Goal: Information Seeking & Learning: Learn about a topic

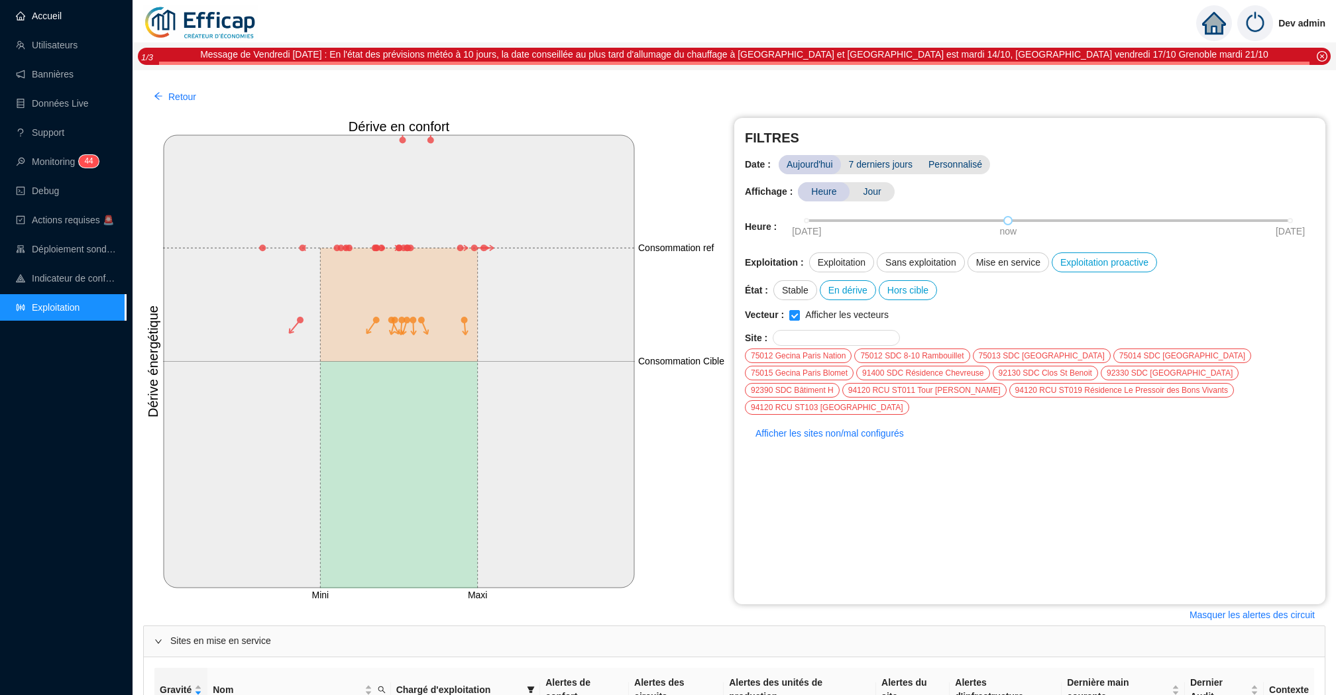
click at [62, 19] on link "Accueil" at bounding box center [39, 16] width 46 height 11
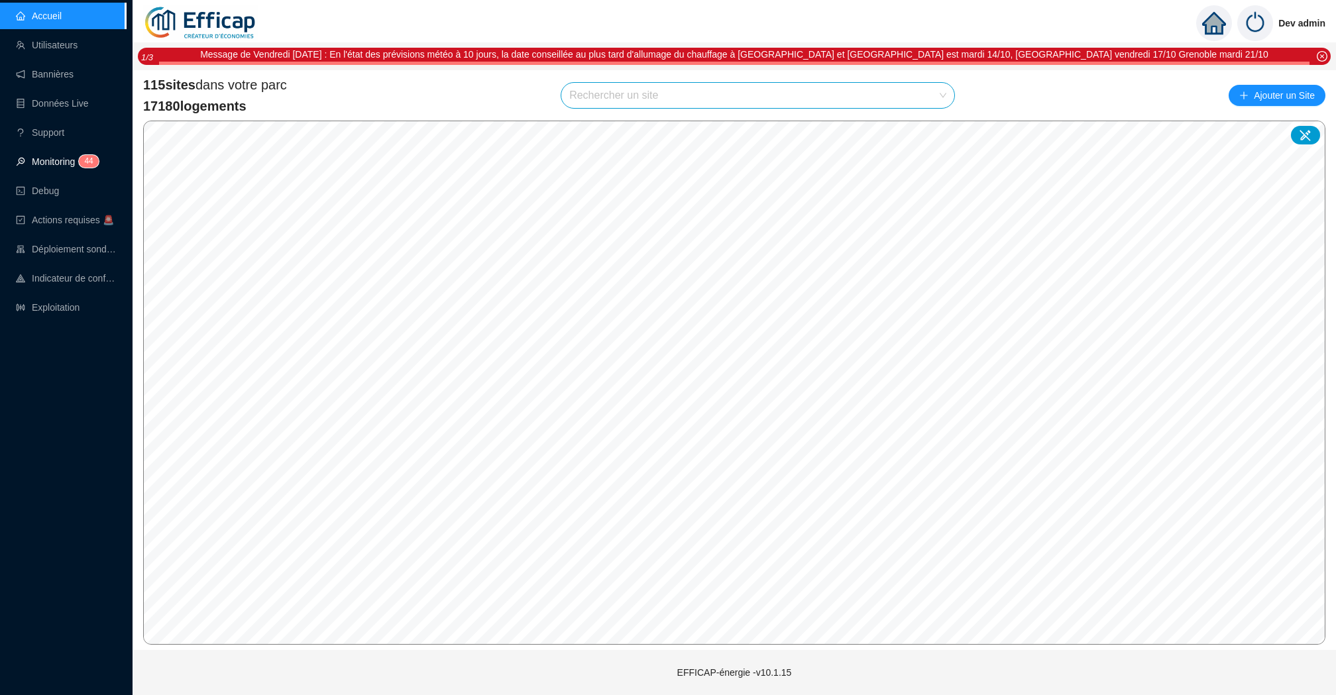
click at [35, 160] on link "Monitoring 4 4" at bounding box center [55, 161] width 79 height 11
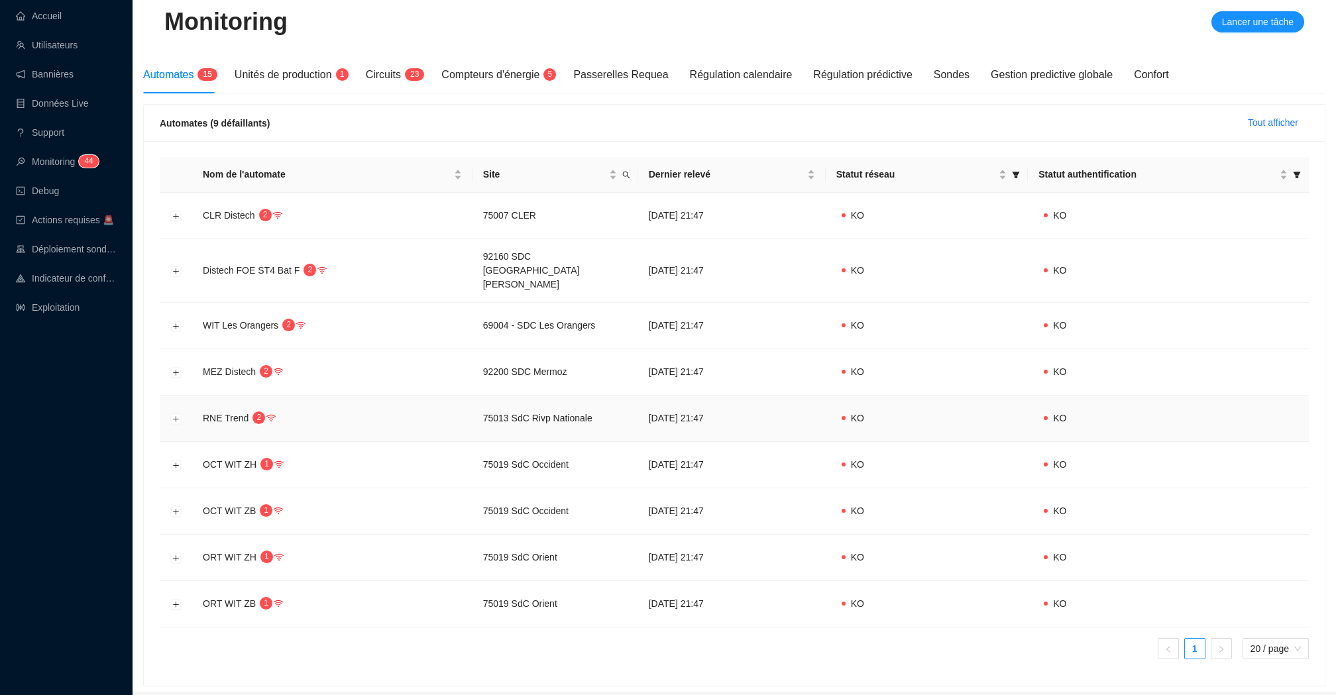
scroll to position [125, 0]
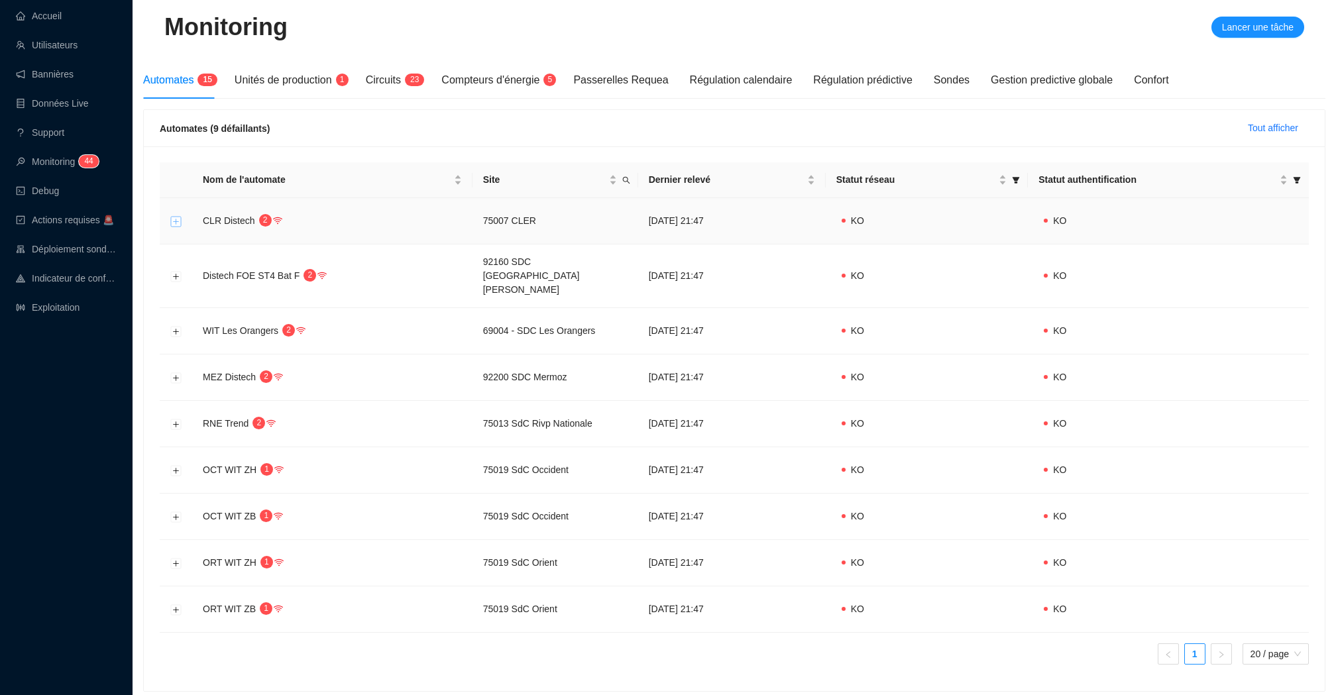
click at [180, 219] on button "Développer la ligne" at bounding box center [176, 221] width 11 height 11
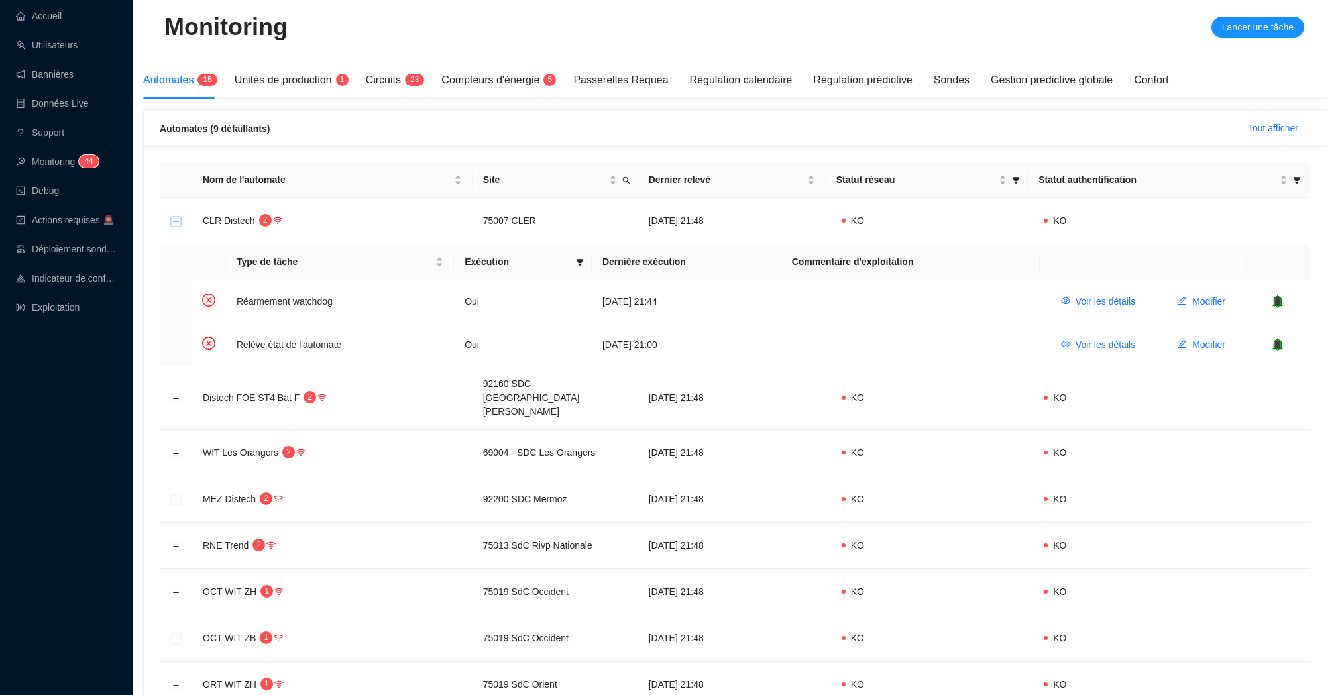
scroll to position [0, 0]
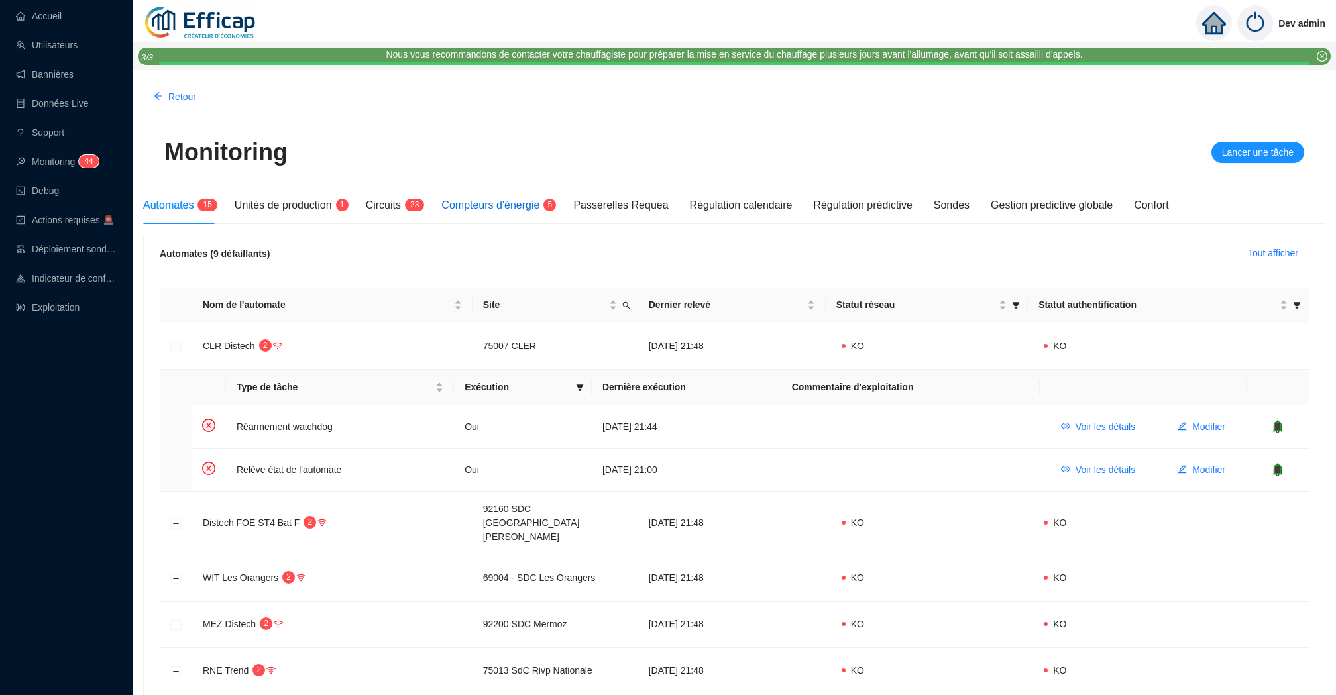
click at [476, 207] on span "Compteurs d'énergie" at bounding box center [490, 204] width 98 height 11
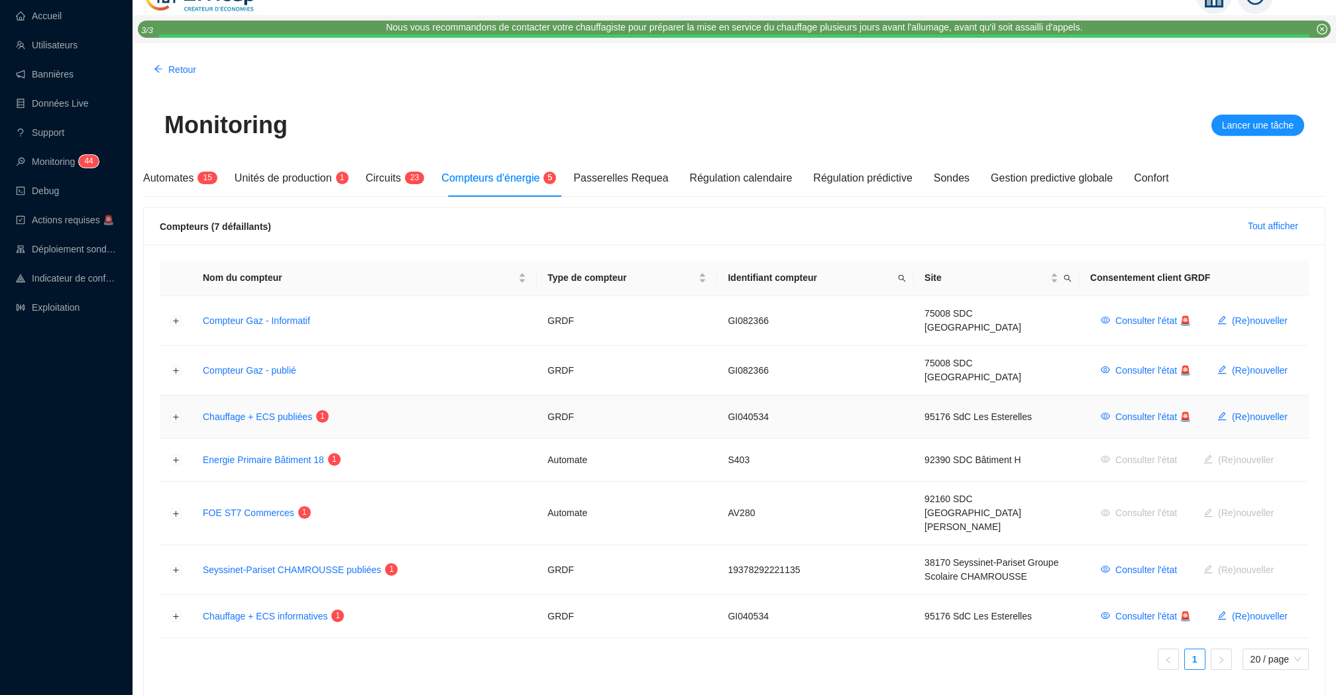
scroll to position [32, 0]
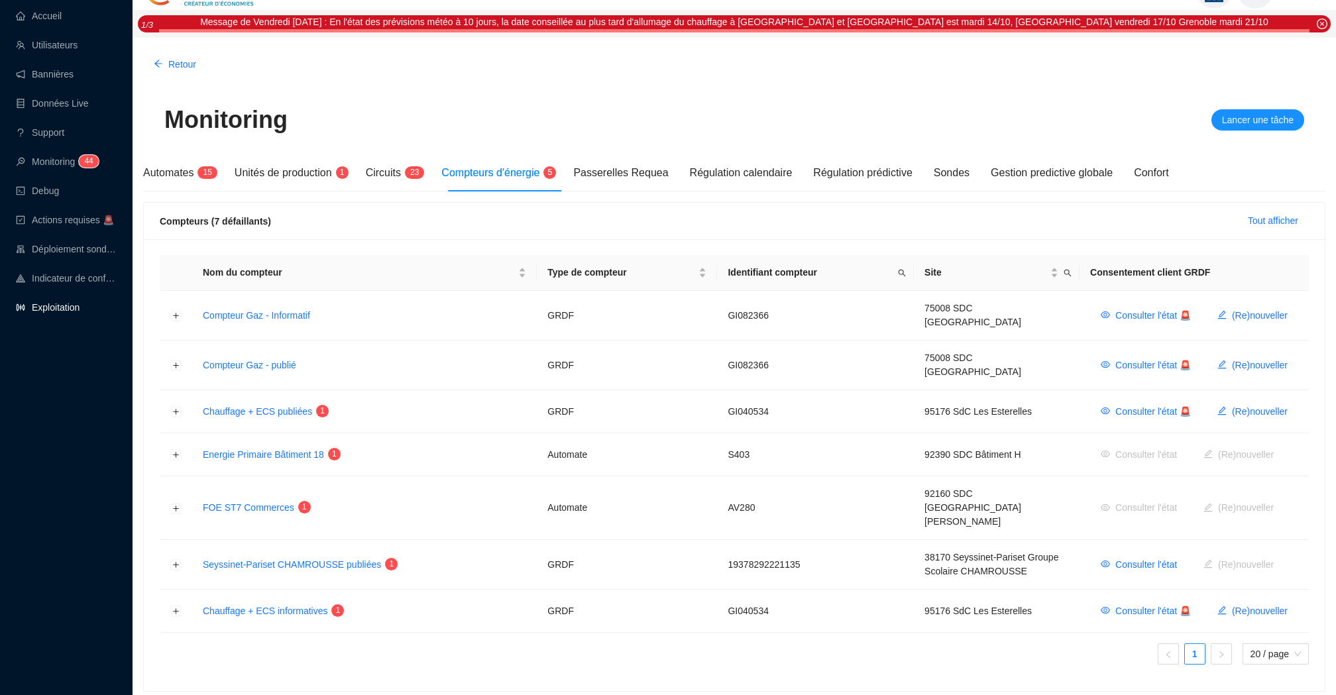
click at [80, 311] on link "Exploitation" at bounding box center [48, 307] width 64 height 11
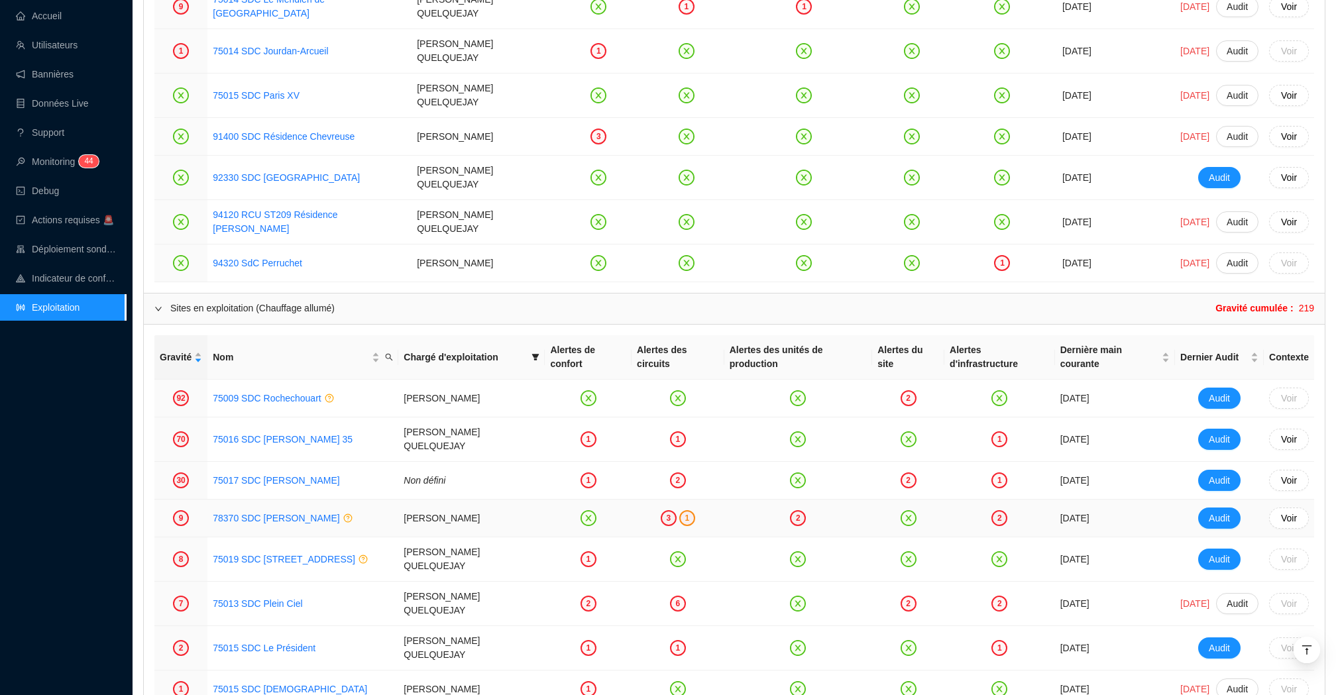
scroll to position [1904, 0]
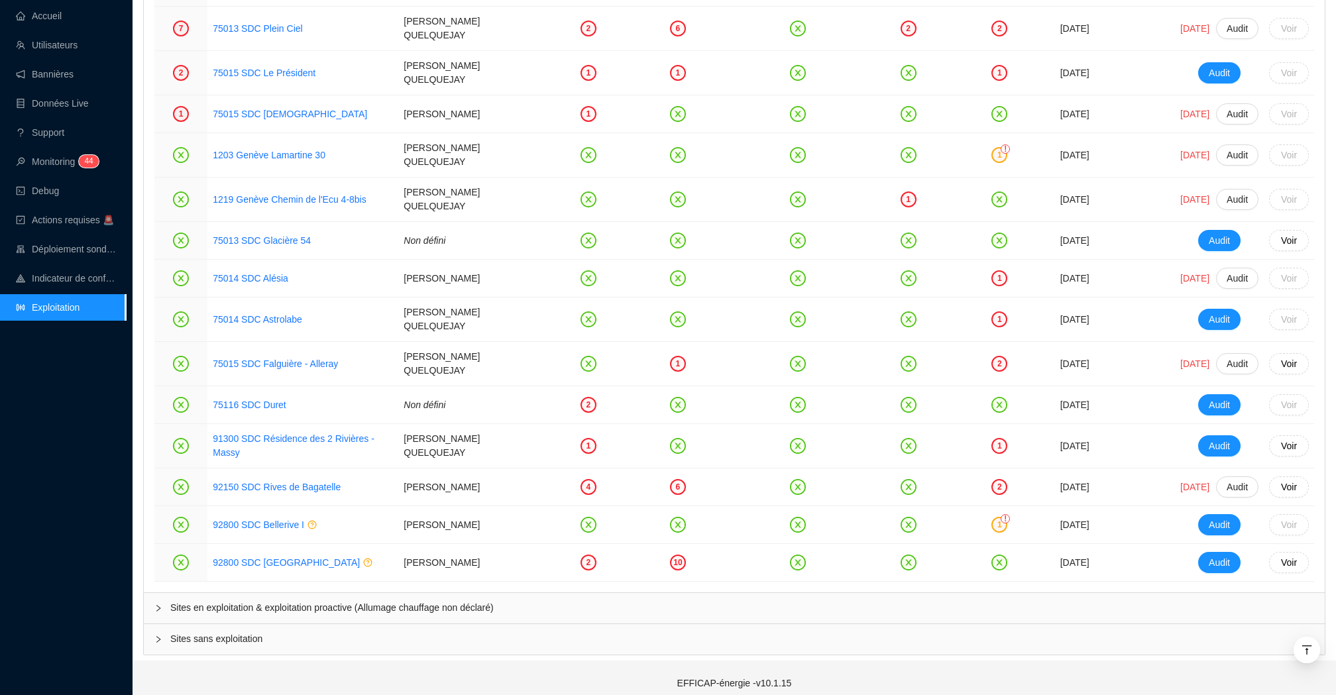
click at [562, 593] on div "Sites en exploitation & exploitation proactive (Allumage chauffage non déclaré)" at bounding box center [734, 608] width 1181 height 30
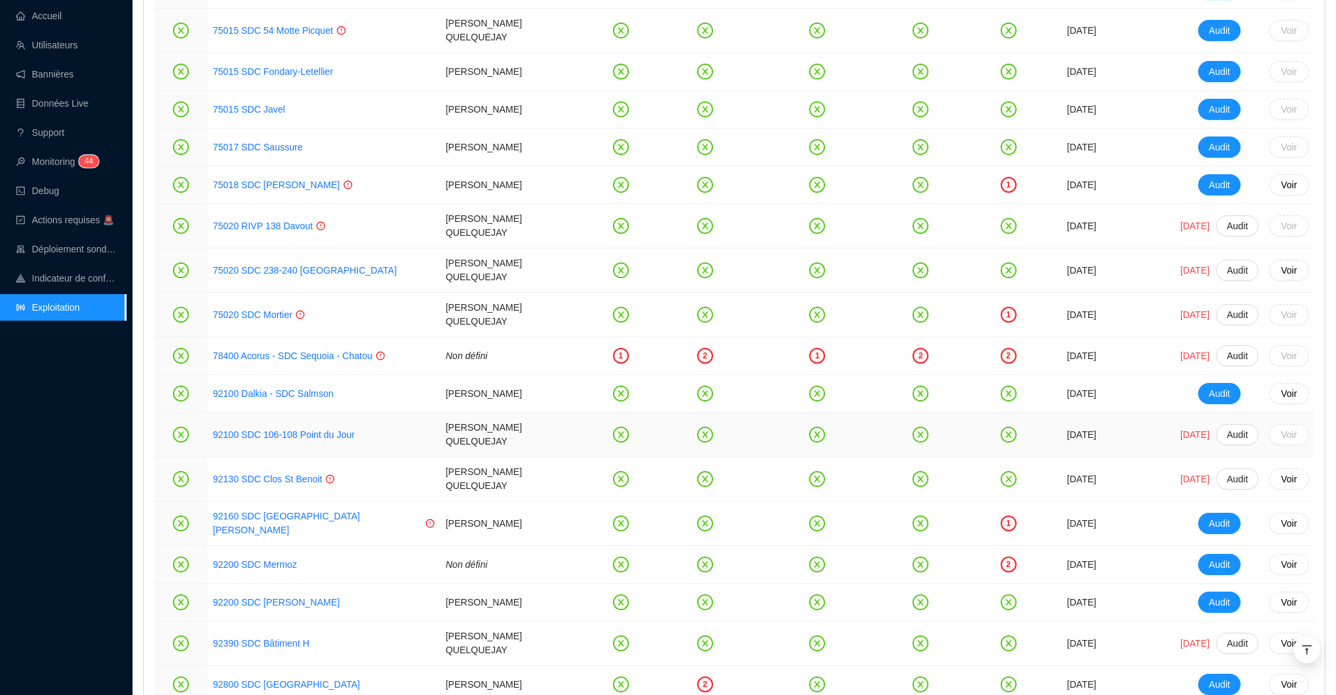
scroll to position [3117, 0]
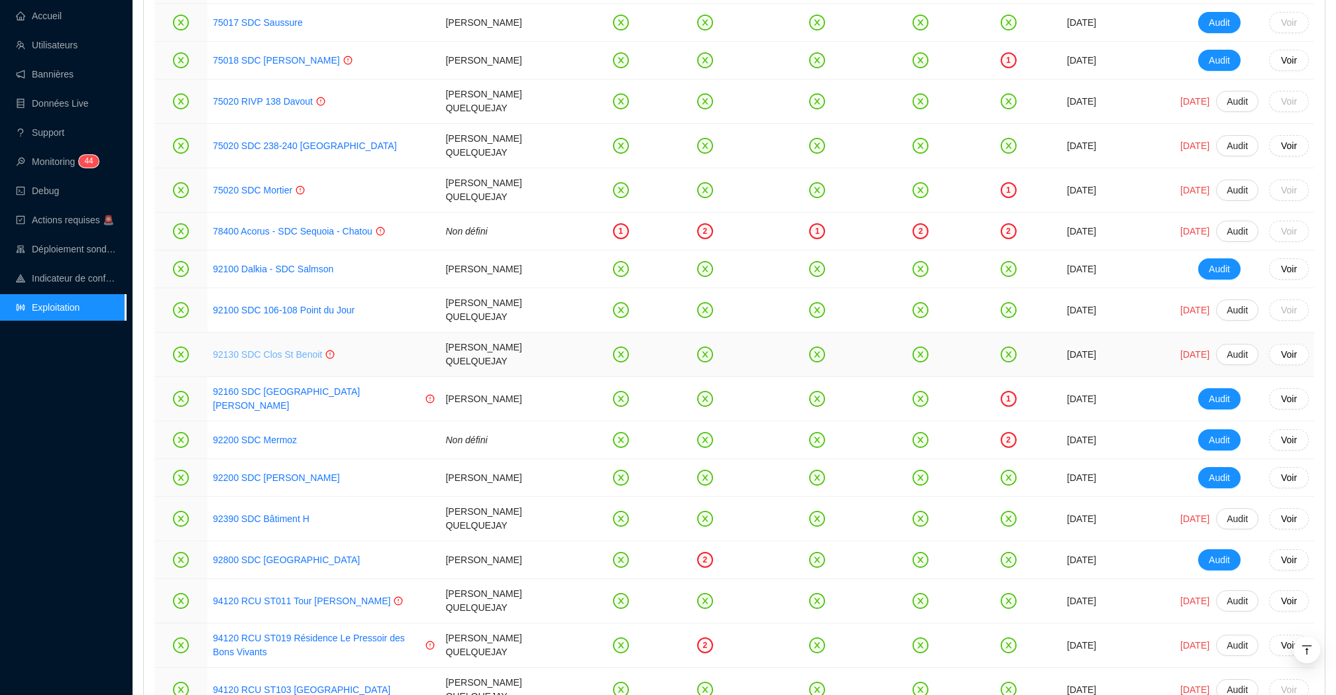
click at [301, 349] on link "92130 SDC Clos St Benoit" at bounding box center [267, 354] width 109 height 11
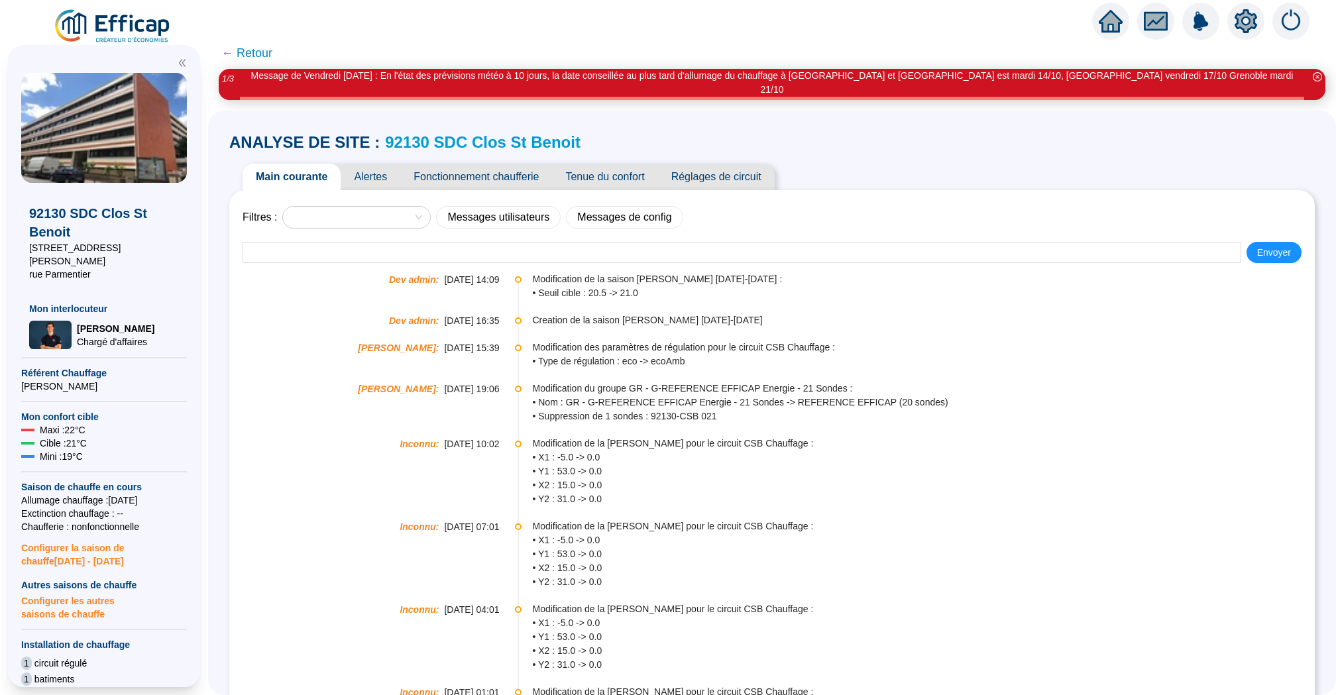
click at [458, 133] on link "92130 SDC Clos St Benoit" at bounding box center [482, 142] width 195 height 18
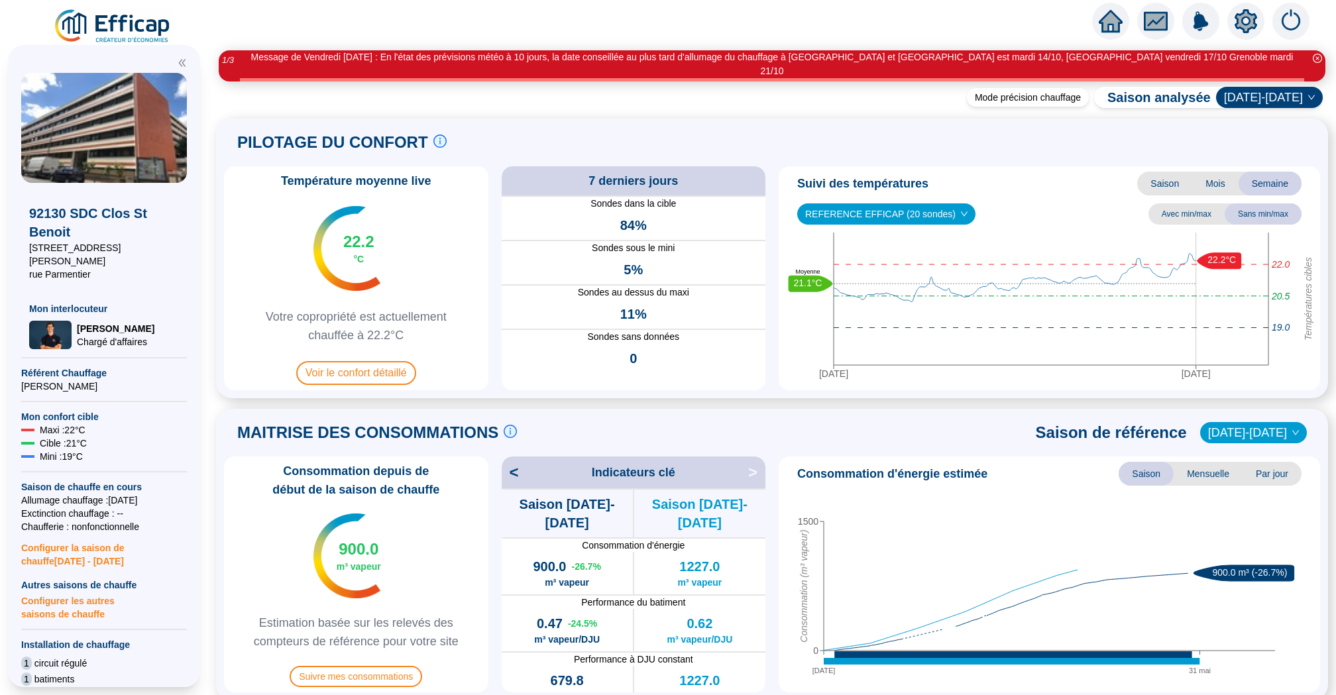
scroll to position [794, 0]
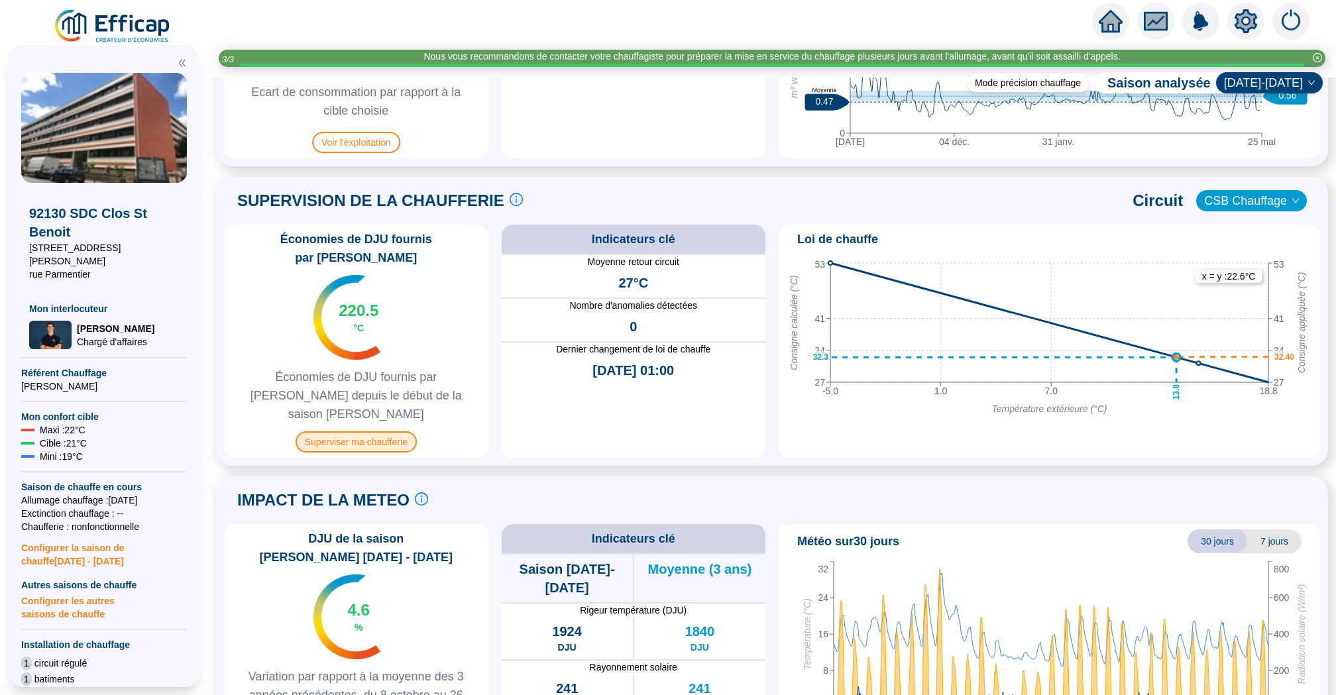
click at [376, 431] on span "Superviser ma chaufferie" at bounding box center [356, 441] width 121 height 21
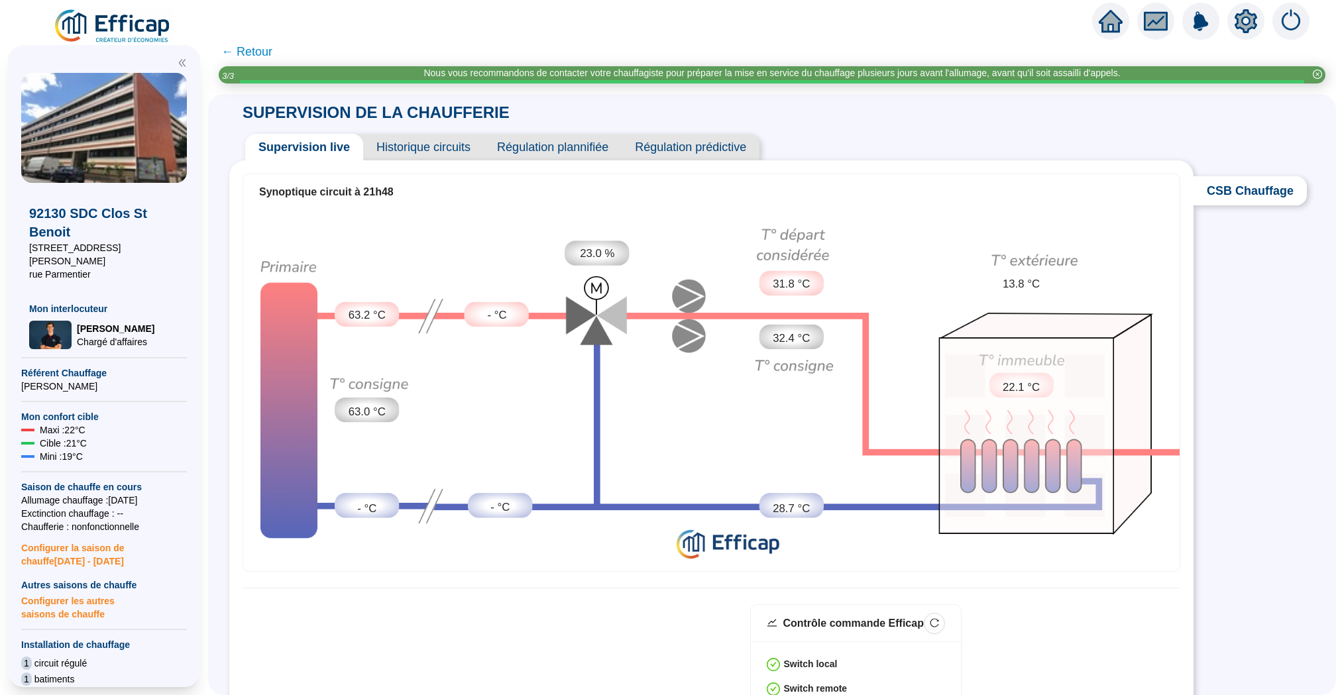
click at [424, 144] on span "Historique circuits" at bounding box center [423, 147] width 121 height 27
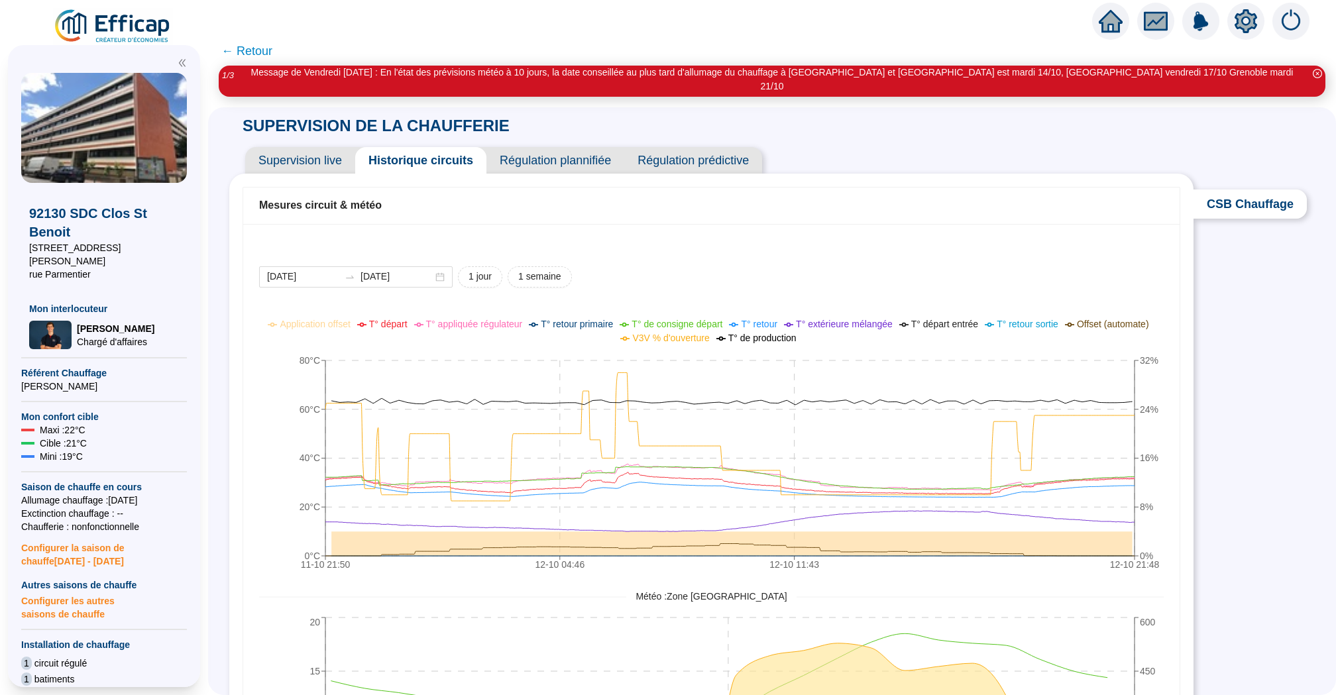
click at [518, 276] on div "2025-10-11 2025-10-12 1 jour 1 semaine 11-10 21:50 12-10 04:46 12-10 11:43 12-1…" at bounding box center [711, 572] width 904 height 613
click at [518, 270] on span "1 semaine" at bounding box center [539, 277] width 43 height 14
type input "[DATE]"
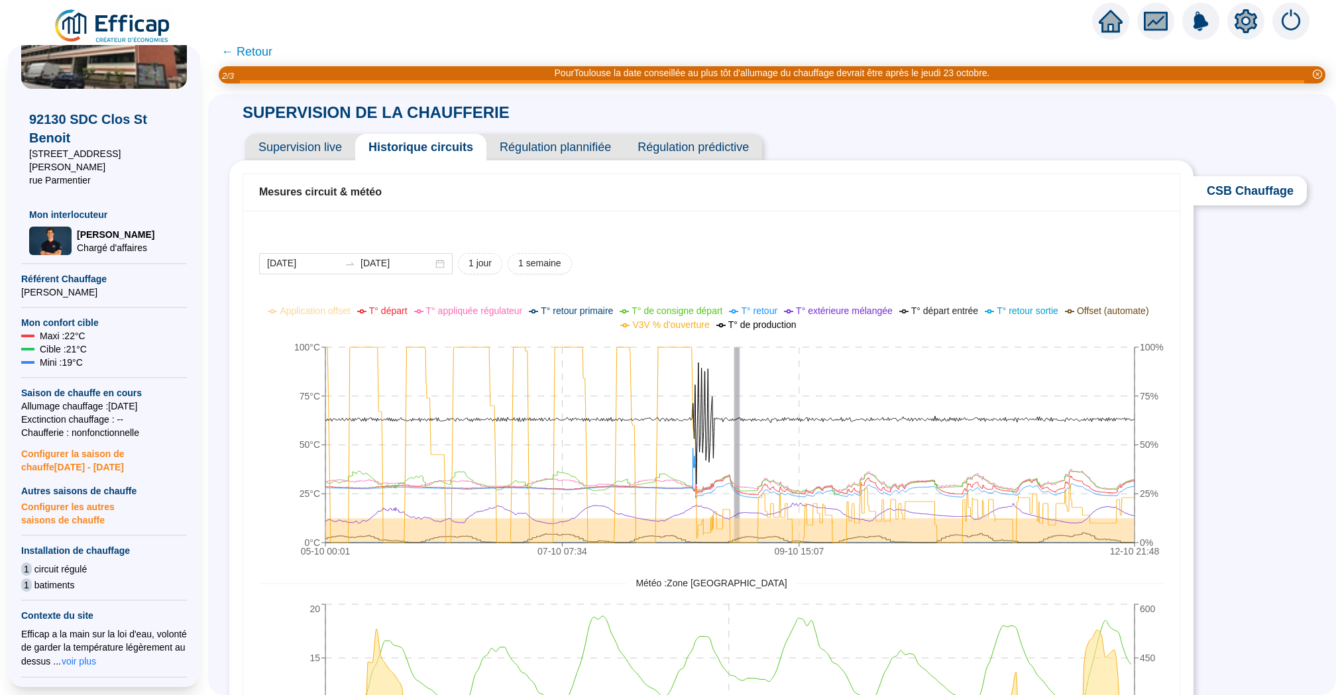
scroll to position [315, 0]
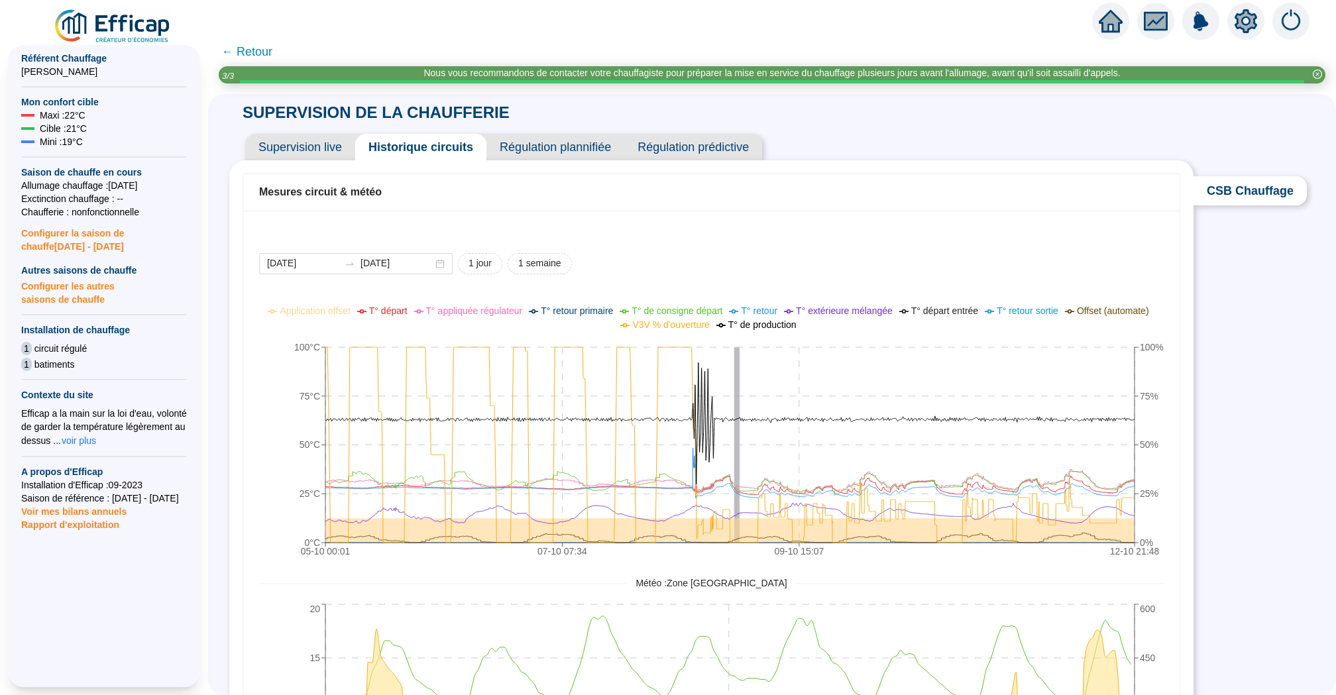
click at [72, 234] on span "Configurer la saison de chauffe 2025 - 2026" at bounding box center [104, 236] width 166 height 34
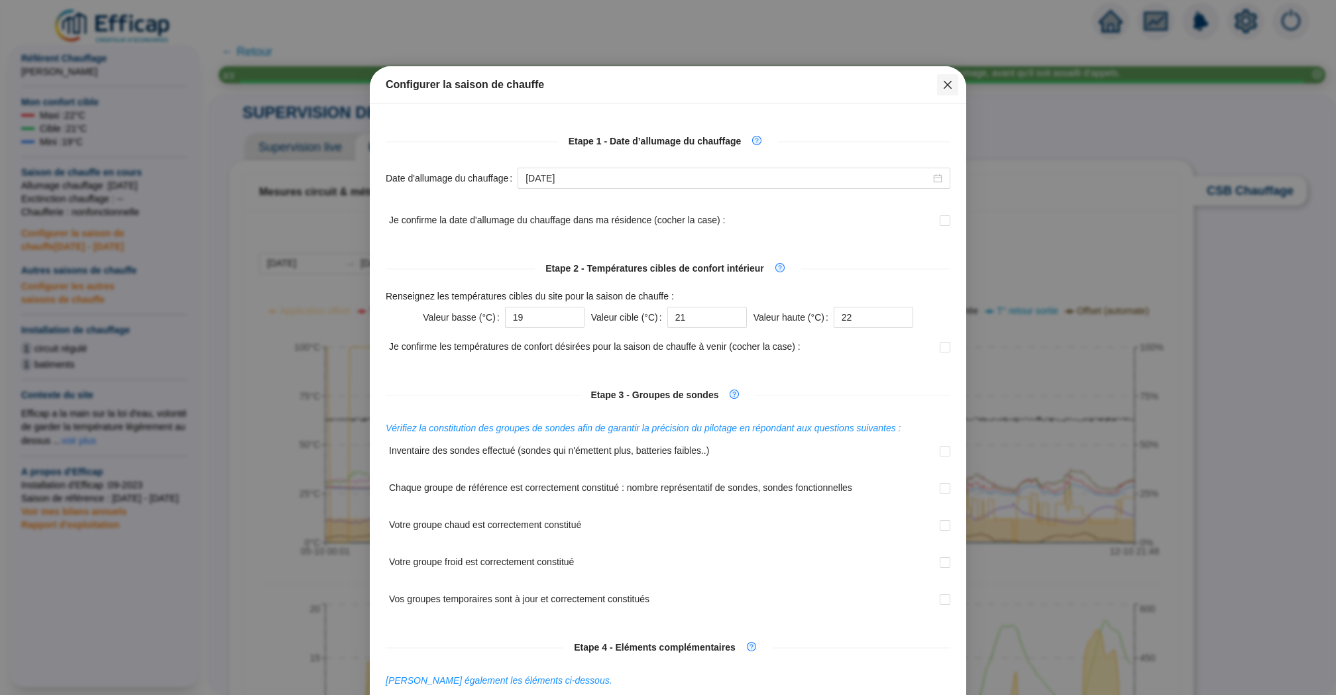
click at [947, 80] on icon "close" at bounding box center [947, 85] width 11 height 11
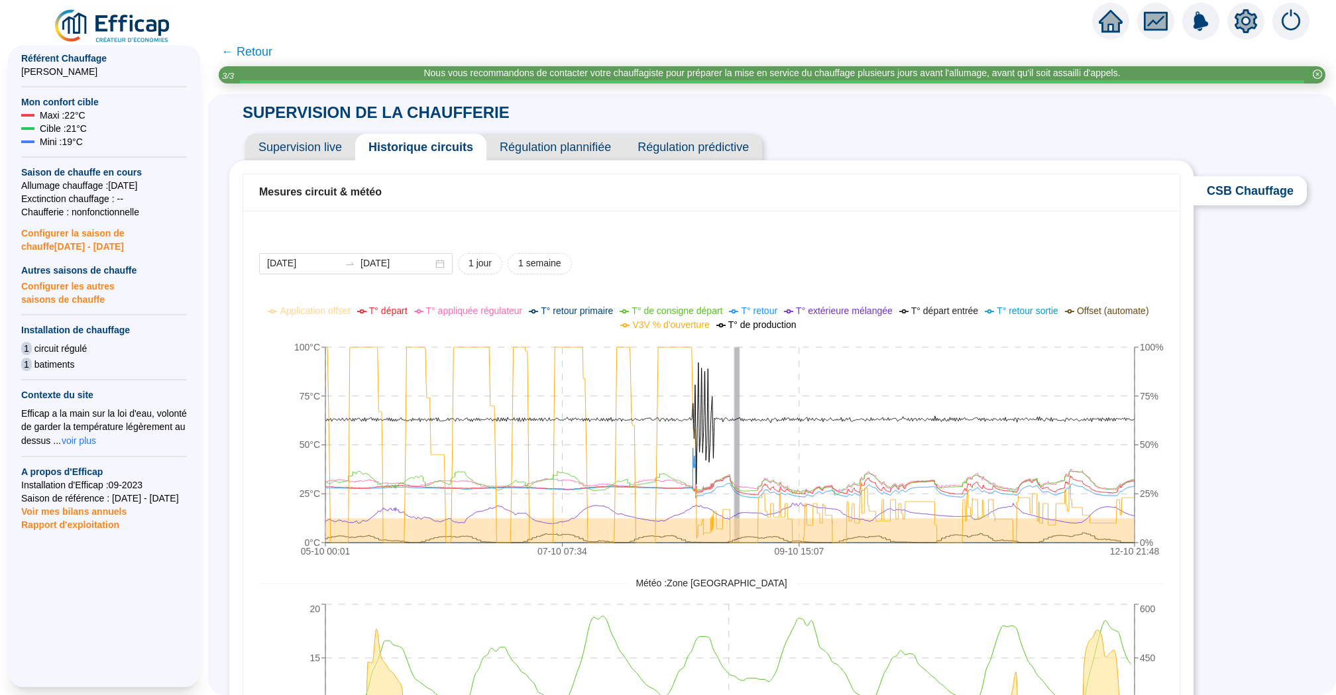
click at [96, 282] on span "Configurer les autres saisons de chauffe" at bounding box center [104, 291] width 166 height 29
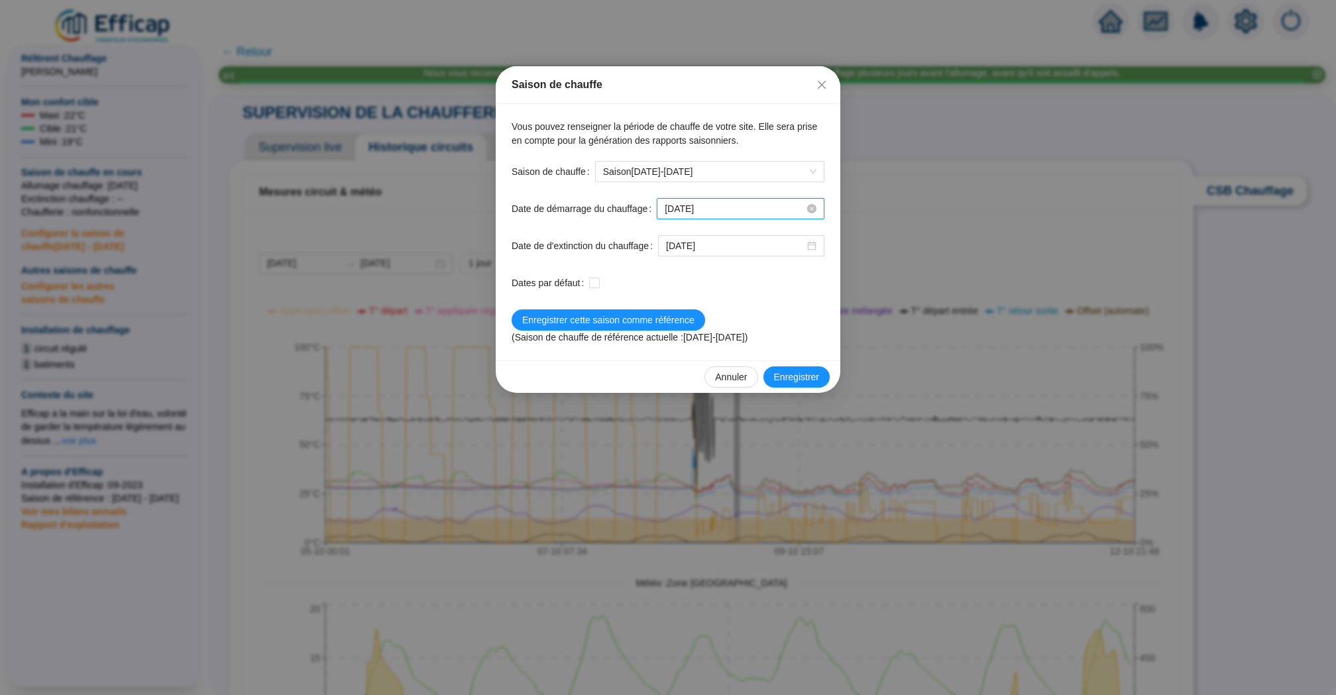
click at [743, 213] on input "[DATE]" at bounding box center [735, 209] width 140 height 14
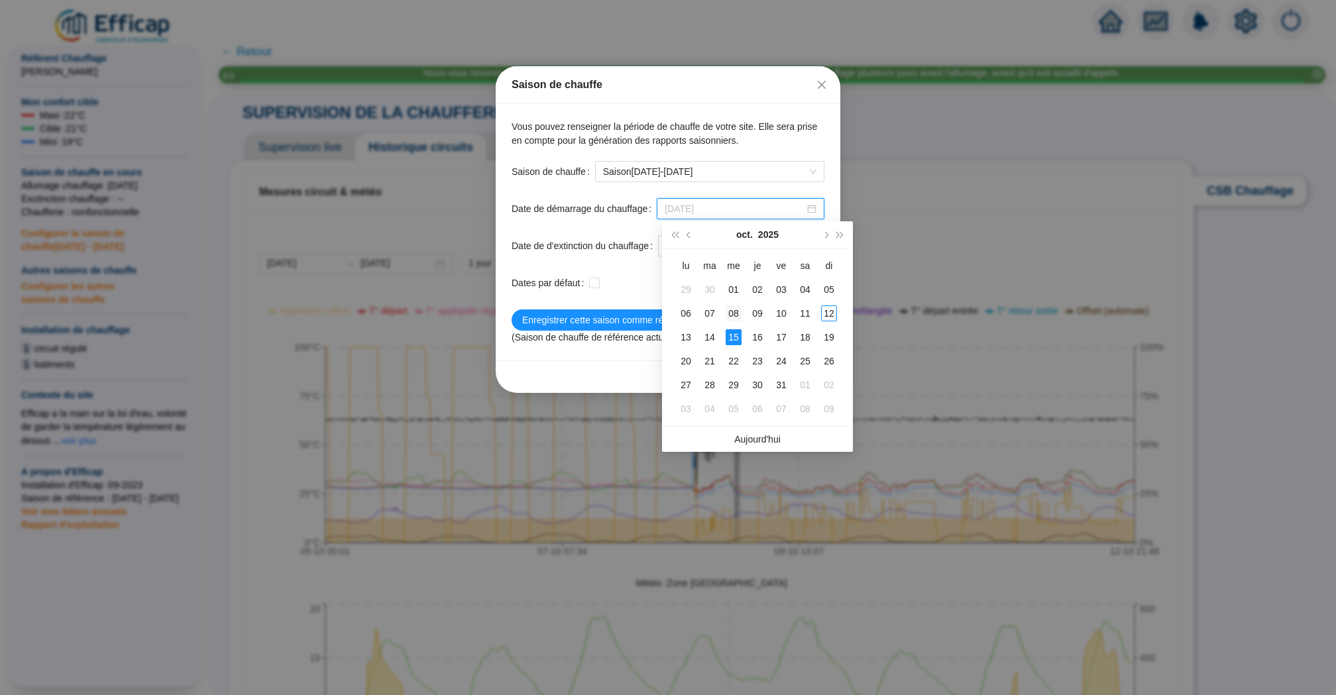
type input "2025-10-08"
click at [735, 311] on div "08" at bounding box center [734, 313] width 16 height 16
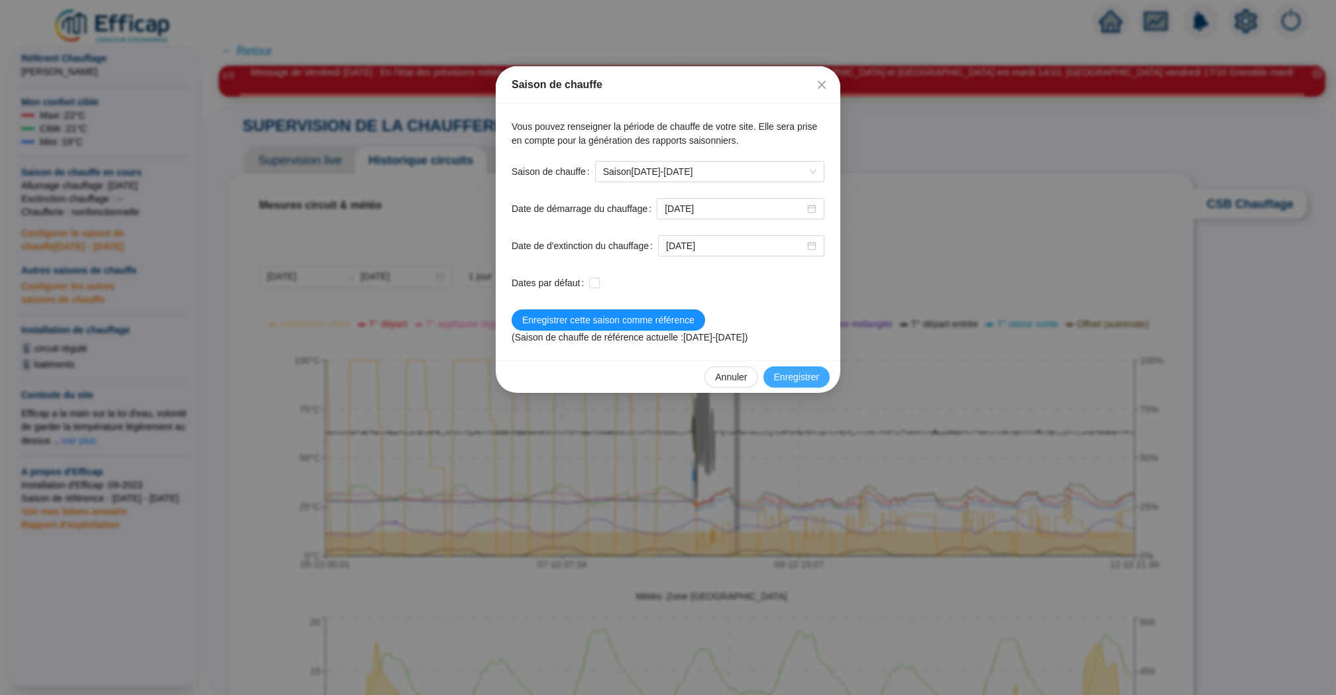
click at [808, 376] on span "Enregistrer" at bounding box center [796, 377] width 45 height 14
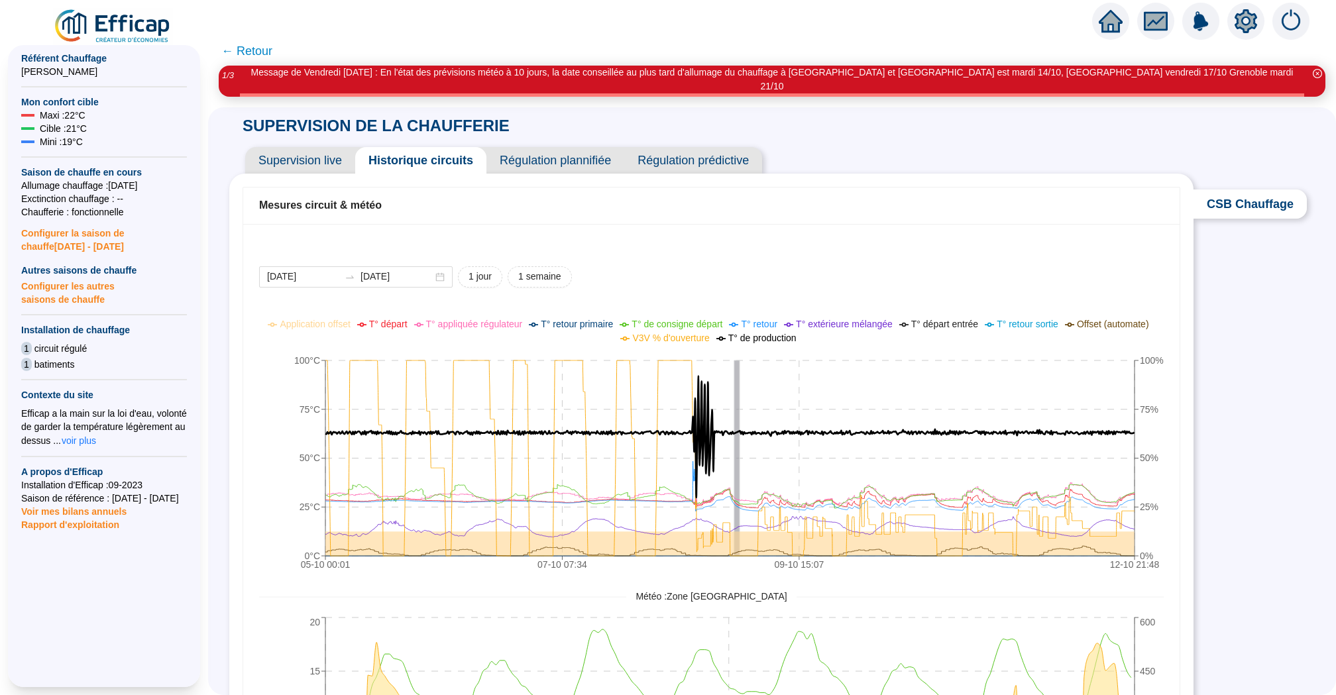
drag, startPoint x: 256, startPoint y: 46, endPoint x: 1040, endPoint y: 32, distance: 783.3
click at [256, 46] on span "← Retour" at bounding box center [246, 51] width 51 height 19
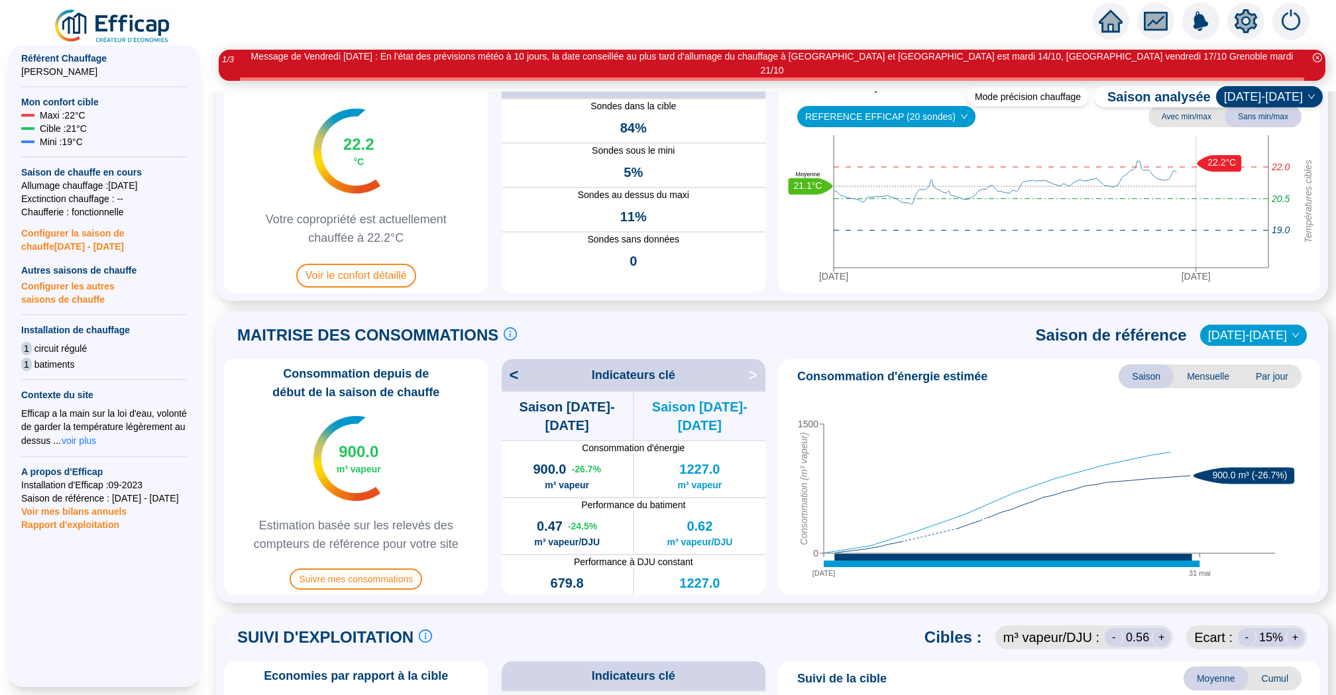
scroll to position [107, 0]
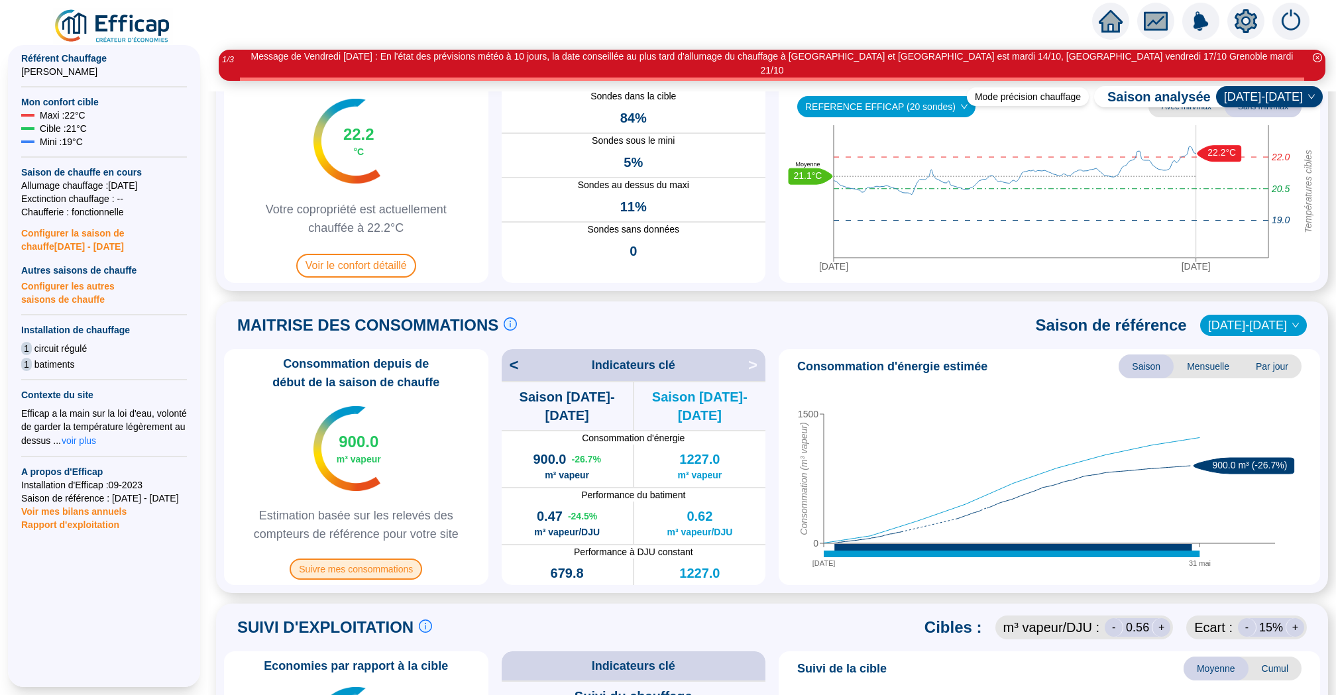
click at [390, 559] on span "Suivre mes consommations" at bounding box center [356, 569] width 133 height 21
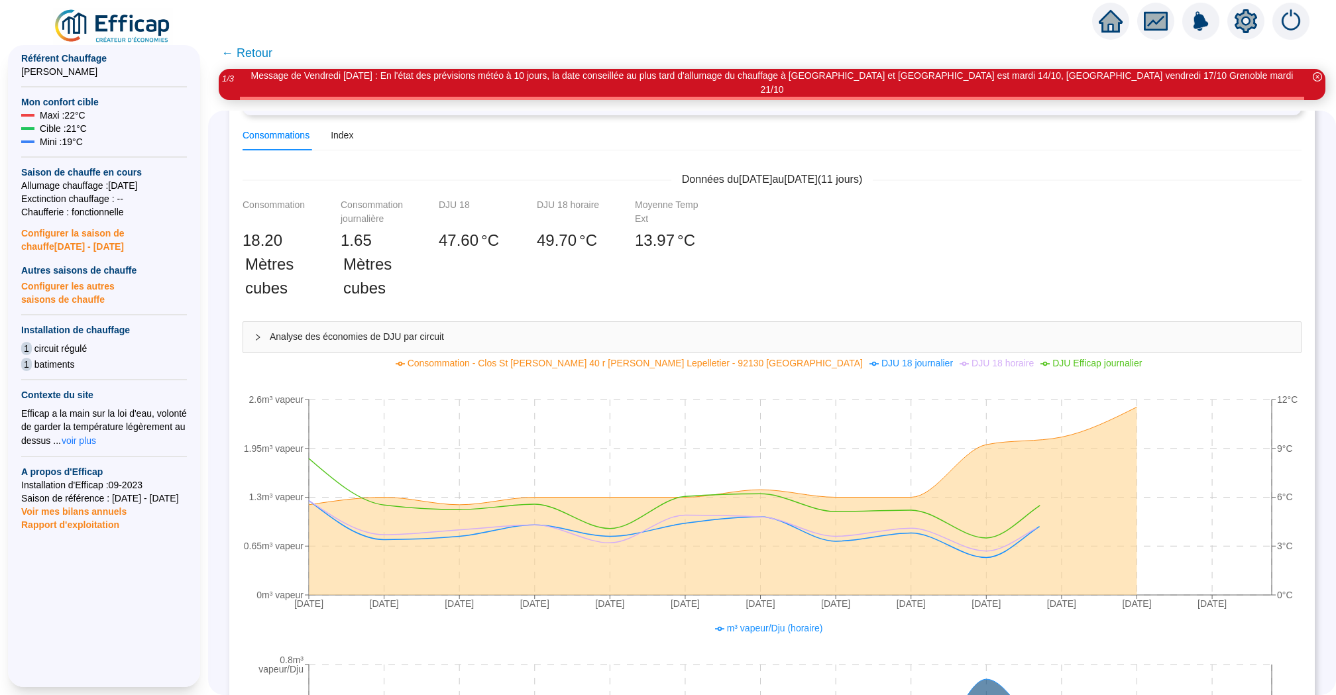
scroll to position [405, 0]
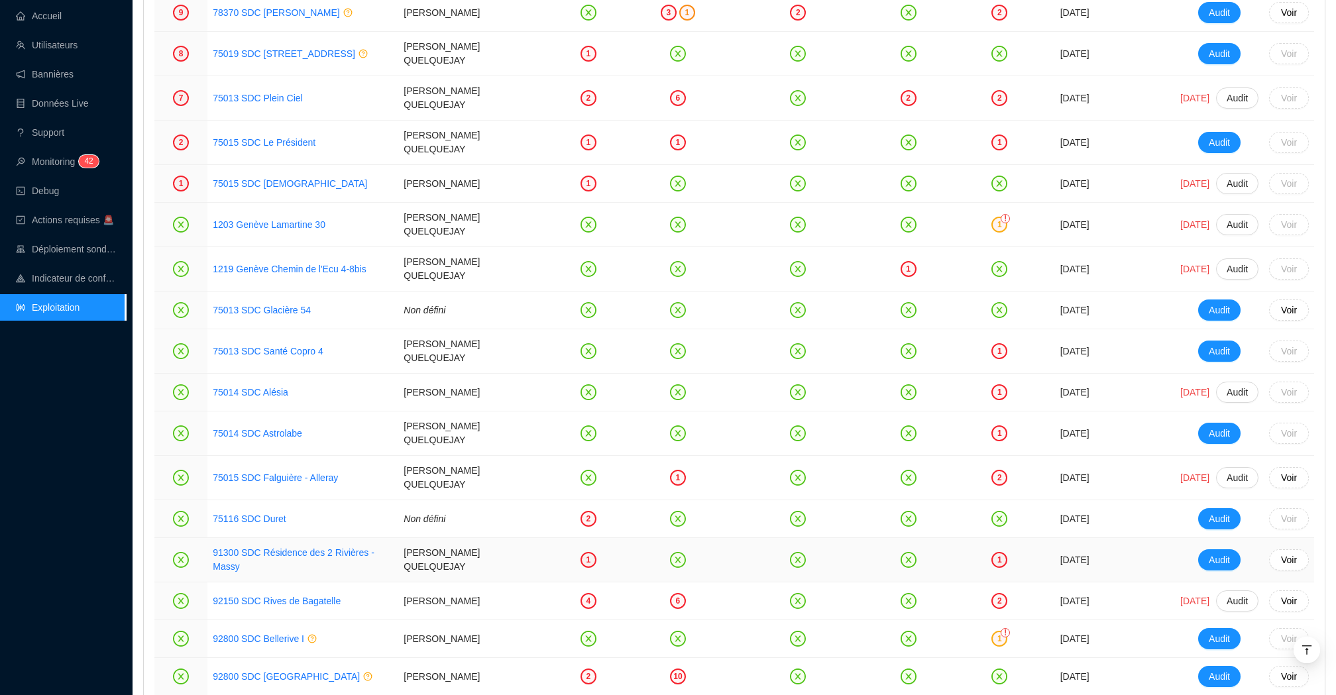
scroll to position [1992, 0]
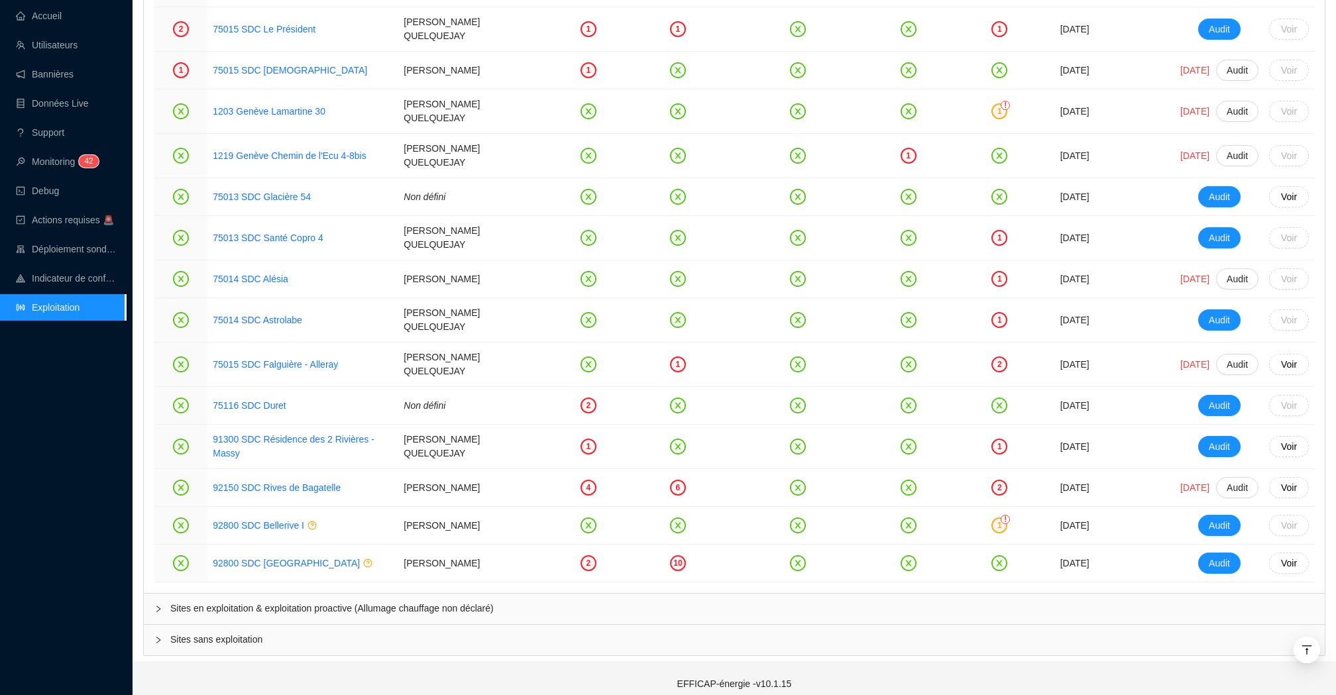
click at [292, 602] on span "Sites en exploitation & exploitation proactive (Allumage chauffage non déclaré)" at bounding box center [742, 609] width 1144 height 14
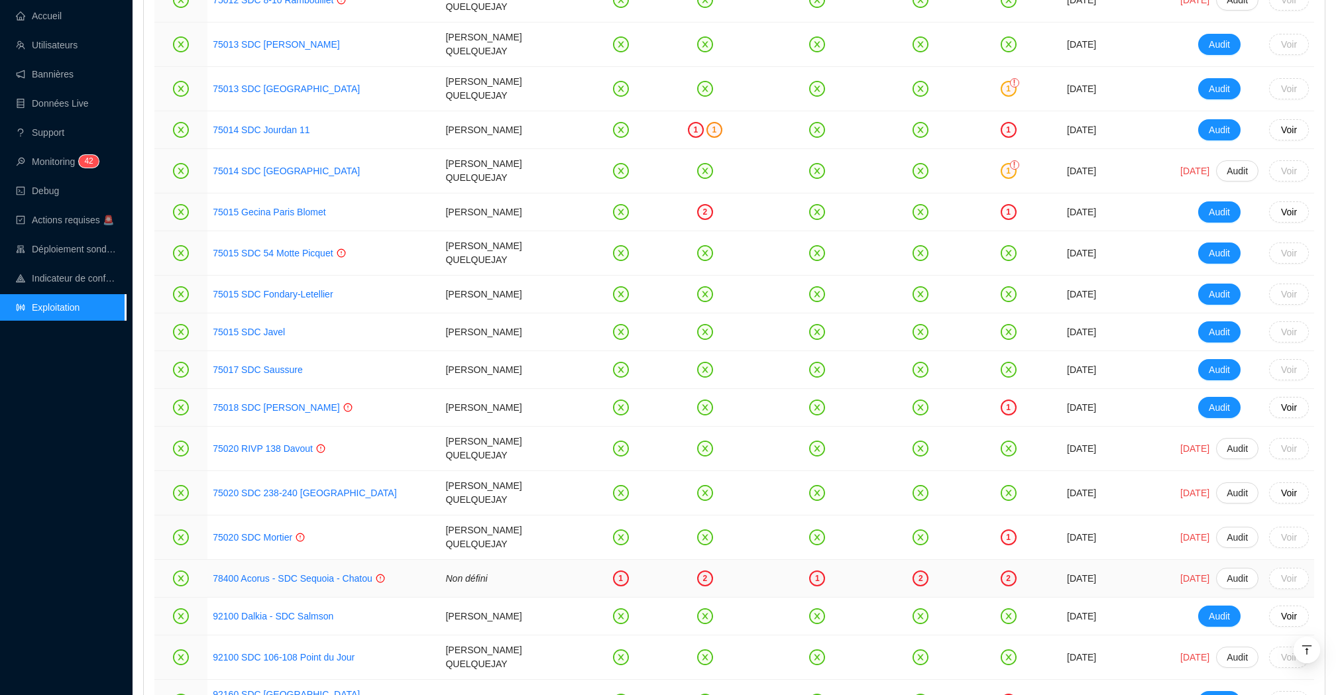
scroll to position [2841, 0]
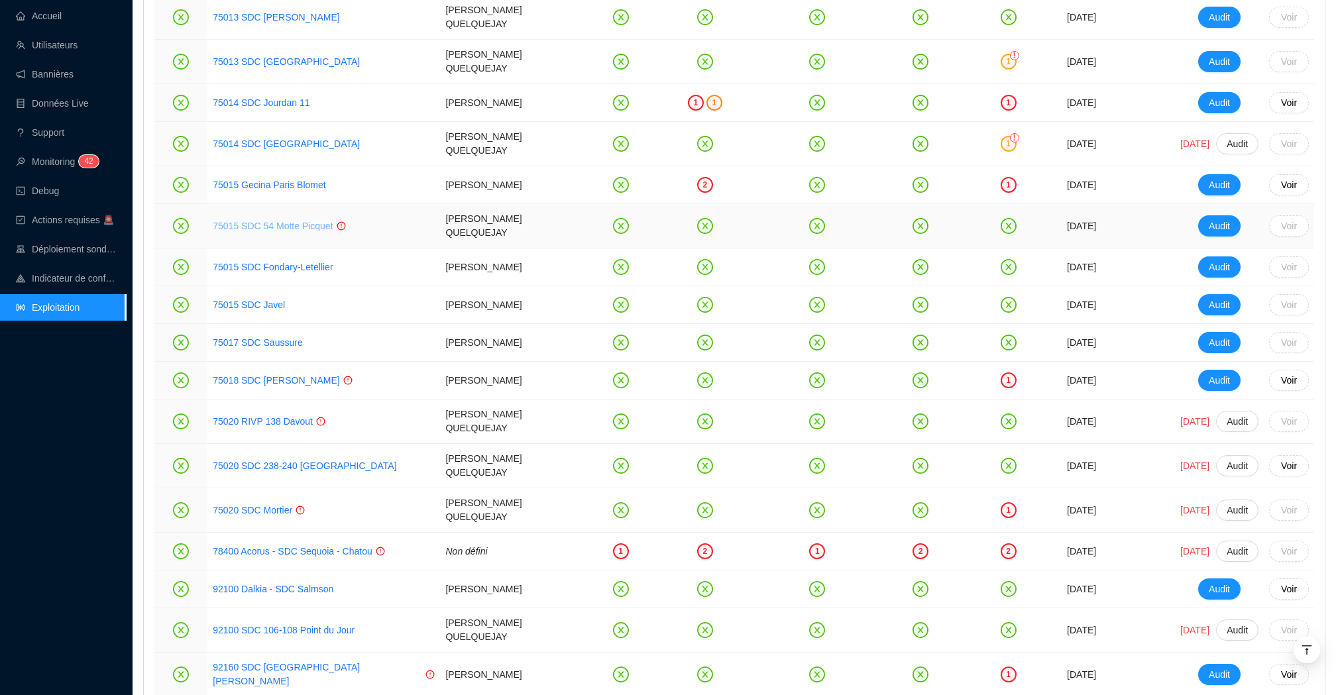
click at [305, 221] on link "75015 SDC 54 Motte Picquet" at bounding box center [273, 226] width 120 height 11
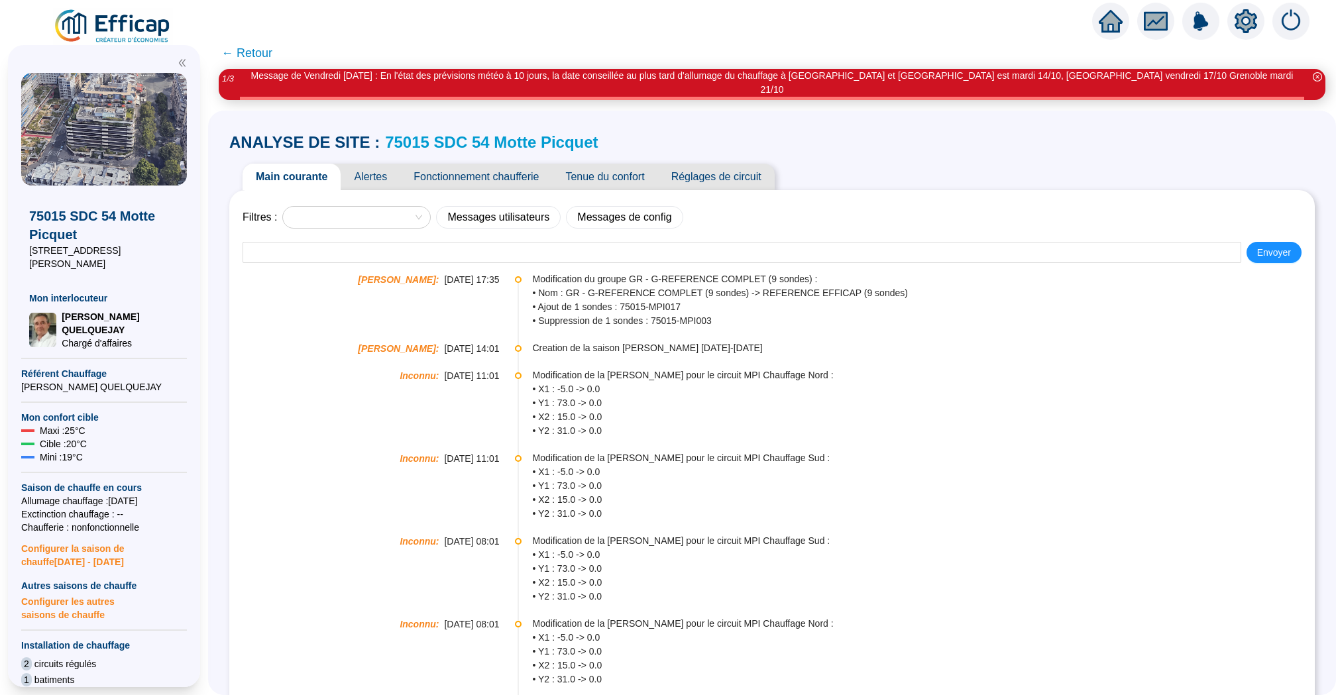
click at [604, 165] on span "Tenue du confort" at bounding box center [604, 177] width 105 height 27
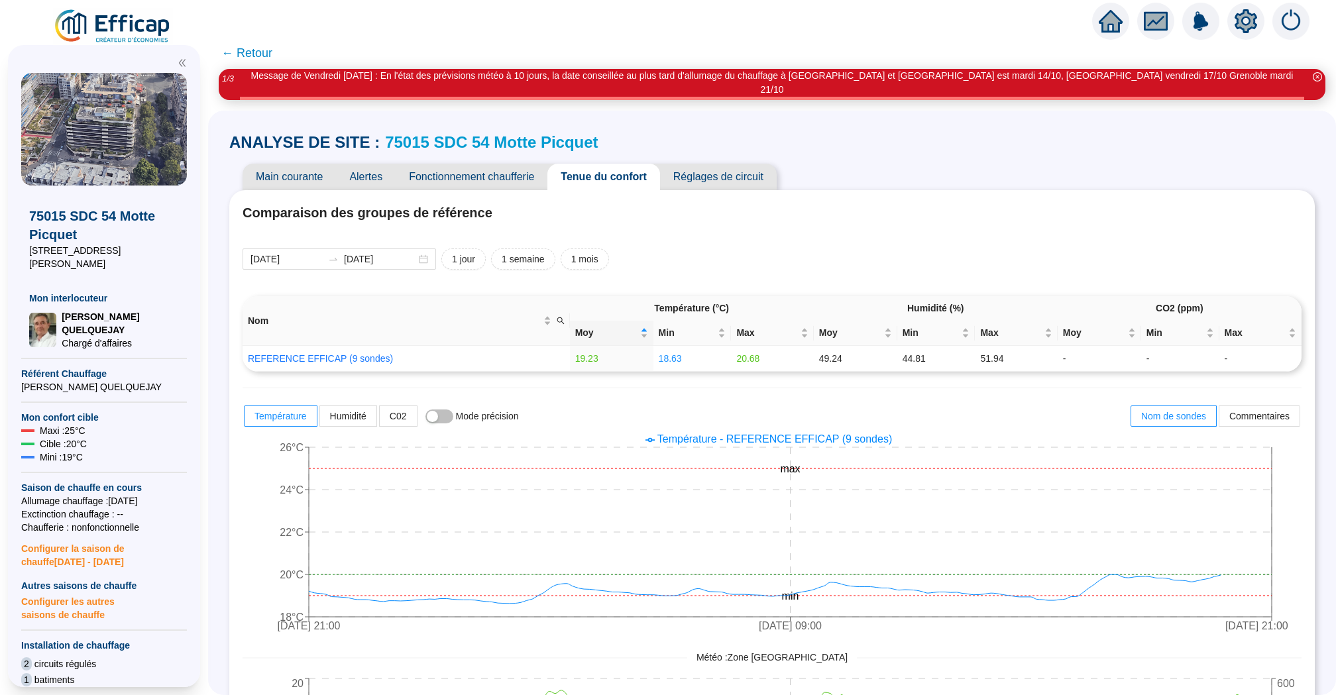
click at [505, 164] on span "Fonctionnement chaufferie" at bounding box center [472, 177] width 152 height 27
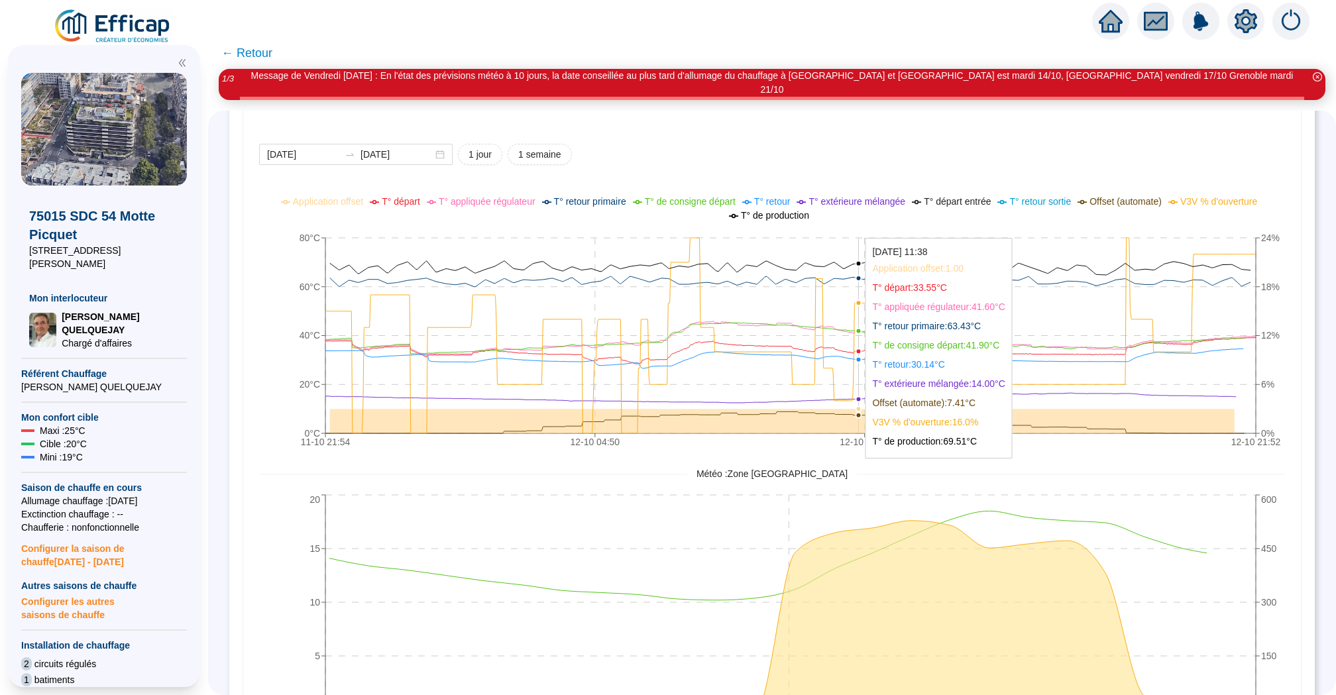
scroll to position [968, 0]
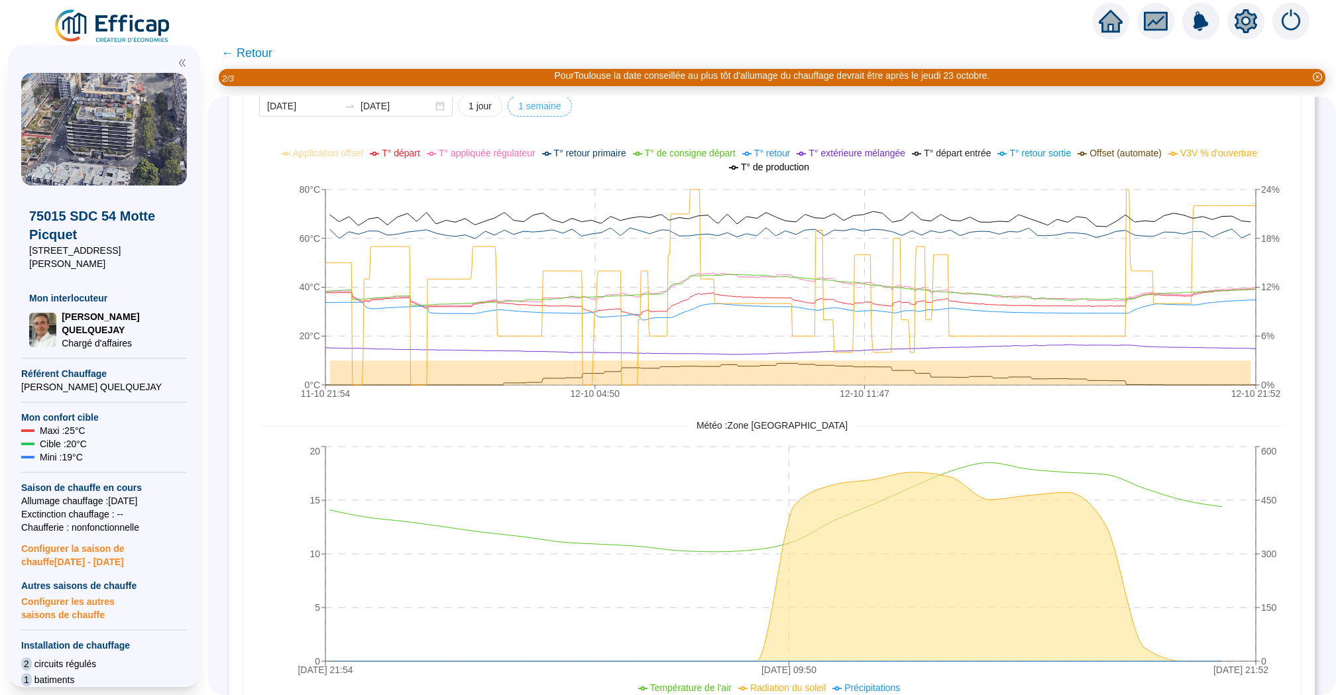
click at [518, 105] on span "1 semaine" at bounding box center [539, 106] width 43 height 14
type input "[DATE]"
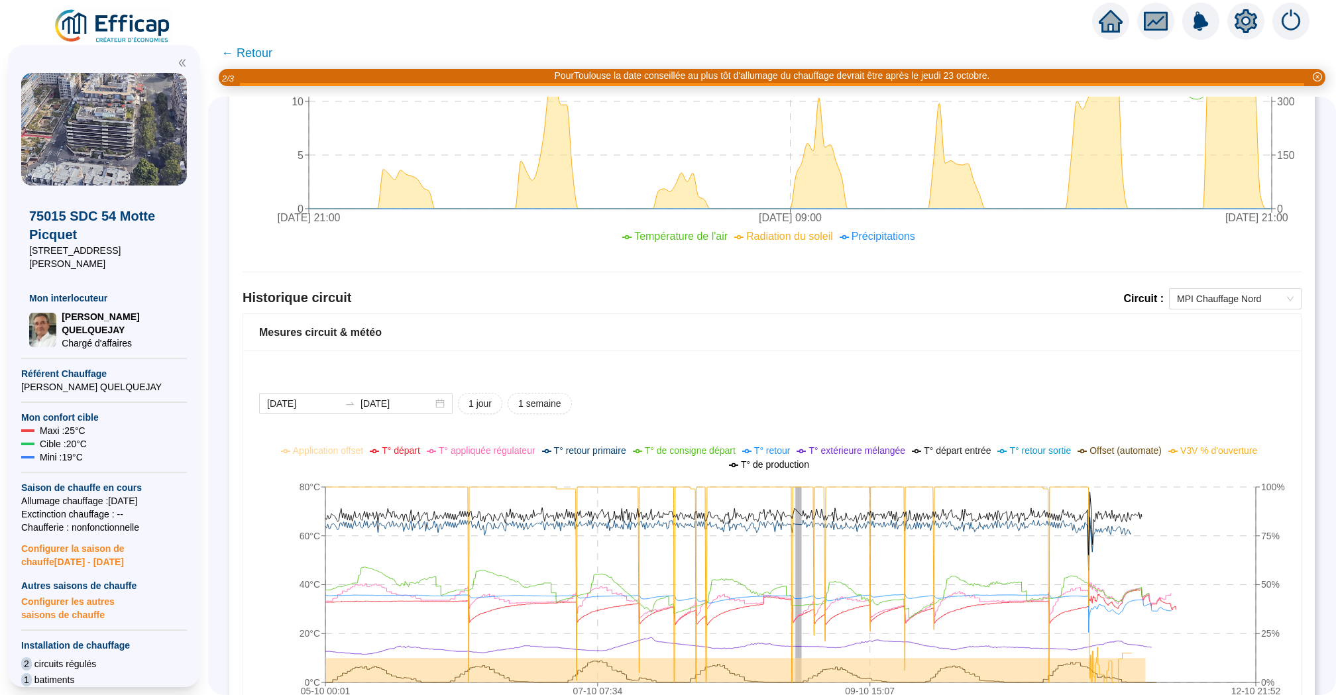
scroll to position [918, 0]
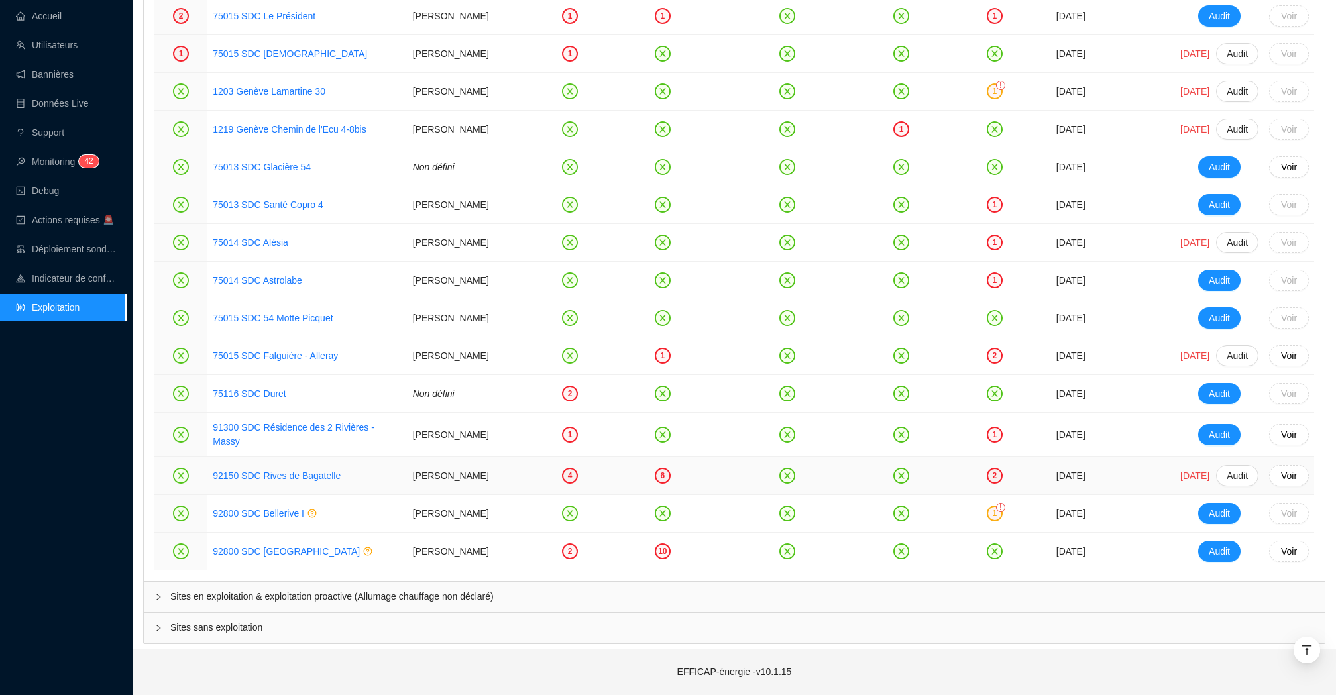
scroll to position [2037, 0]
click at [431, 588] on div "Sites en exploitation & exploitation proactive (Allumage chauffage non déclaré)" at bounding box center [734, 597] width 1181 height 30
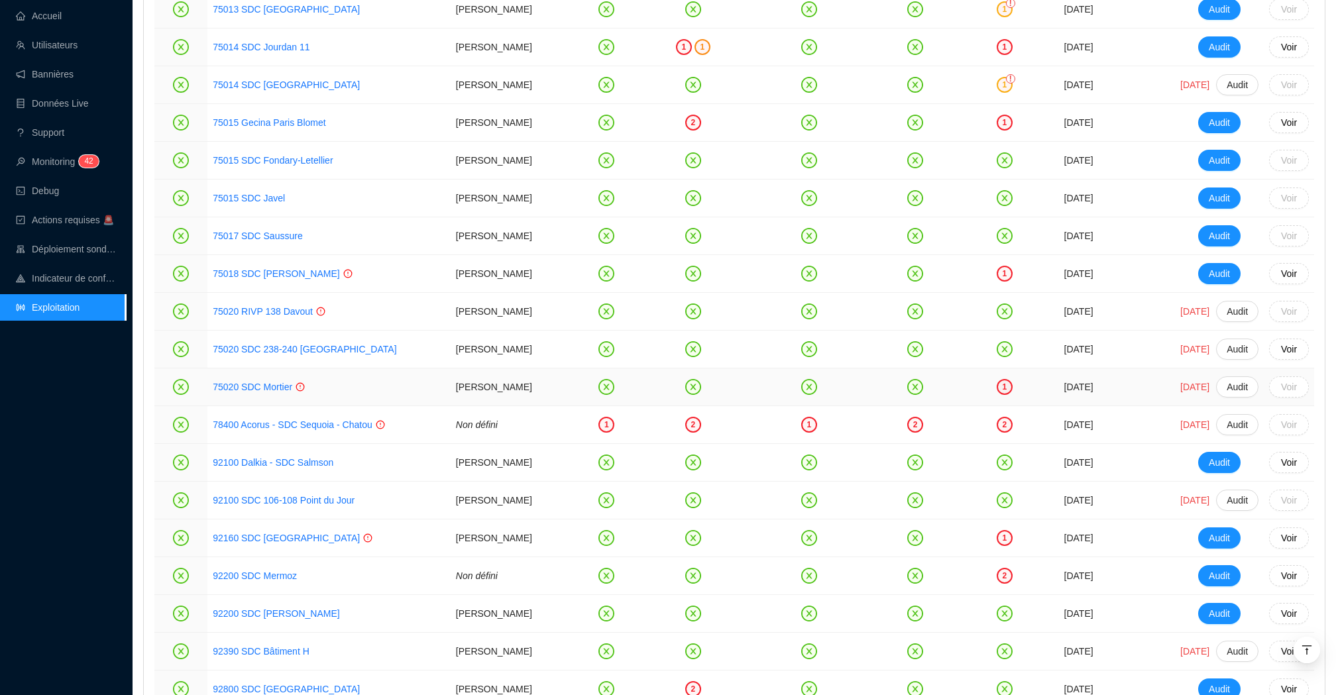
scroll to position [2822, 0]
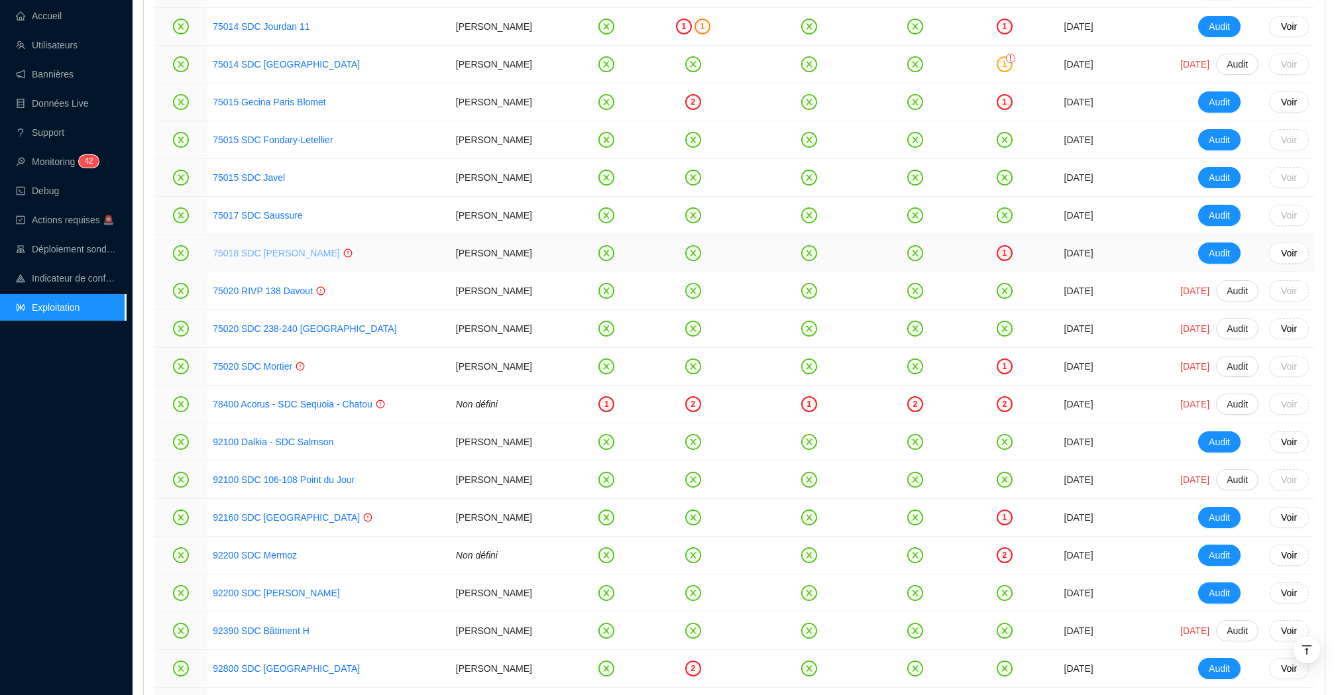
click at [284, 258] on link "75018 SDC [PERSON_NAME]" at bounding box center [276, 253] width 127 height 11
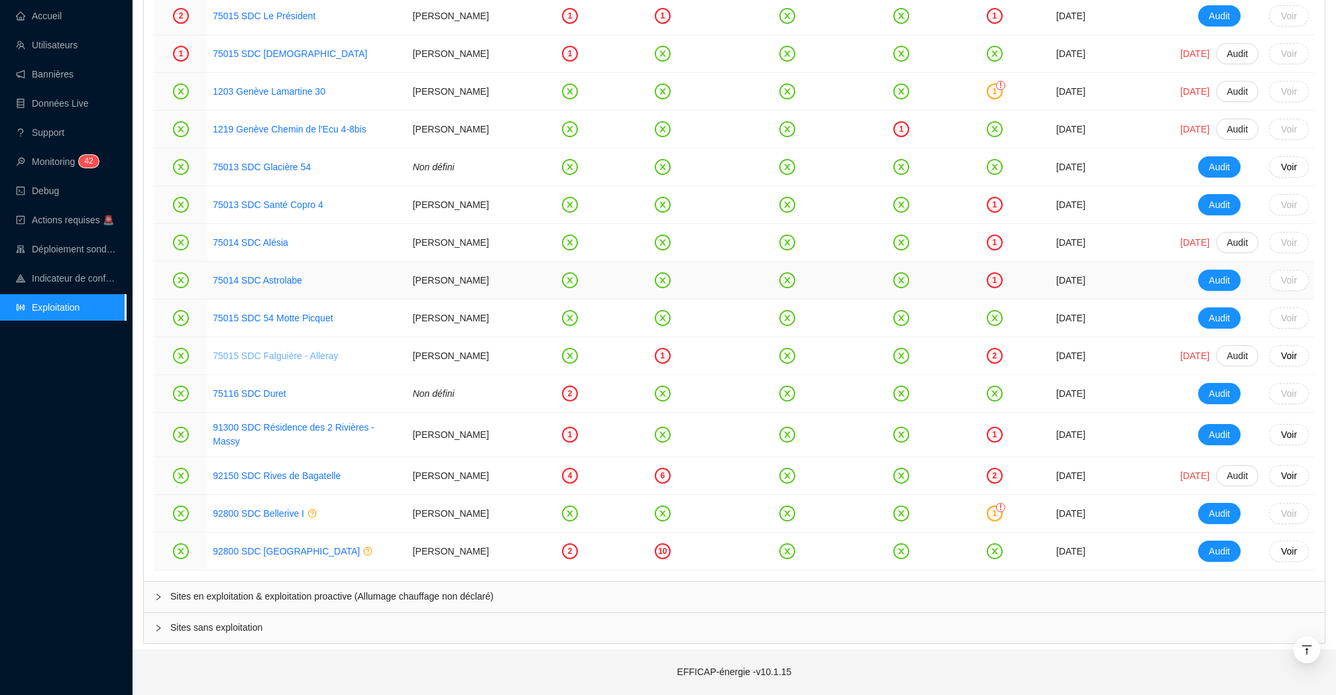
scroll to position [2037, 0]
click at [335, 590] on span "Sites en exploitation & exploitation proactive (Allumage chauffage non déclaré)" at bounding box center [742, 597] width 1144 height 14
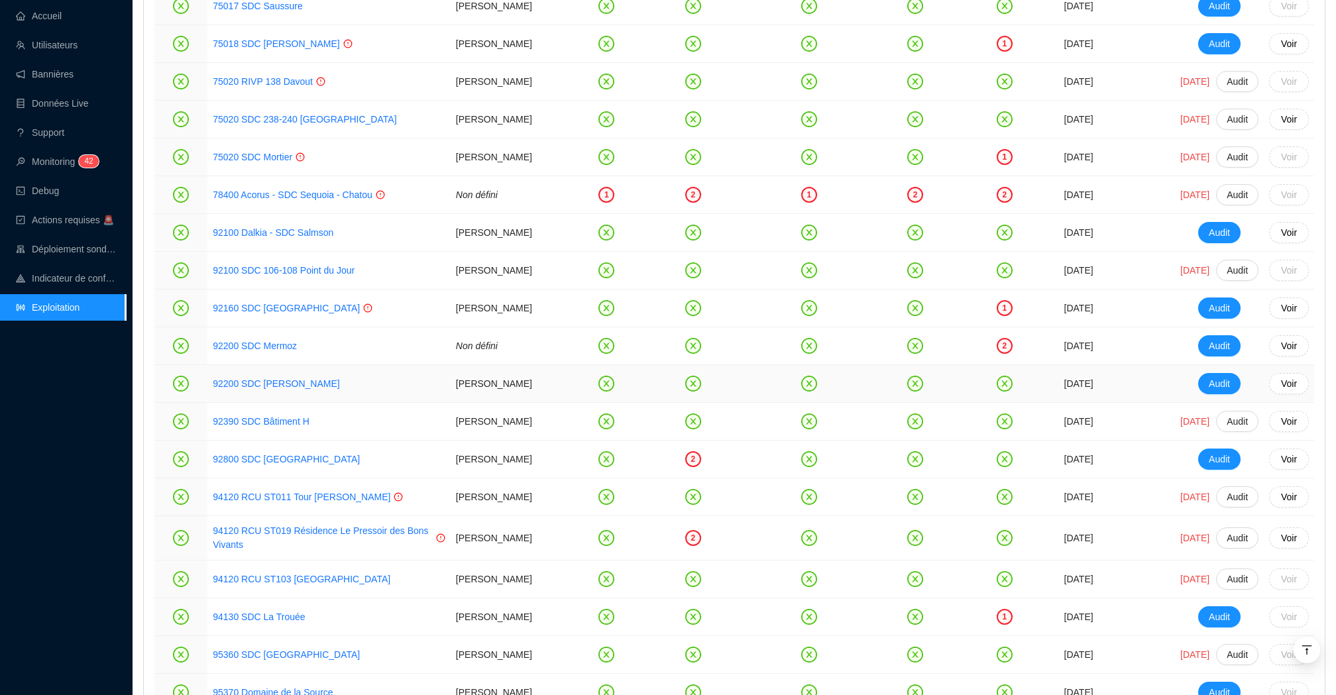
scroll to position [3034, 0]
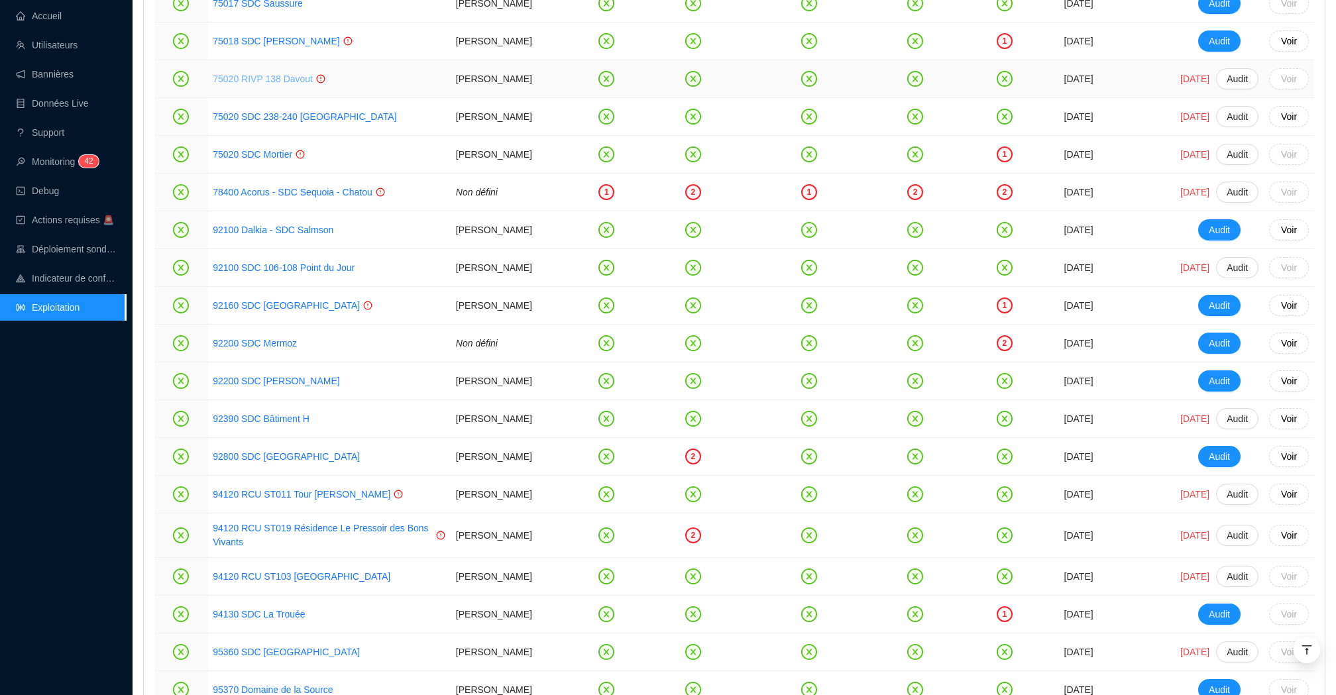
click at [273, 84] on link "75020 RIVP 138 Davout" at bounding box center [263, 79] width 100 height 11
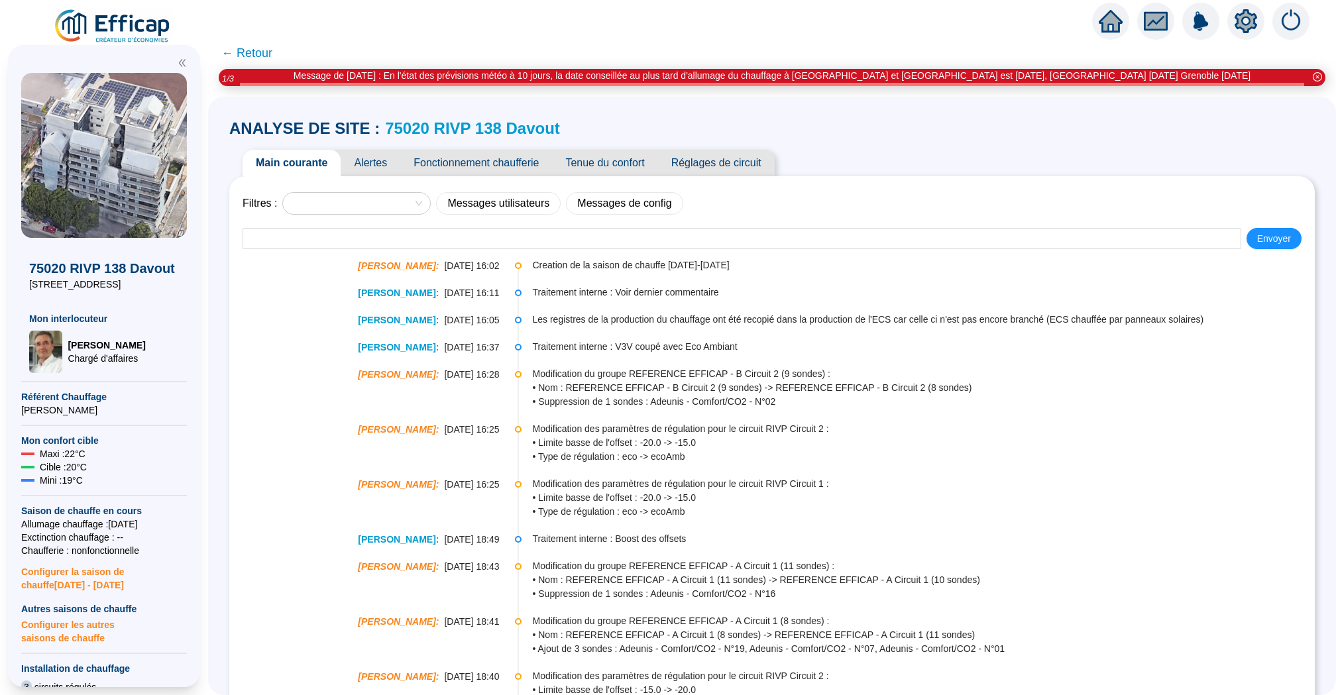
click at [519, 162] on span "Fonctionnement chaufferie" at bounding box center [476, 163] width 152 height 27
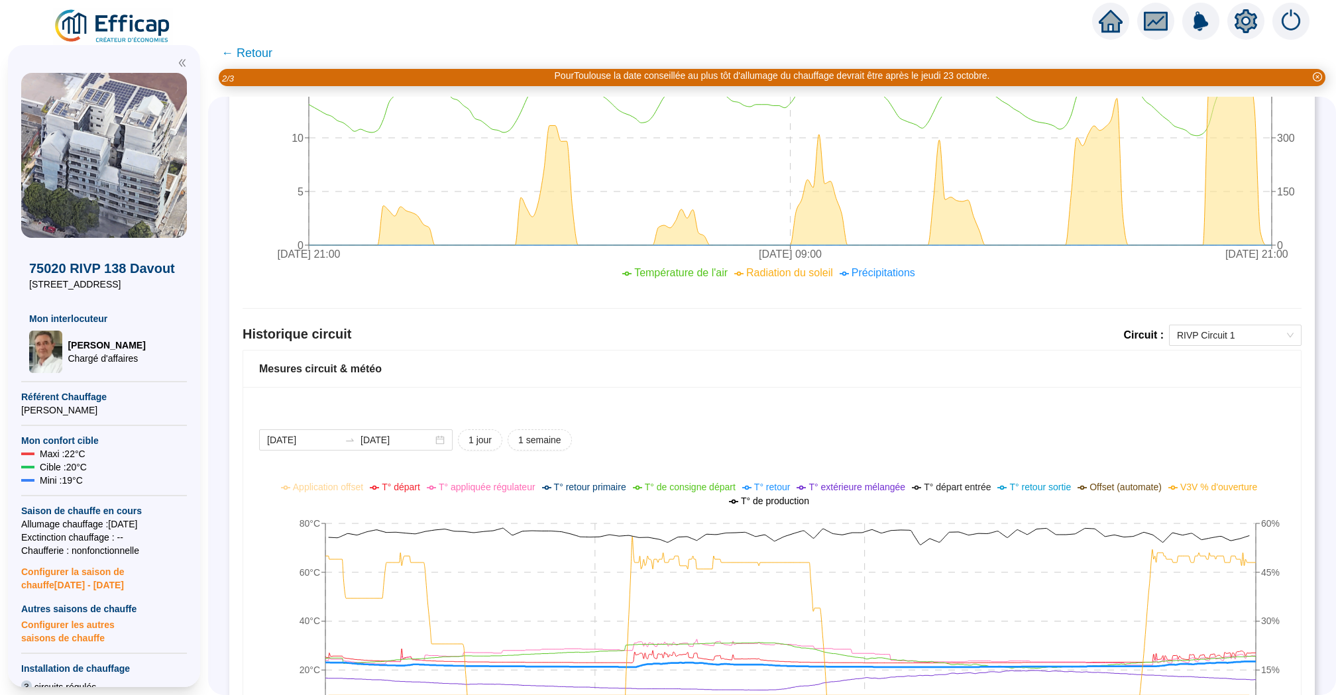
scroll to position [639, 0]
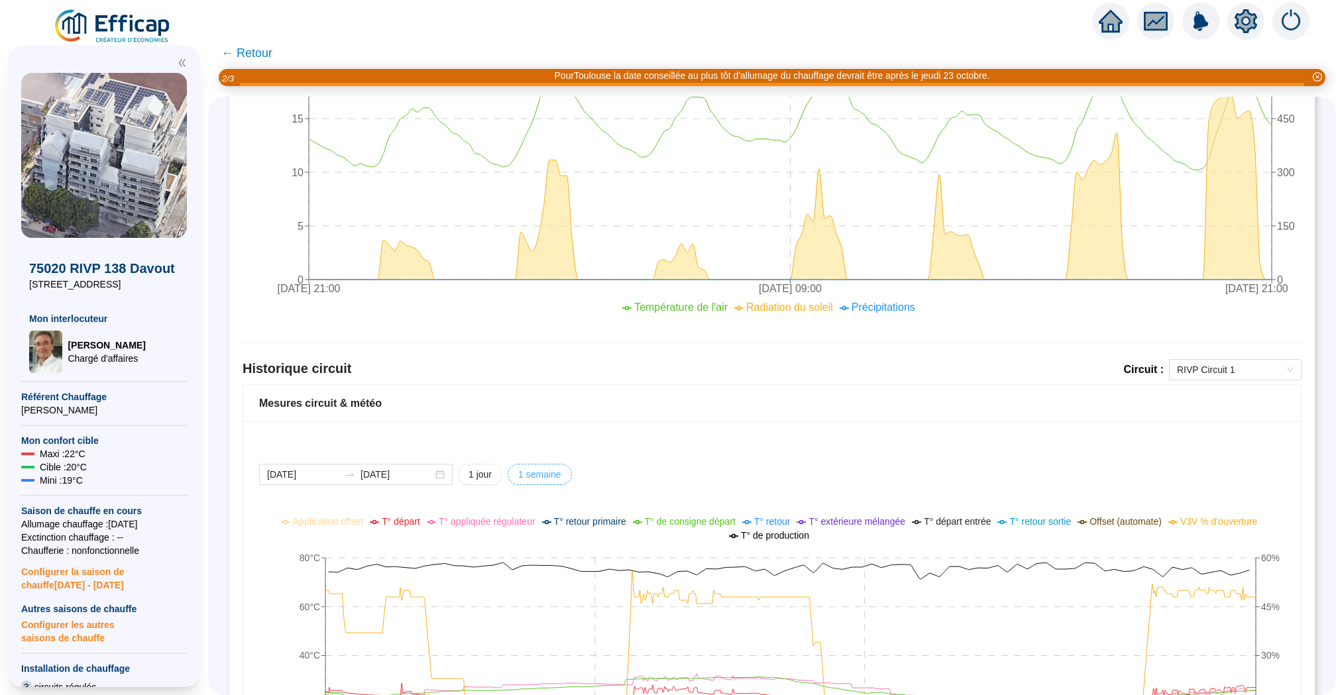
click at [531, 470] on span "1 semaine" at bounding box center [539, 475] width 43 height 14
type input "[DATE]"
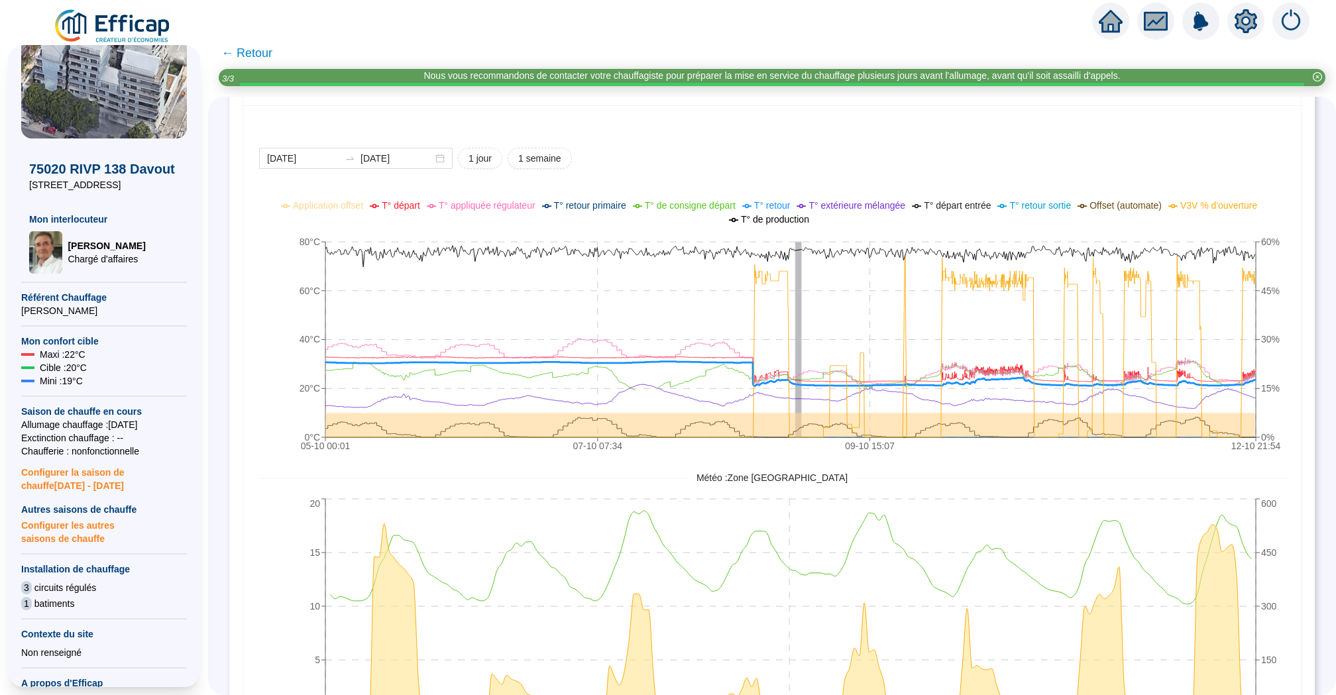
scroll to position [105, 0]
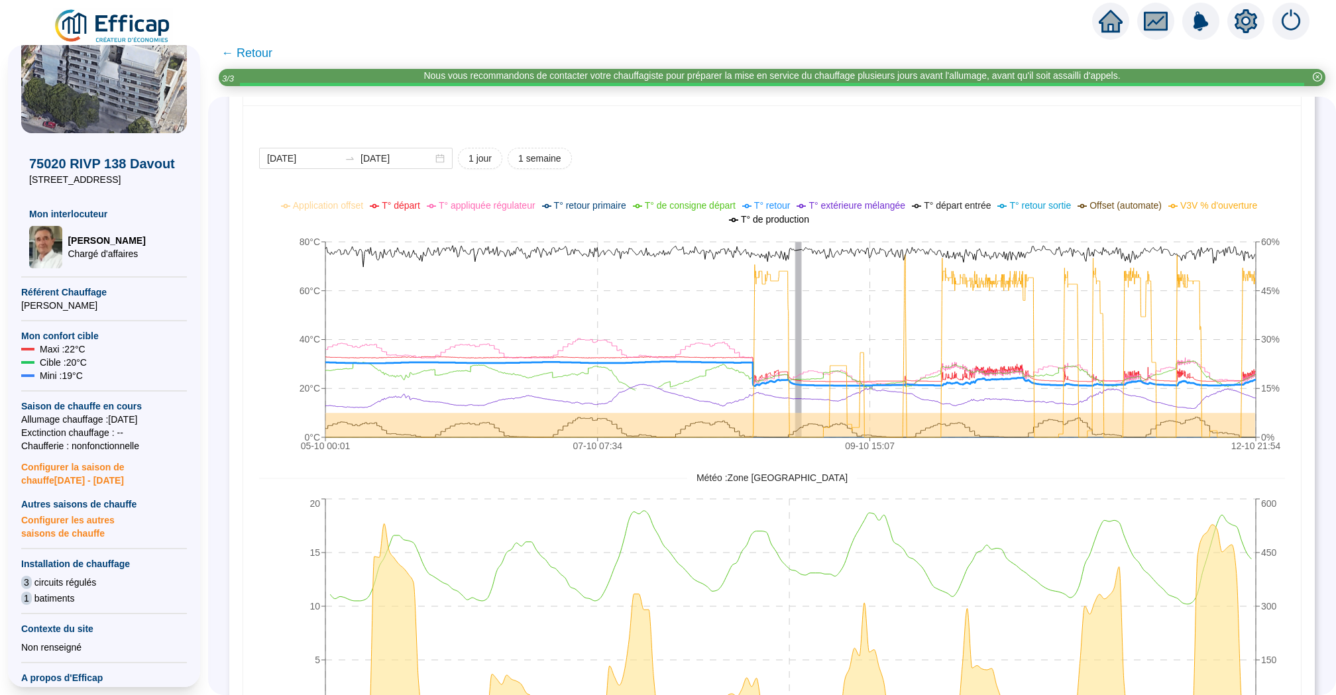
click at [83, 516] on span "Configurer les autres saisons de chauffe" at bounding box center [104, 525] width 166 height 29
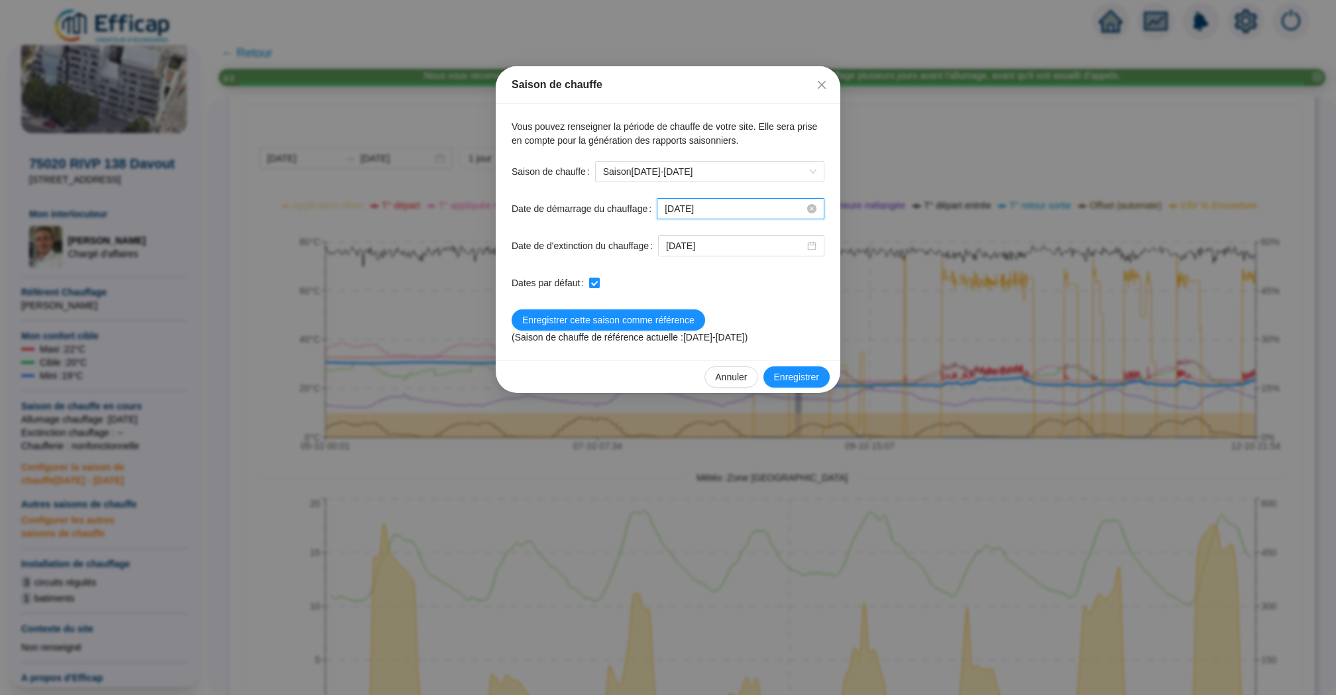
click at [745, 210] on input "[DATE]" at bounding box center [735, 209] width 140 height 14
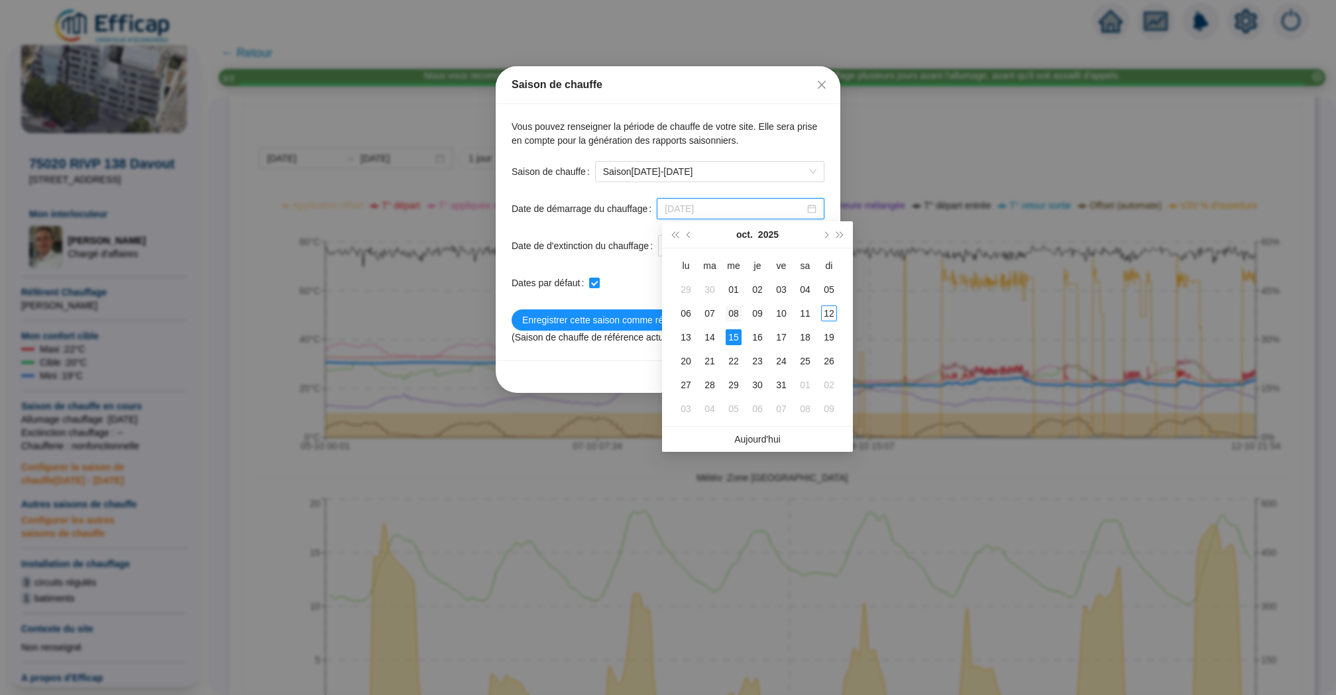
type input "2025-10-08"
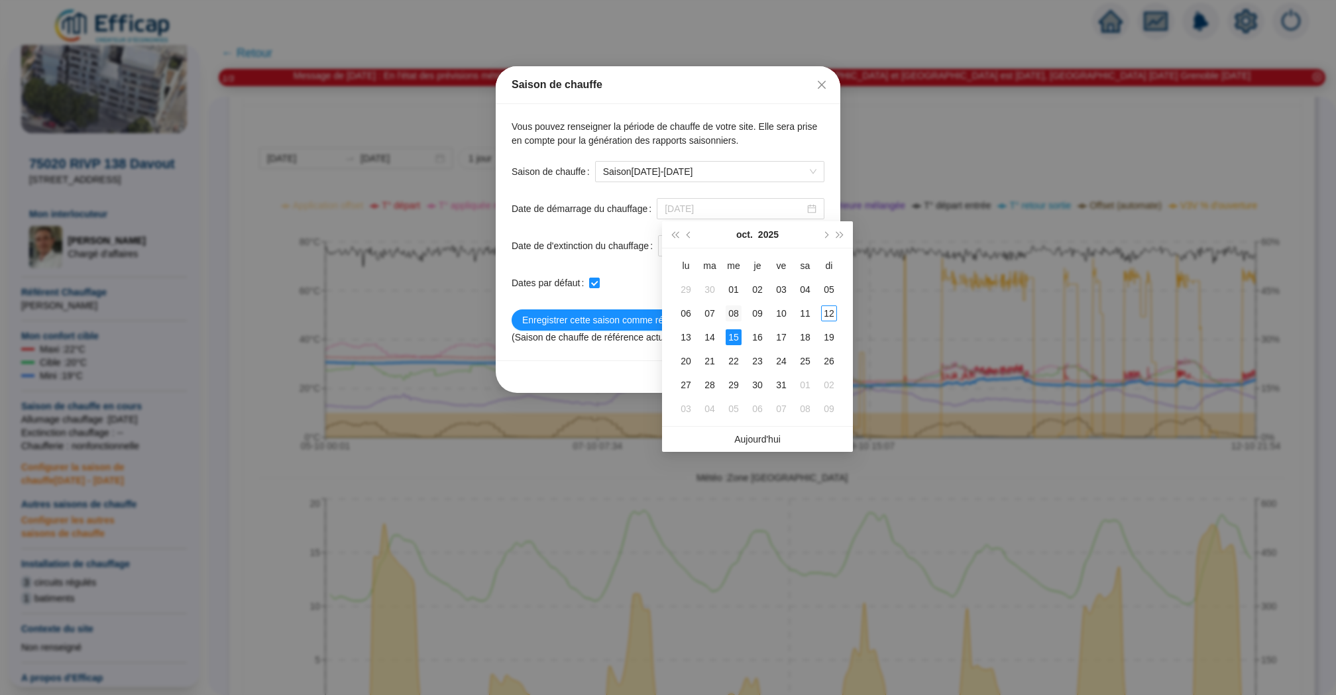
click at [734, 314] on div "08" at bounding box center [734, 313] width 16 height 16
checkbox input "false"
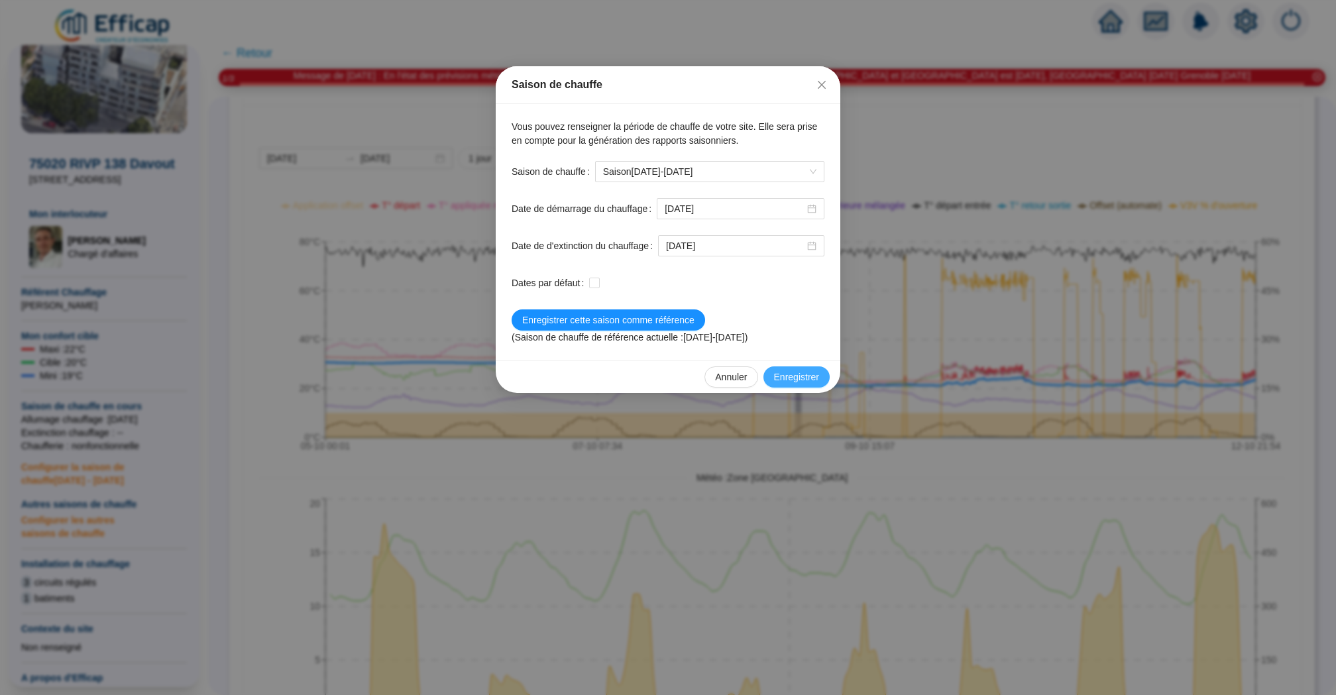
click at [803, 378] on span "Enregistrer" at bounding box center [796, 377] width 45 height 14
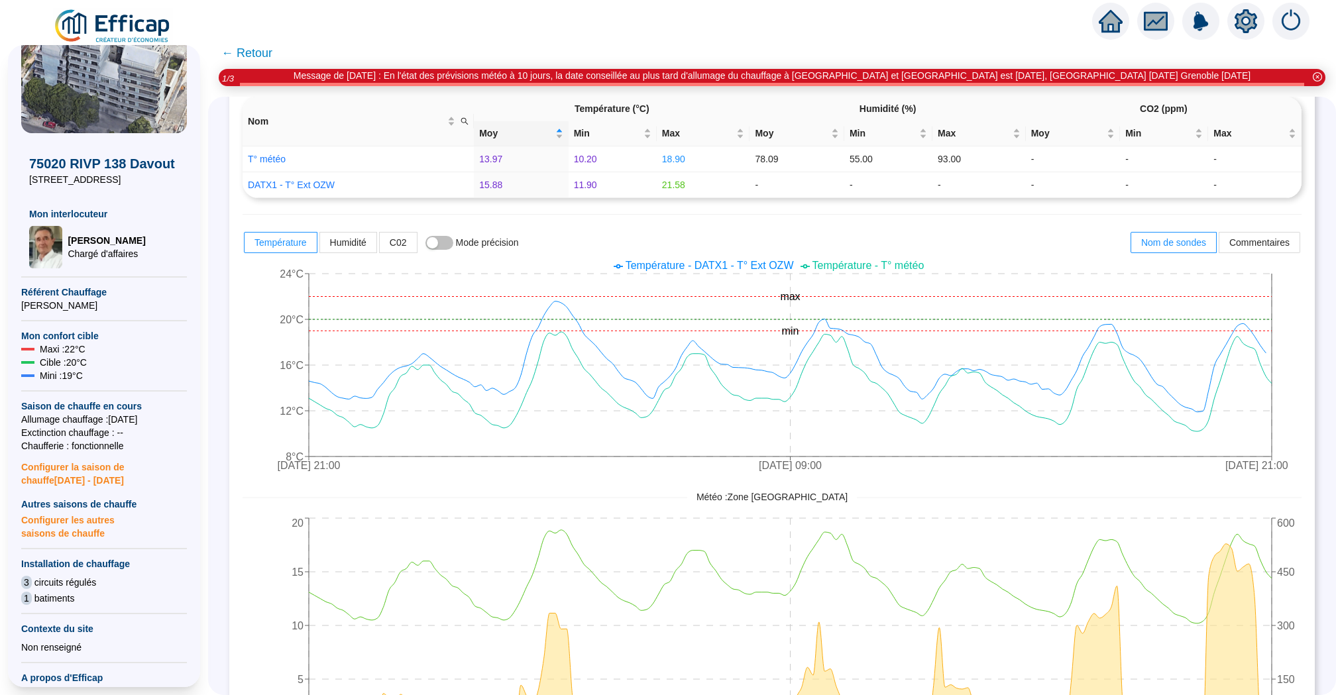
scroll to position [0, 0]
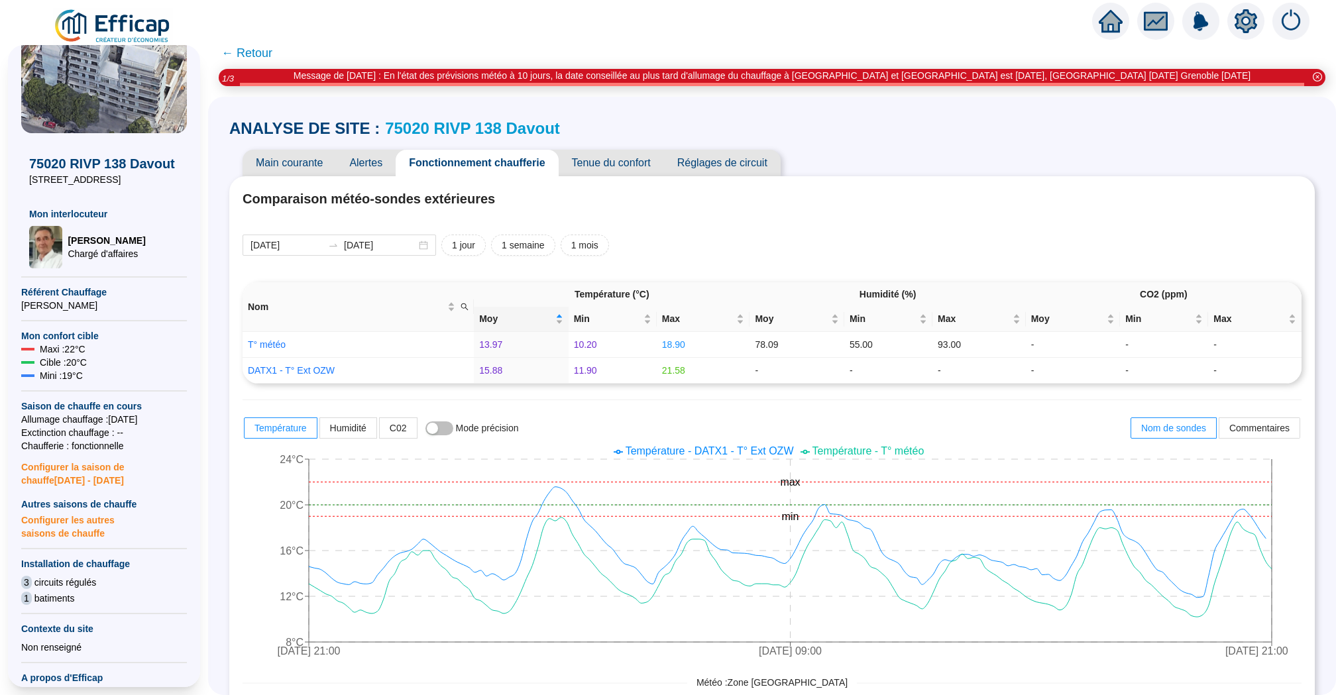
click at [513, 118] on span "75020 RIVP 138 Davout" at bounding box center [472, 128] width 175 height 21
click at [513, 126] on link "75020 RIVP 138 Davout" at bounding box center [472, 128] width 175 height 18
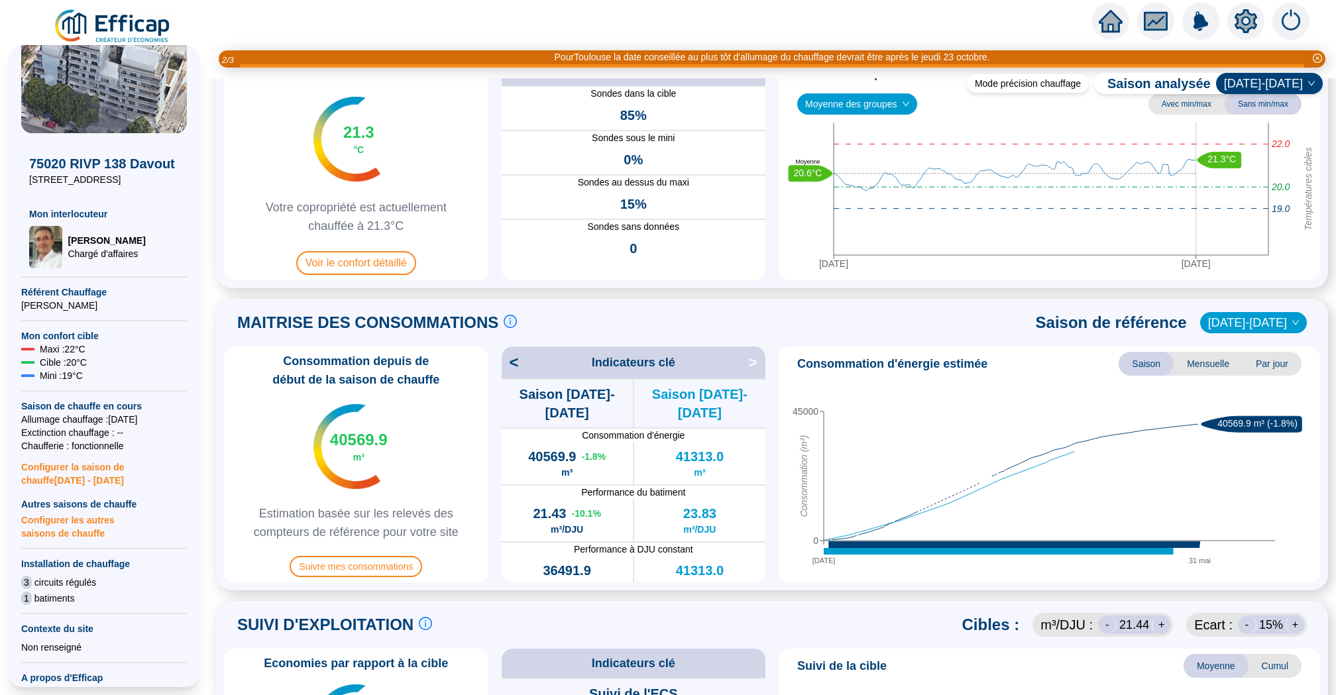
scroll to position [131, 0]
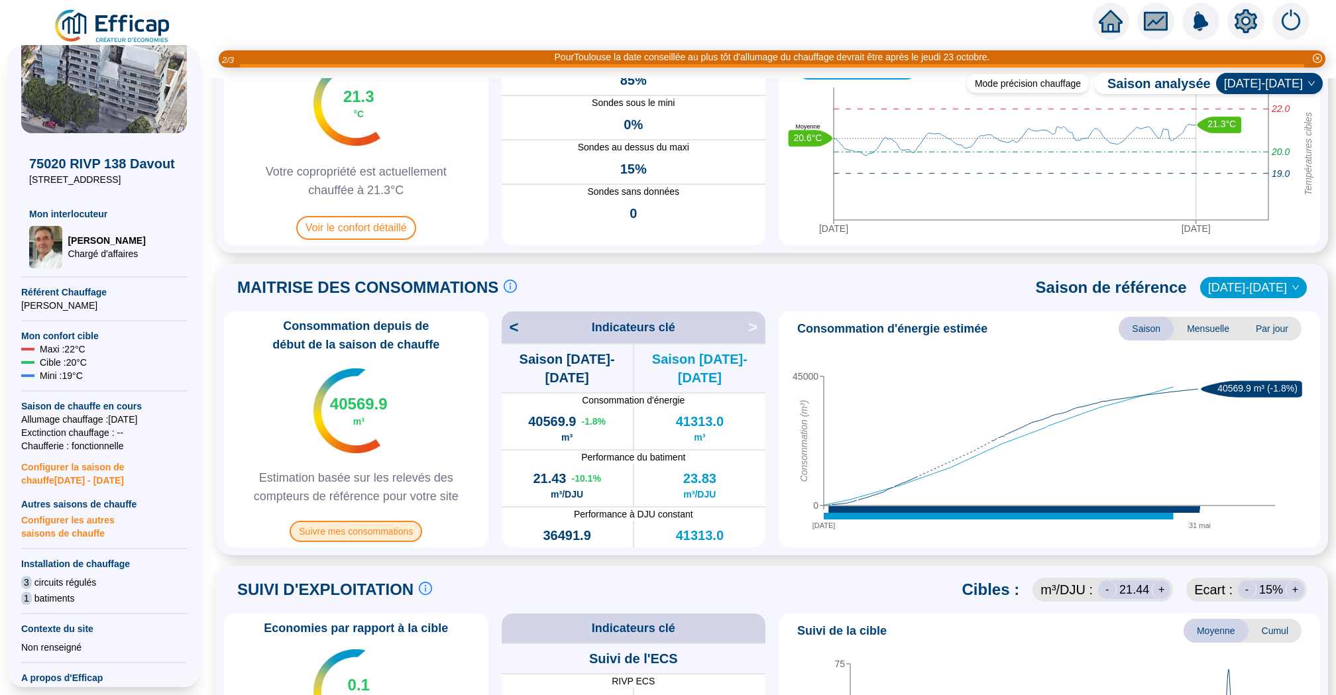
click at [386, 525] on span "Suivre mes consommations" at bounding box center [356, 531] width 133 height 21
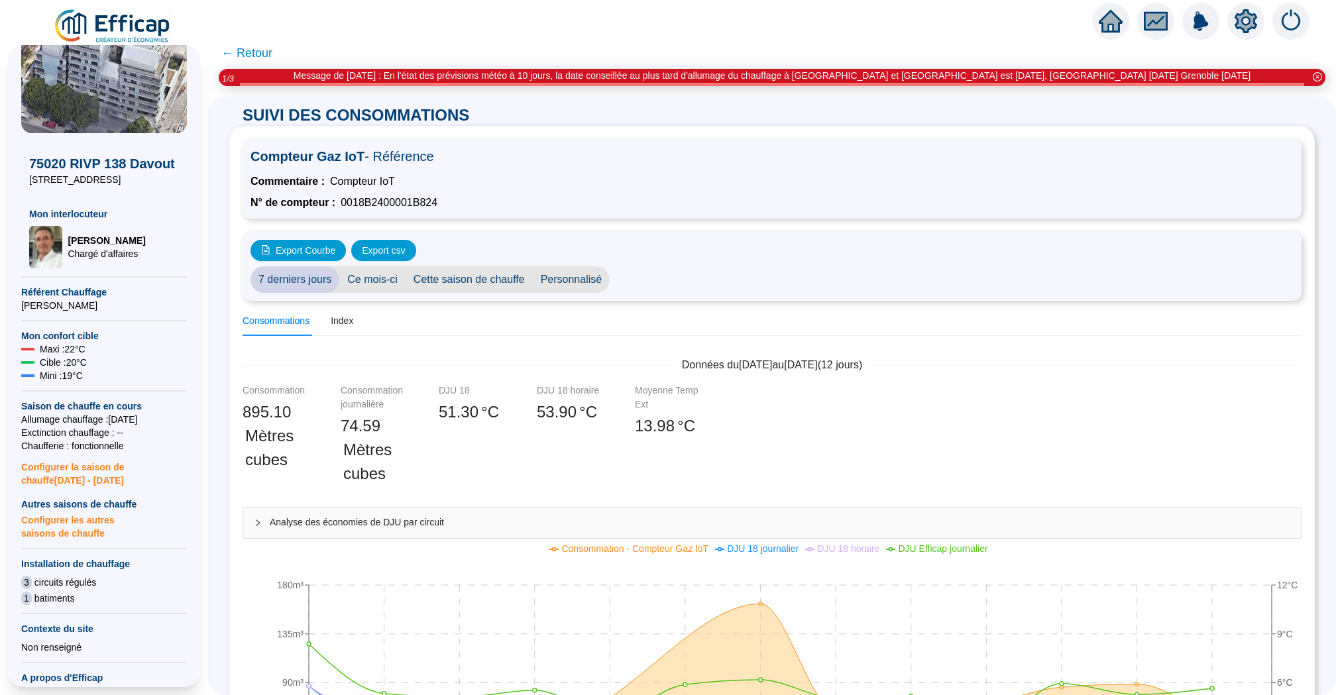
click at [562, 278] on span "Personnalisé" at bounding box center [572, 279] width 78 height 27
click at [651, 266] on div "2025-10-01 2025-10-12" at bounding box center [706, 279] width 193 height 27
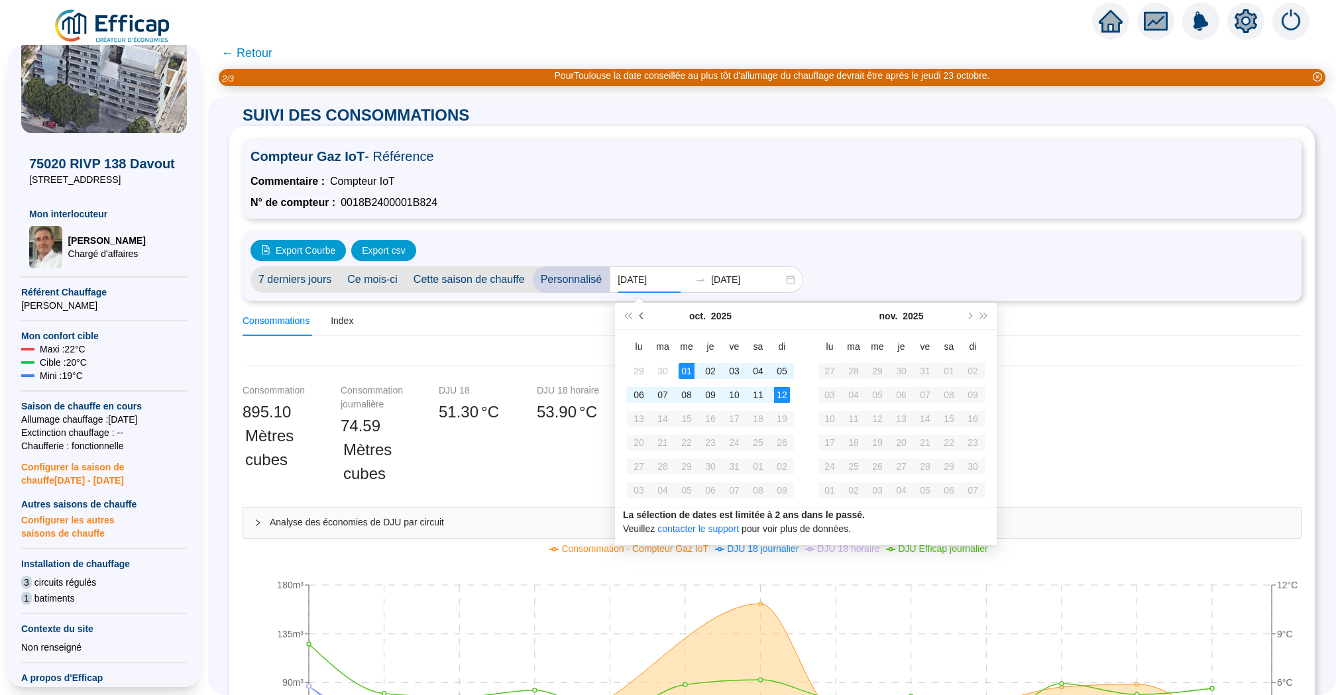
click at [640, 313] on button "Mois précédent (PageUp)" at bounding box center [642, 316] width 15 height 27
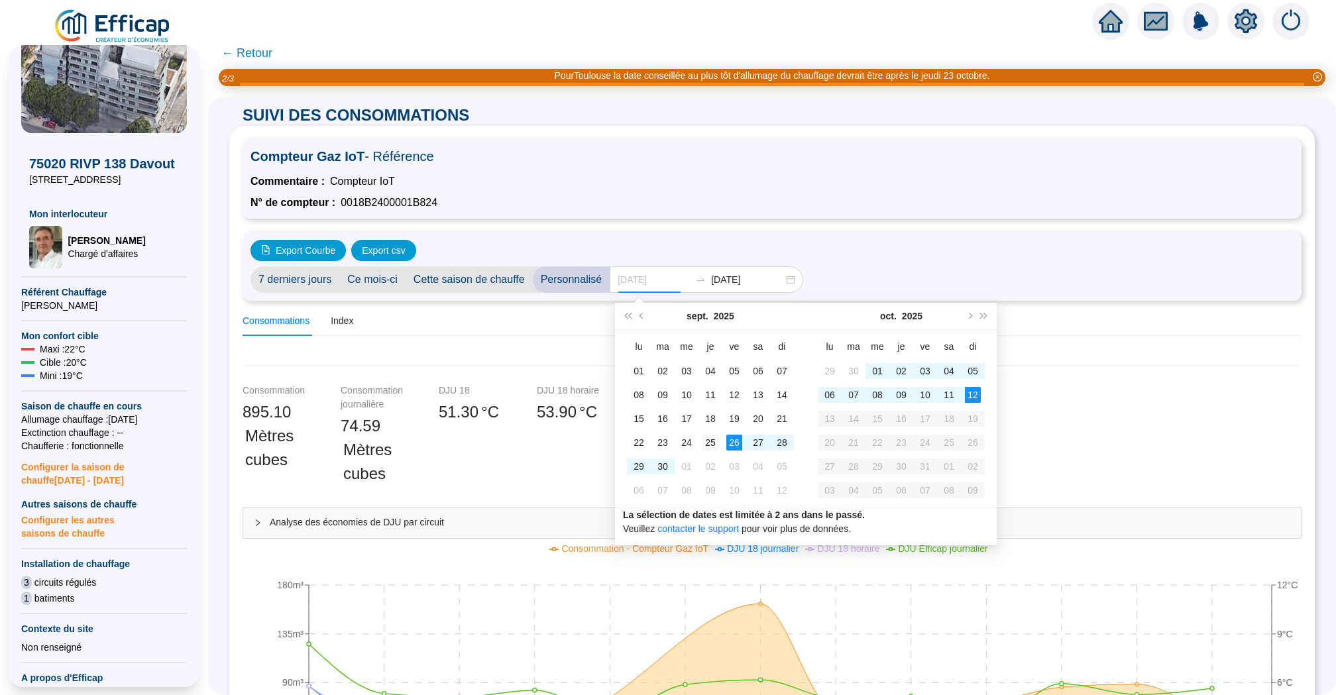
type input "2025-09-25"
click at [705, 441] on div "25" at bounding box center [710, 443] width 16 height 16
type input "[DATE]"
click at [968, 394] on div "12" at bounding box center [973, 395] width 16 height 16
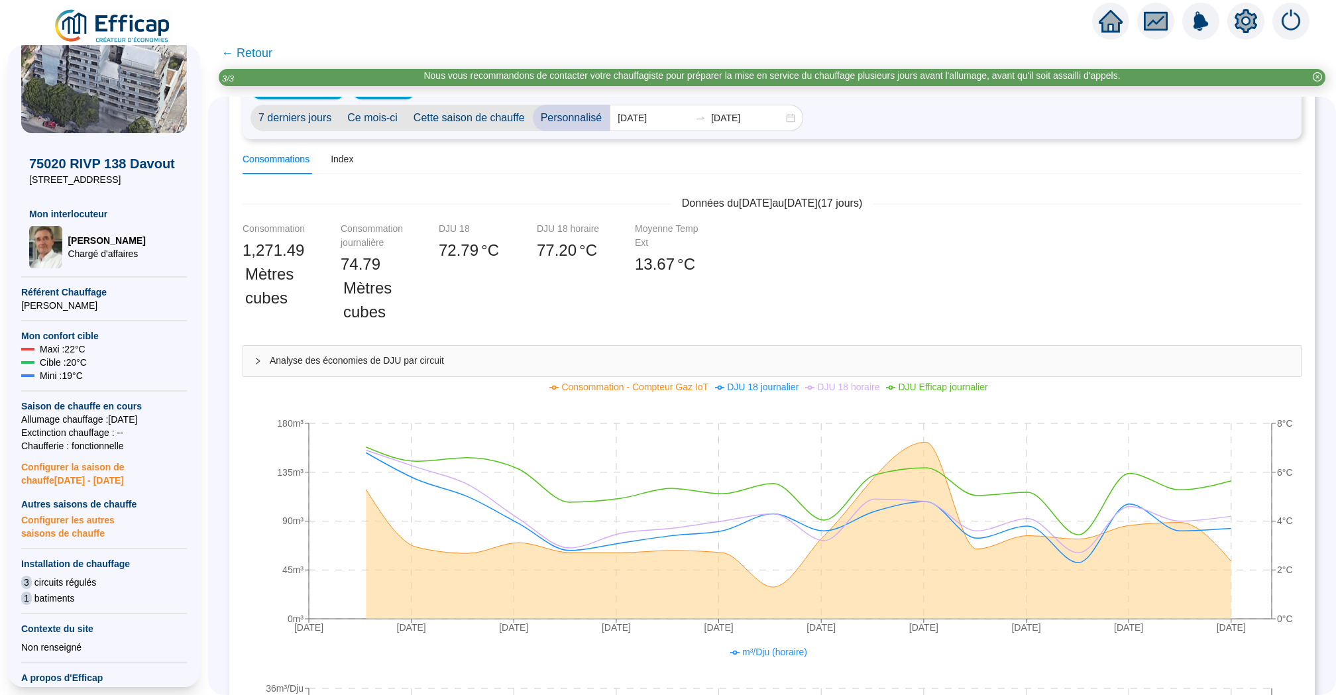
scroll to position [303, 0]
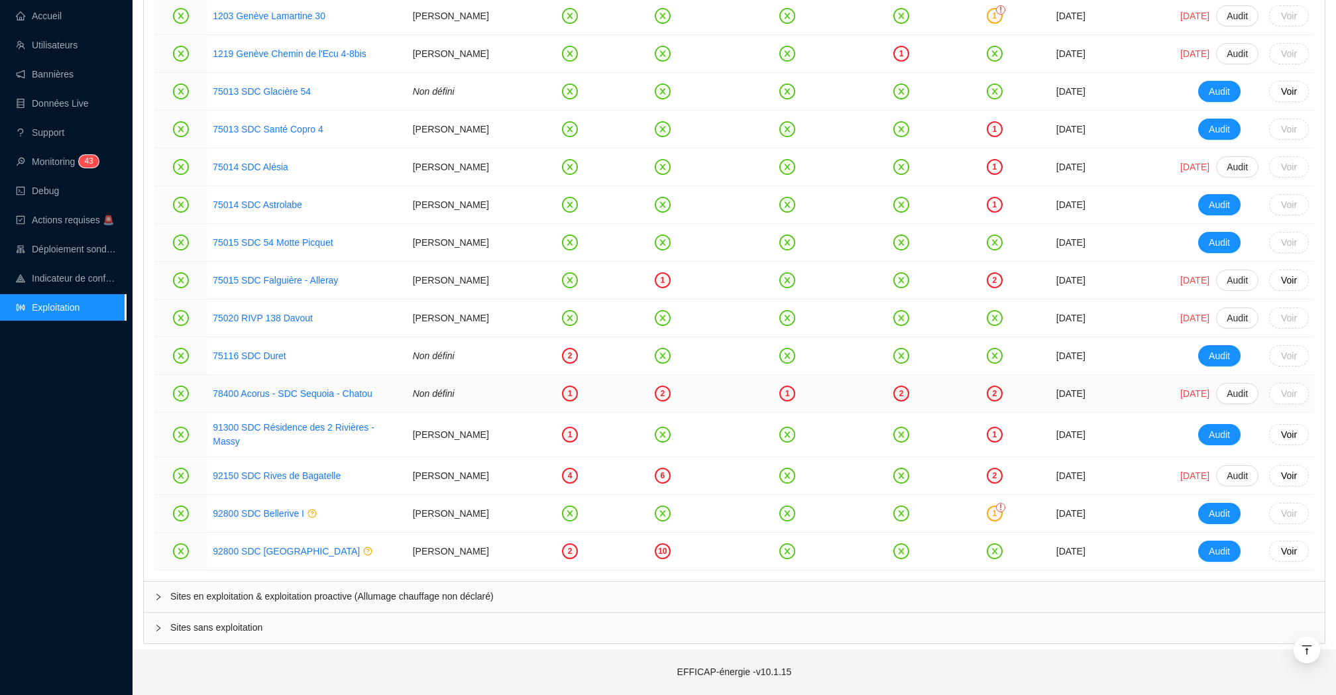
scroll to position [2086, 0]
click at [354, 413] on td "78400 Acorus - SDC Sequoia - Chatou" at bounding box center [306, 394] width 199 height 38
click at [354, 399] on link "78400 Acorus - SDC Sequoia - Chatou" at bounding box center [292, 393] width 159 height 11
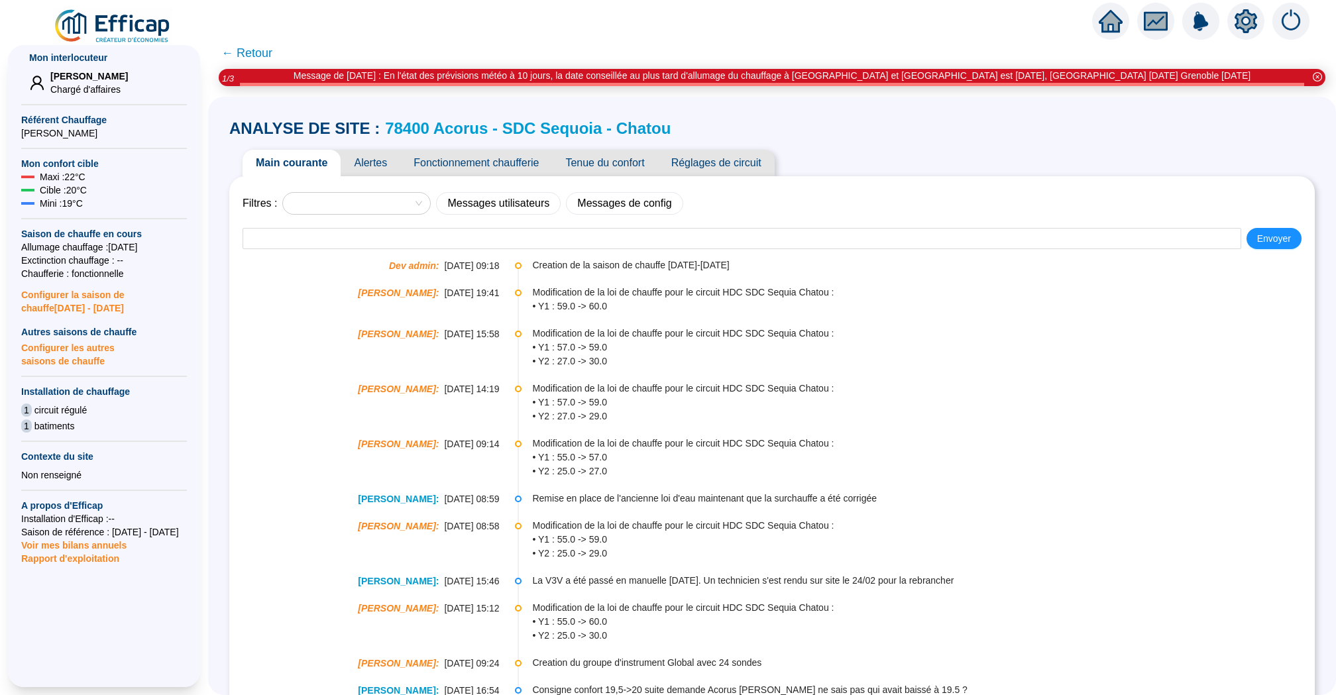
scroll to position [283, 0]
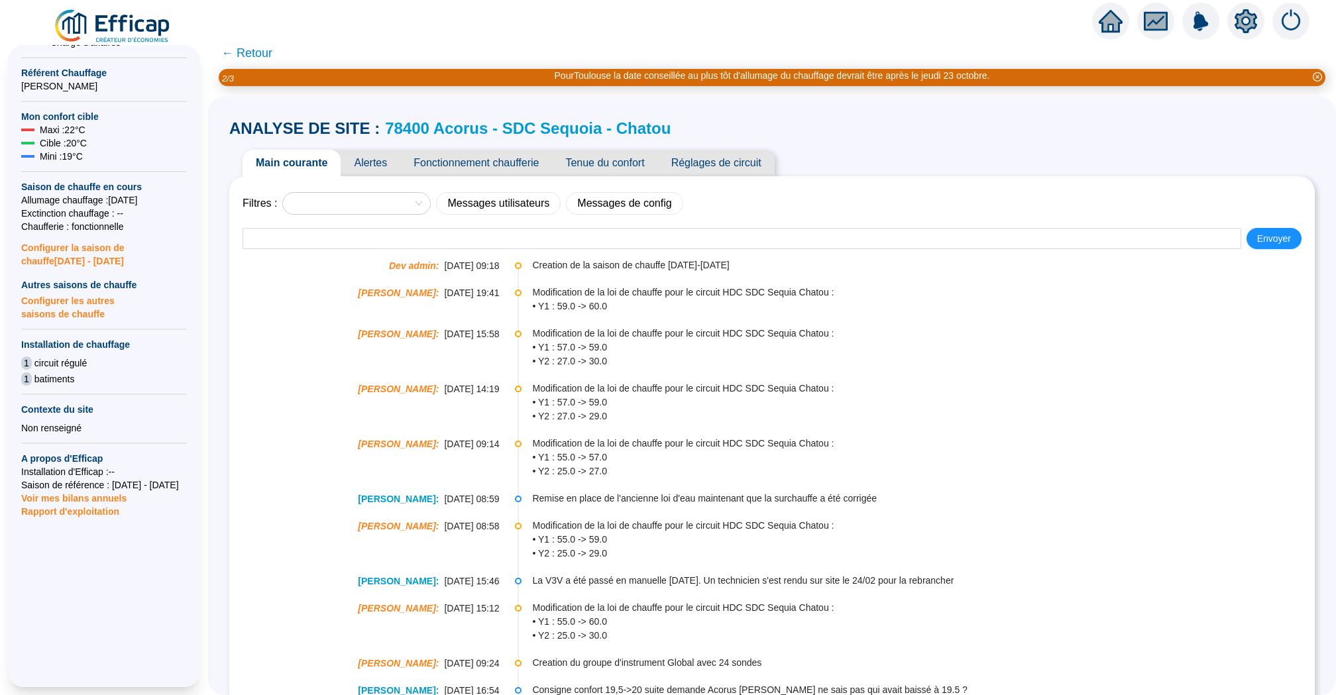
click at [380, 169] on span "Alertes" at bounding box center [371, 163] width 60 height 27
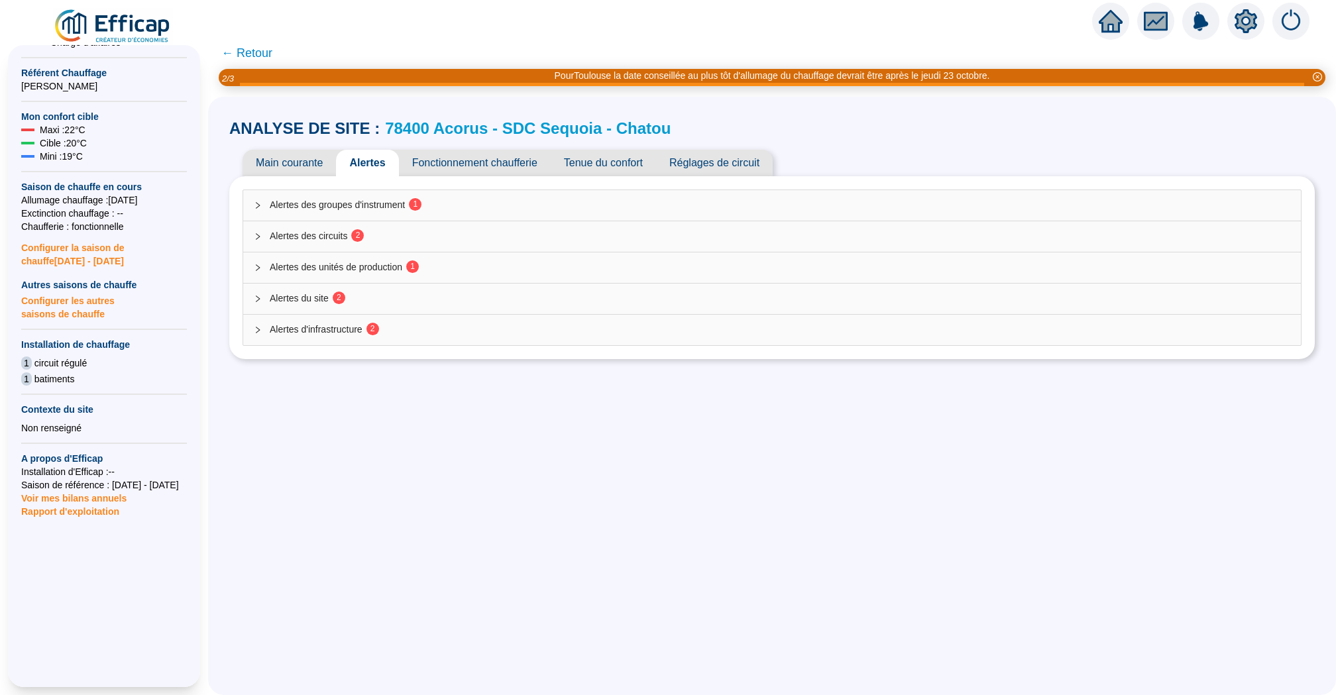
click at [439, 203] on span "Alertes des groupes d'instrument 1" at bounding box center [780, 205] width 1020 height 14
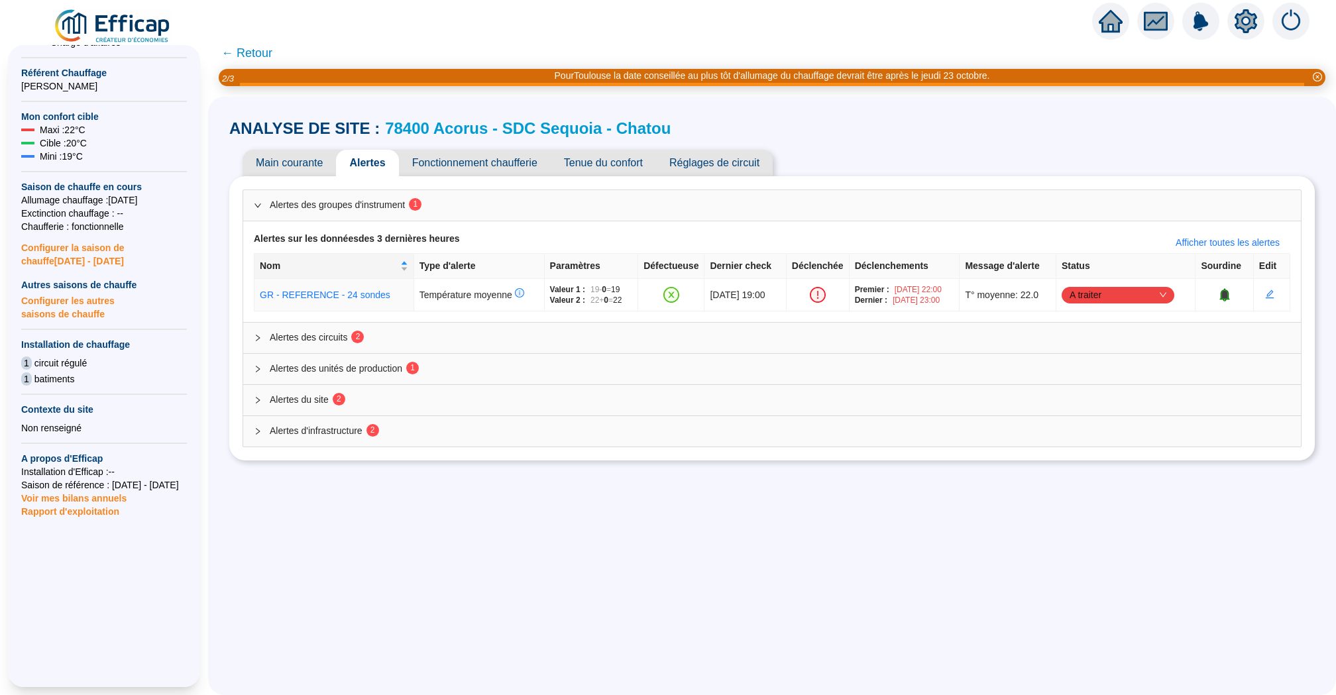
click at [598, 176] on span "Tenue du confort" at bounding box center [603, 163] width 105 height 27
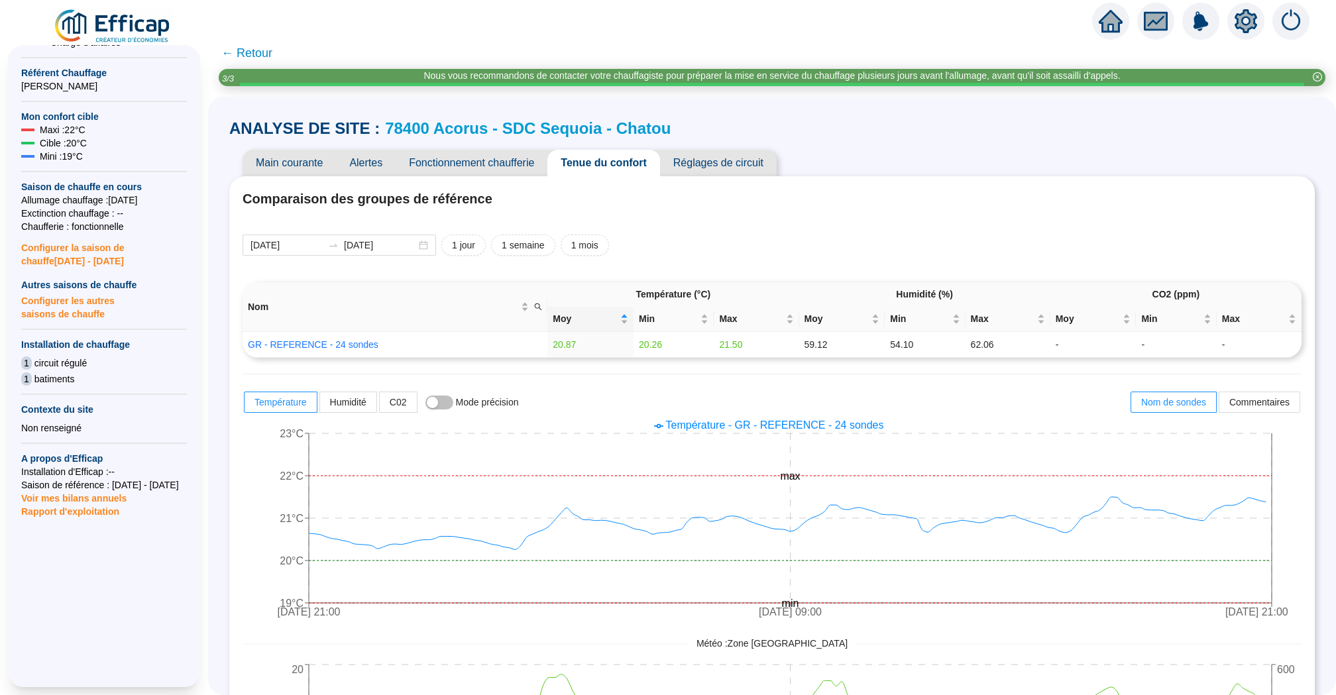
click at [248, 58] on span "← Retour" at bounding box center [246, 53] width 51 height 19
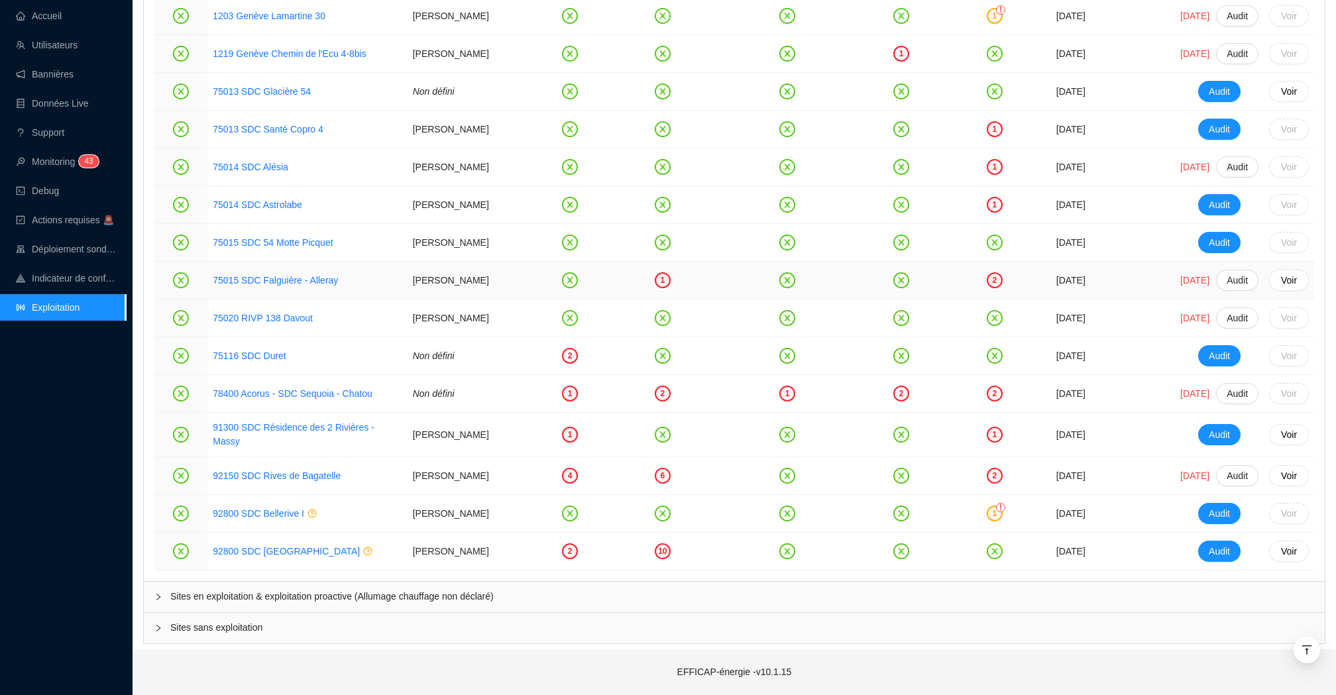
scroll to position [2118, 0]
click at [335, 596] on span "Sites en exploitation & exploitation proactive (Allumage chauffage non déclaré)" at bounding box center [742, 597] width 1144 height 14
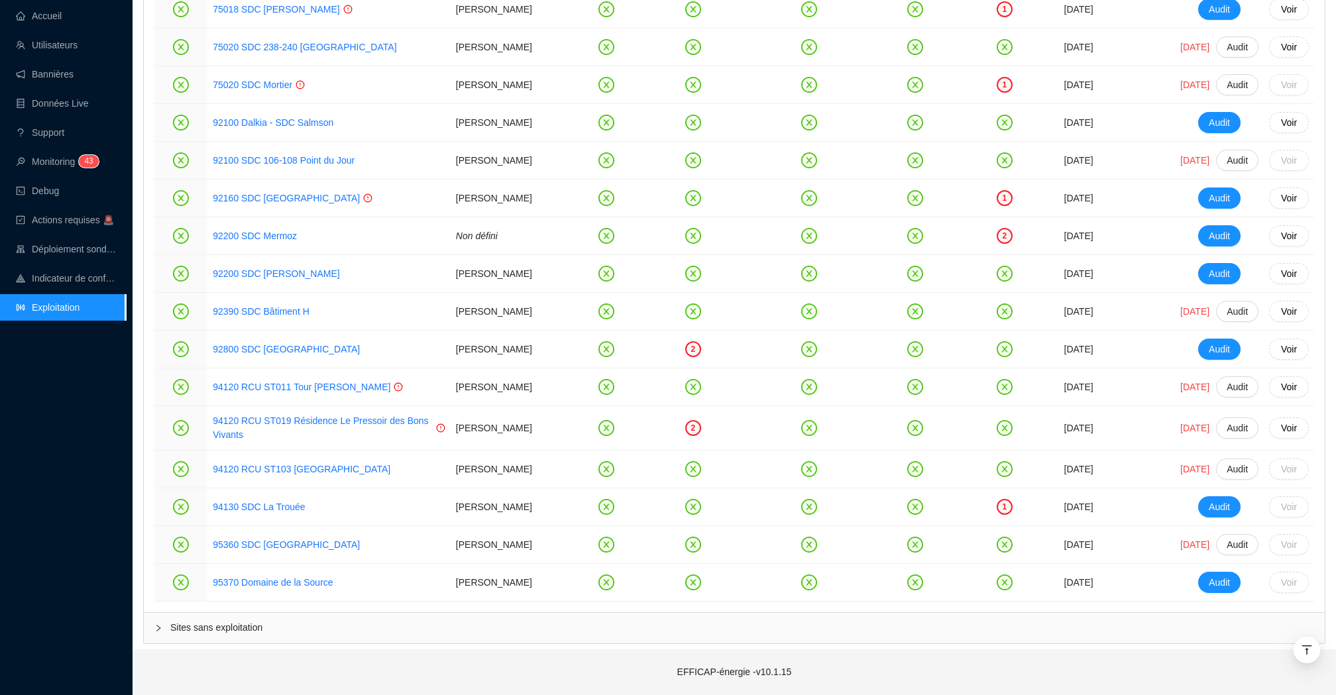
scroll to position [3321, 0]
click at [313, 382] on link "94120 RCU ST011 Tour [PERSON_NAME]" at bounding box center [302, 387] width 178 height 11
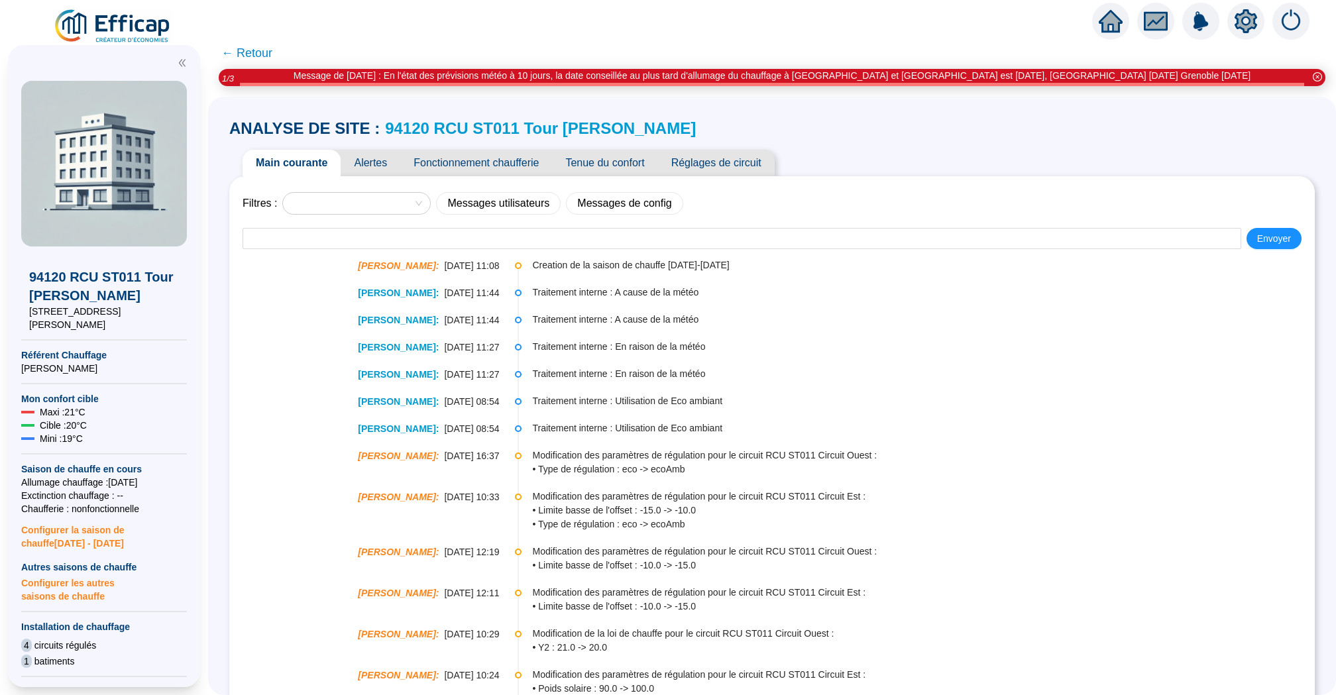
click at [494, 154] on span "Fonctionnement chaufferie" at bounding box center [476, 163] width 152 height 27
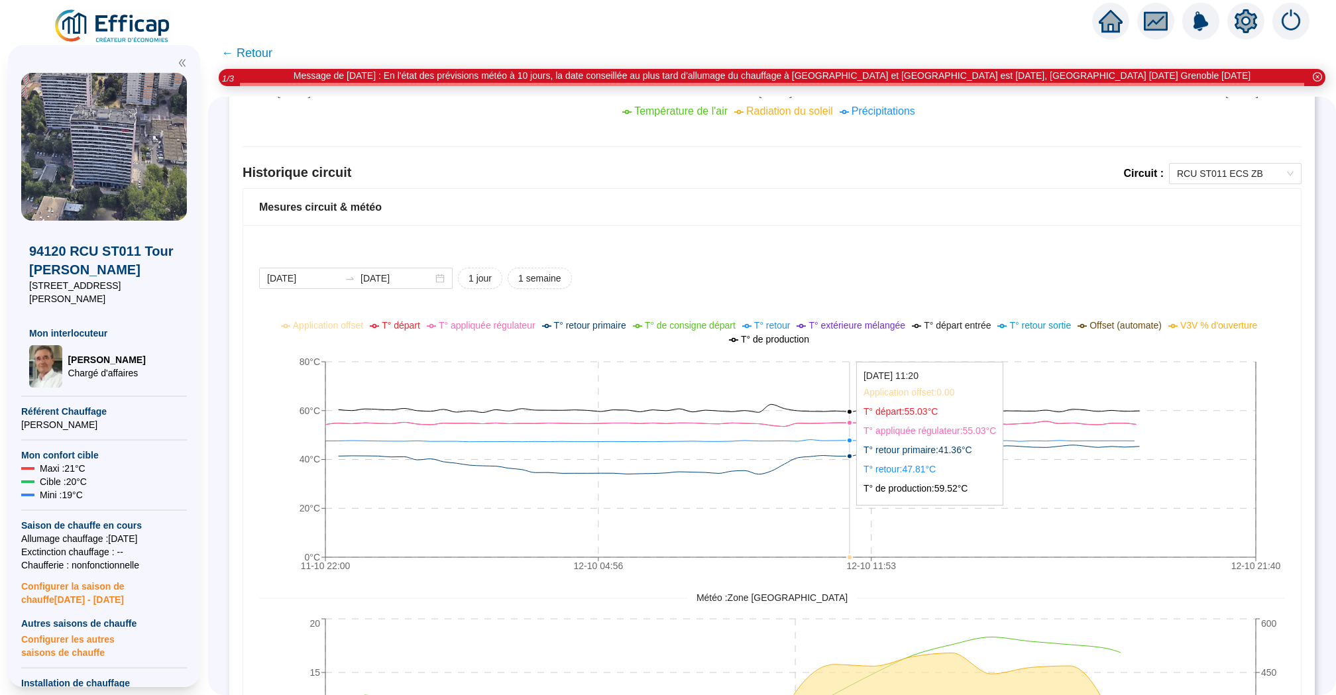
scroll to position [878, 0]
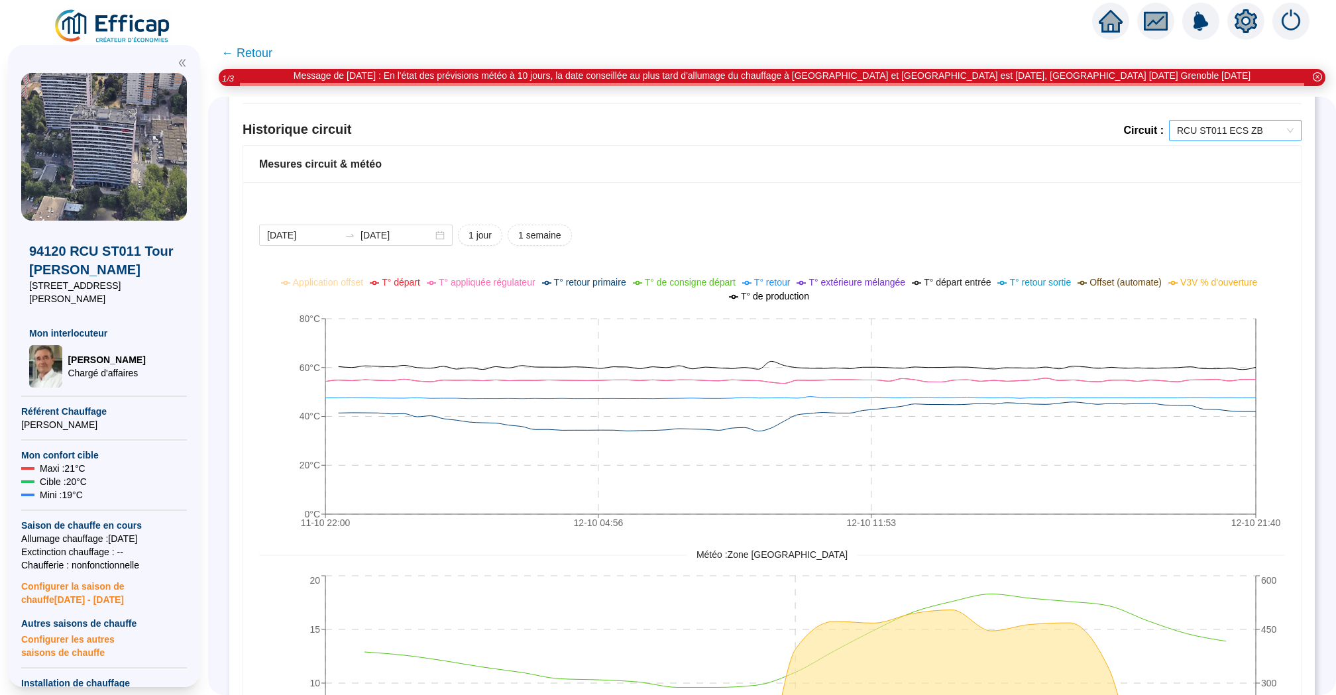
click at [1224, 135] on span "RCU ST011 ECS ZB" at bounding box center [1235, 131] width 117 height 20
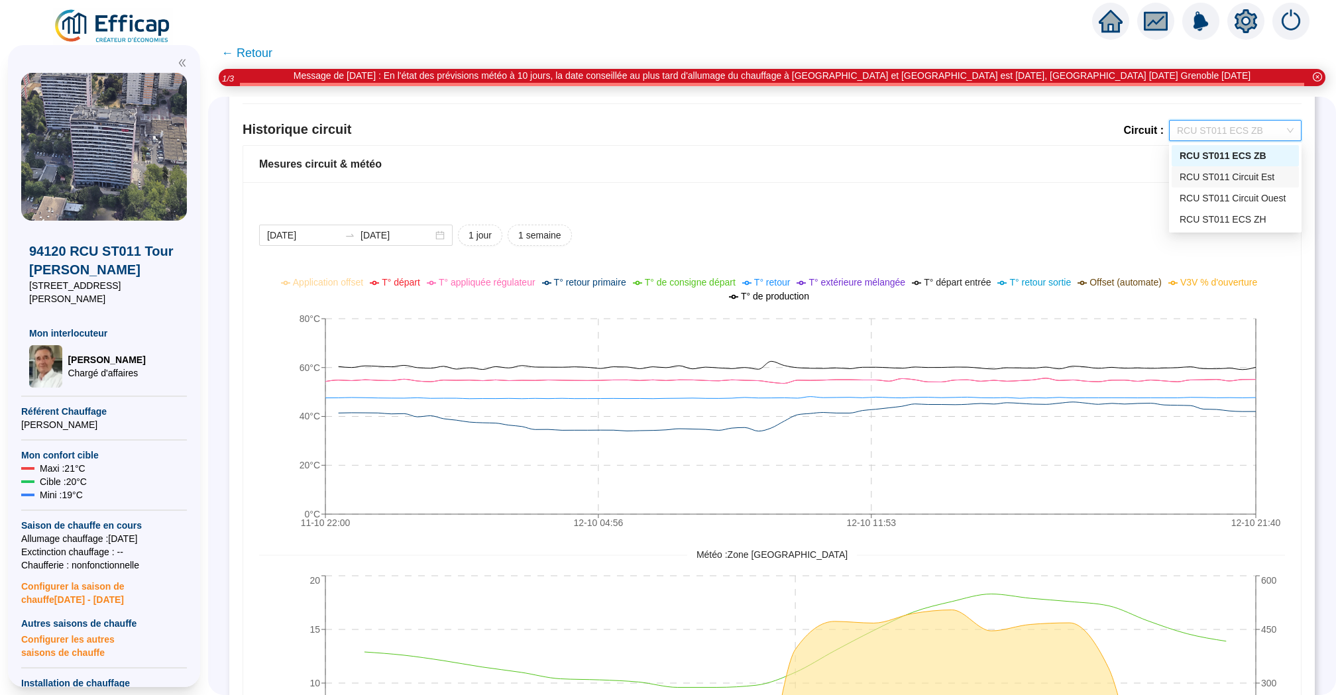
click at [1246, 176] on div "RCU ST011 Circuit Est" at bounding box center [1234, 177] width 111 height 14
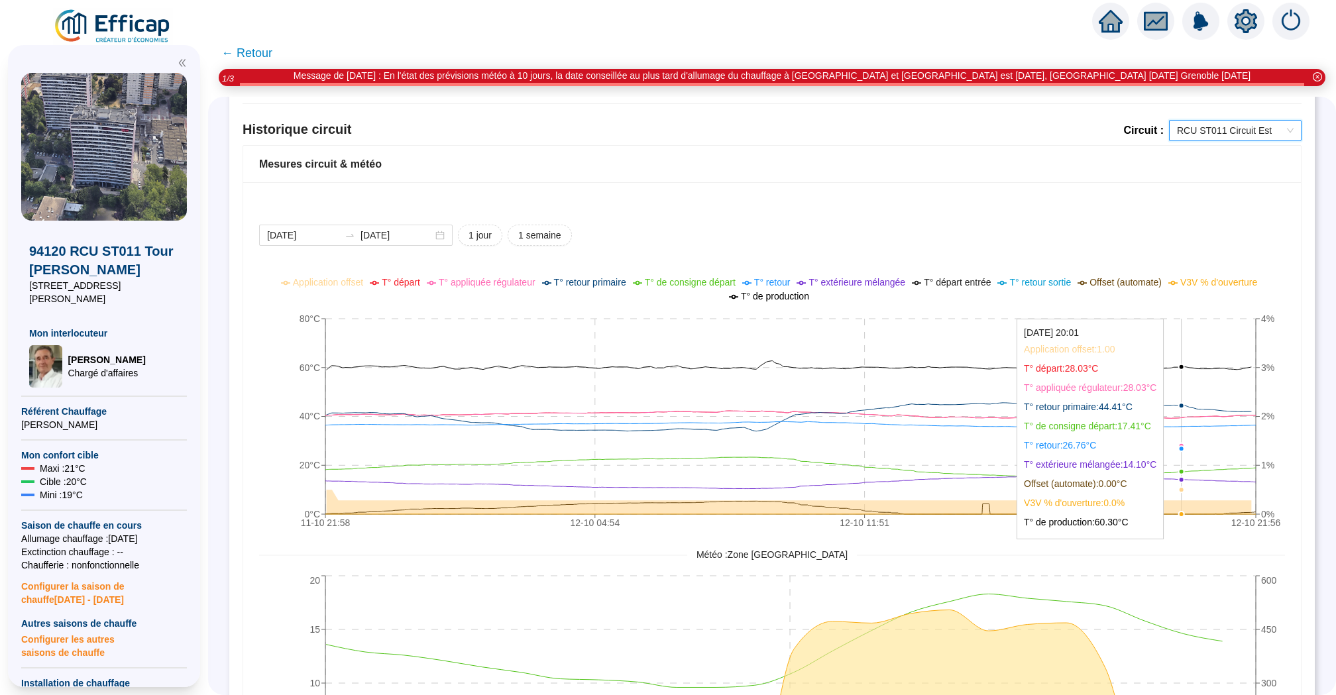
scroll to position [1056, 0]
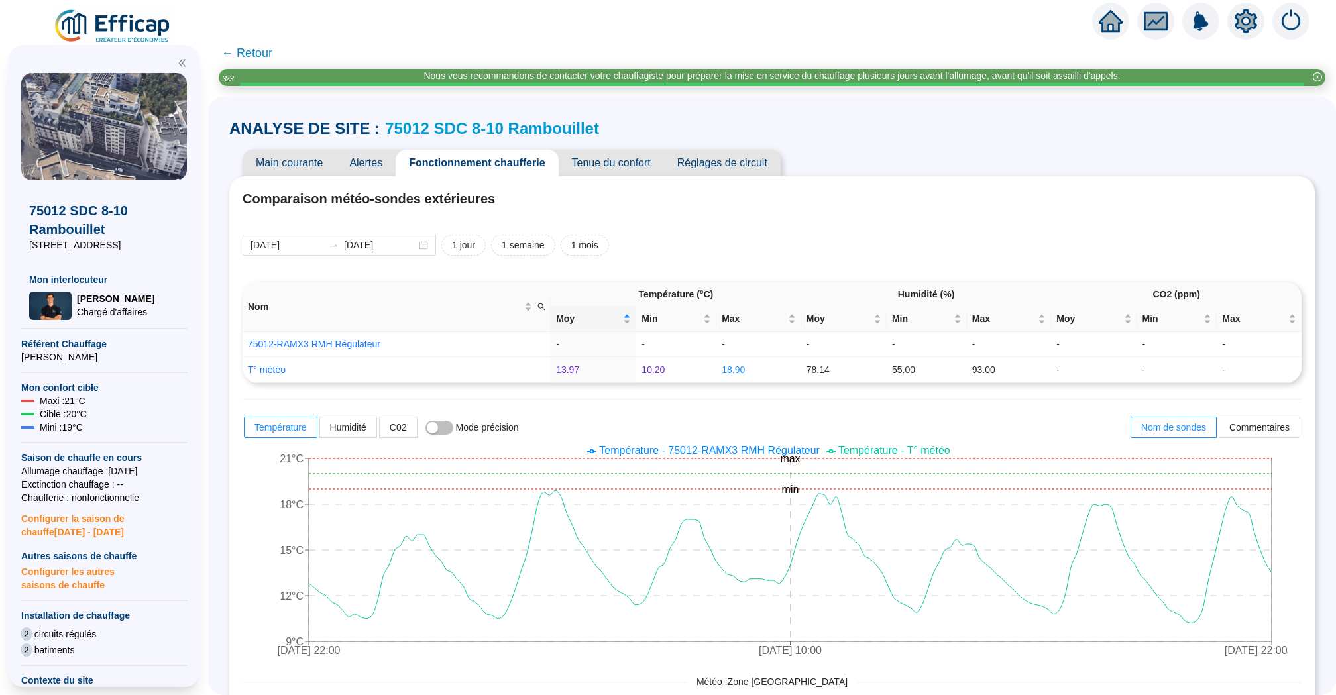
click at [756, 176] on span "Réglages de circuit" at bounding box center [722, 163] width 117 height 27
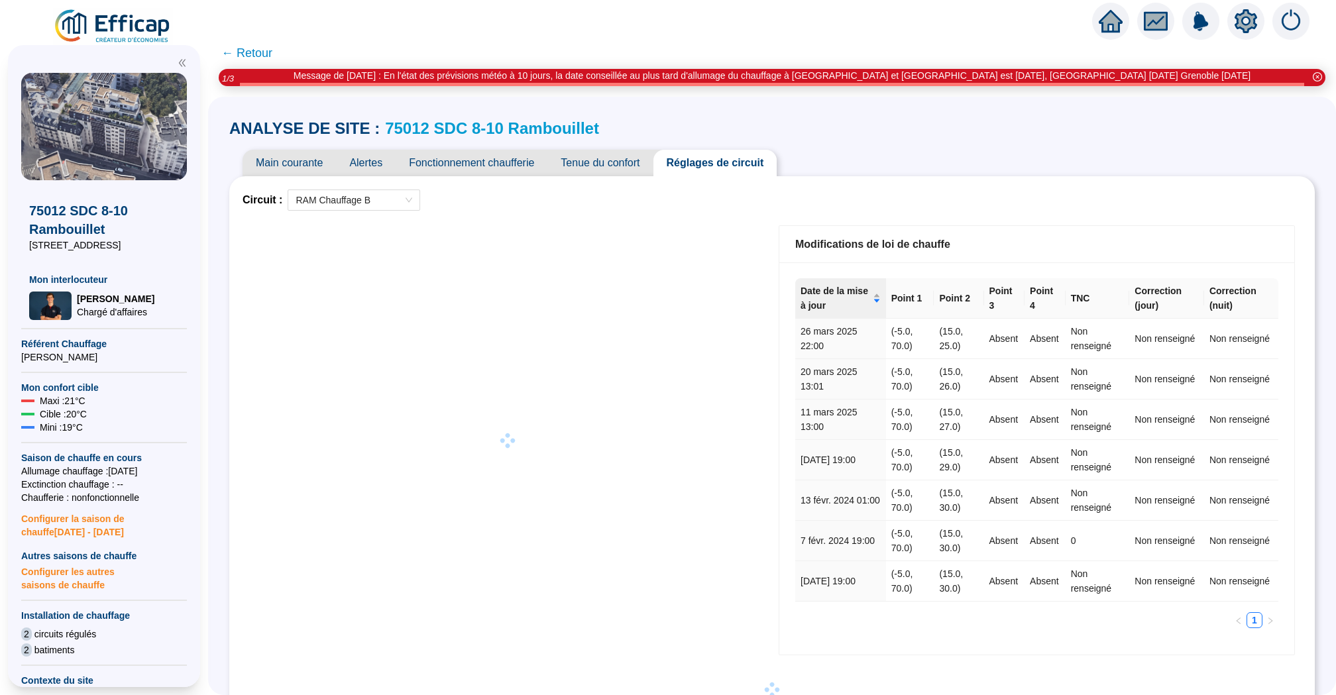
click at [611, 158] on span "Tenue du confort" at bounding box center [599, 163] width 105 height 27
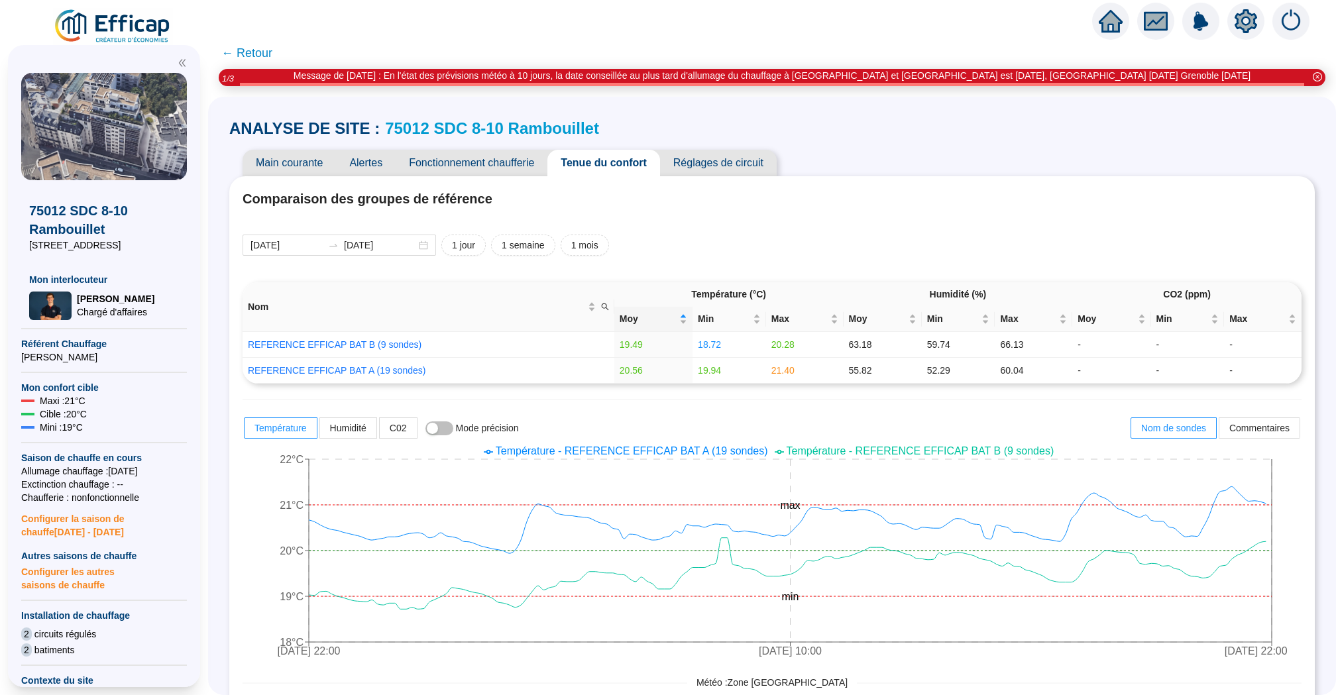
click at [260, 49] on span "← Retour" at bounding box center [246, 53] width 51 height 19
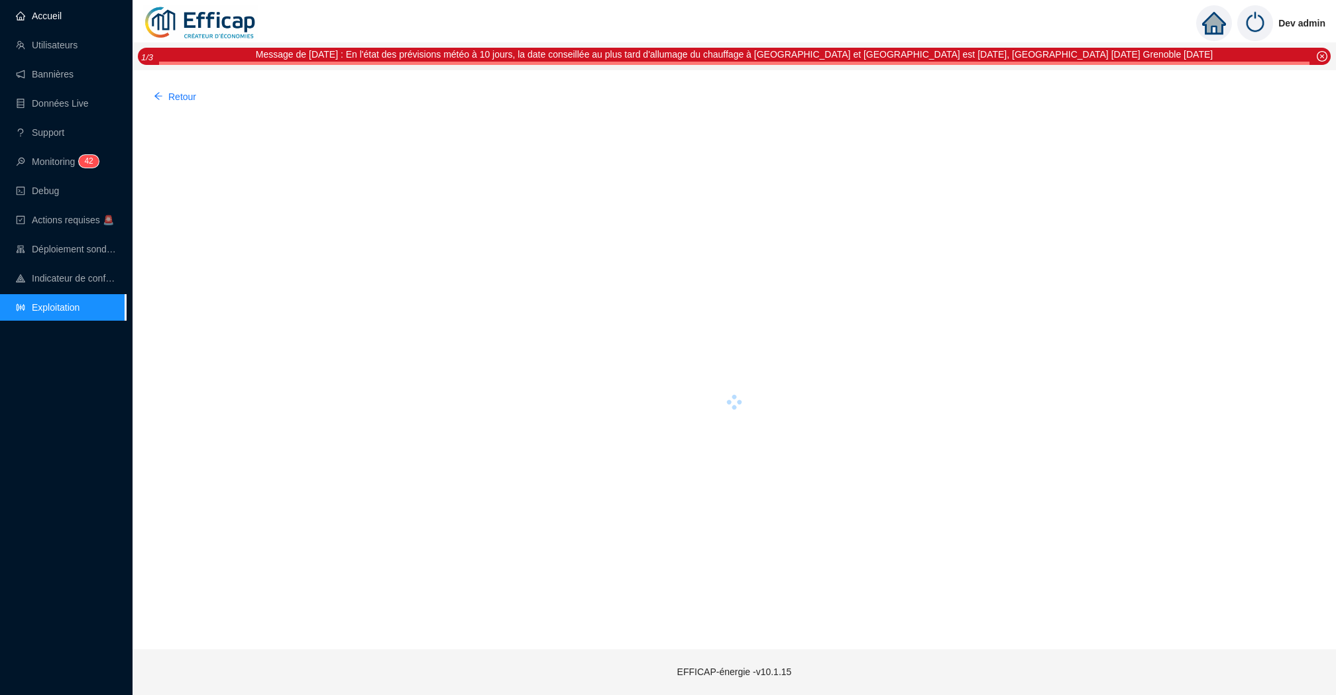
click at [62, 11] on link "Accueil" at bounding box center [39, 16] width 46 height 11
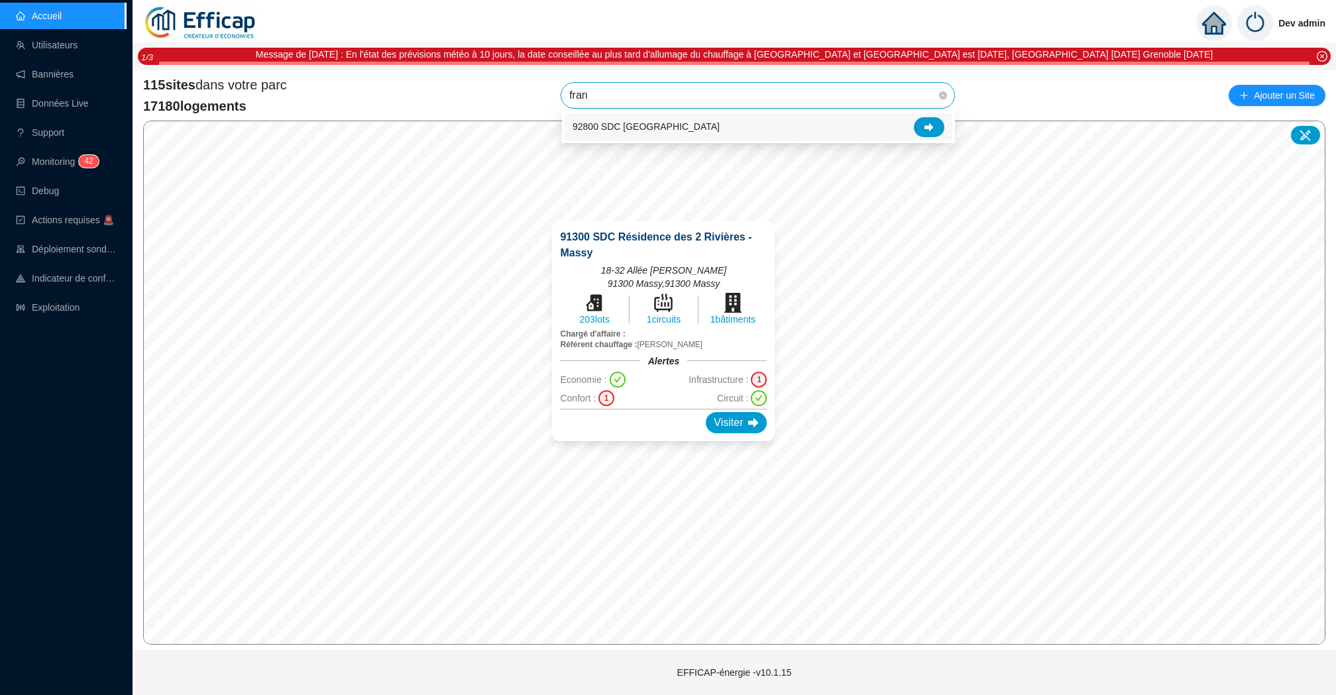
type input "franc"
click at [937, 129] on div at bounding box center [929, 127] width 30 height 20
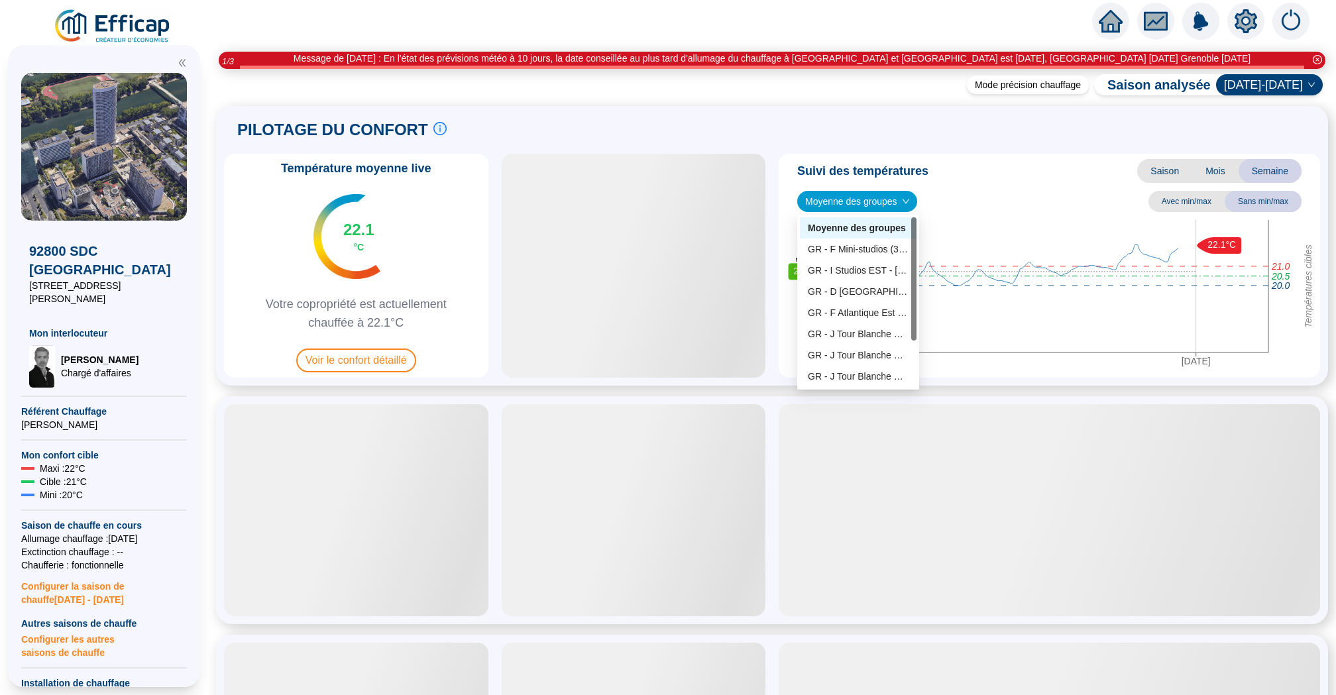
click at [867, 205] on span "Moyenne des groupes" at bounding box center [857, 201] width 104 height 20
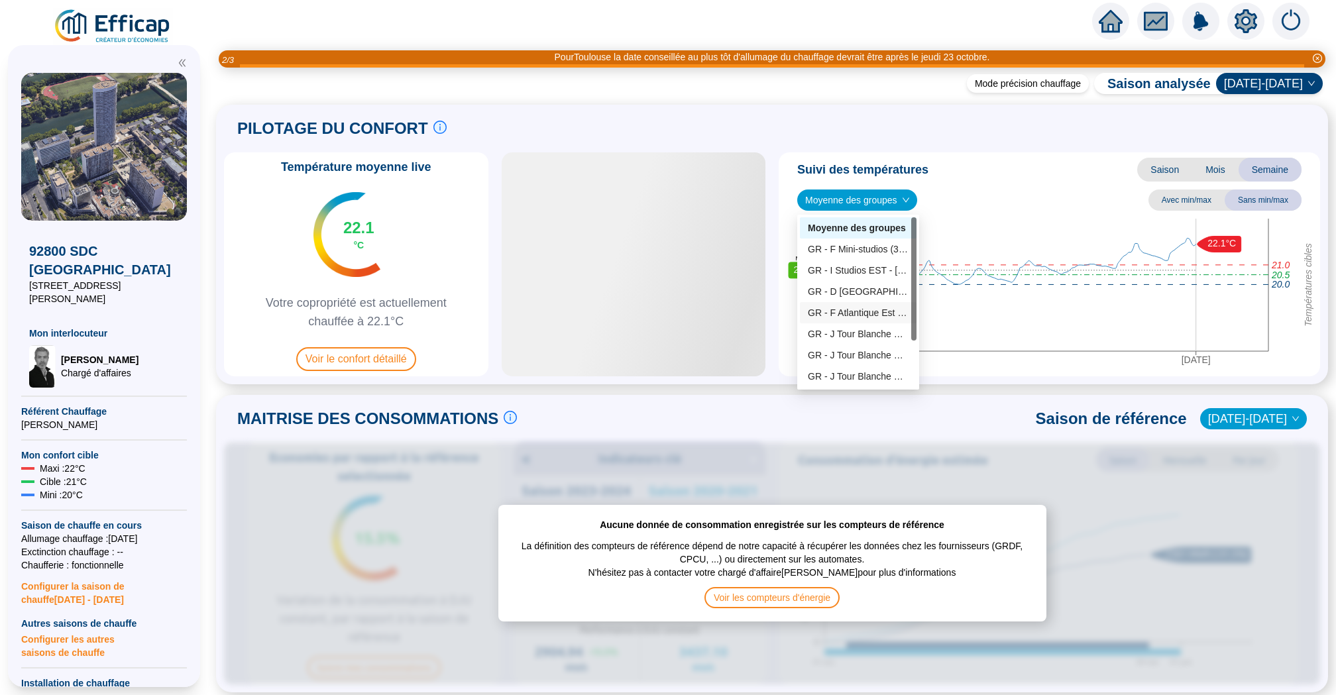
click at [873, 311] on div "GR - F Atlantique Est (regul nord) (15 sondes)" at bounding box center [858, 313] width 101 height 14
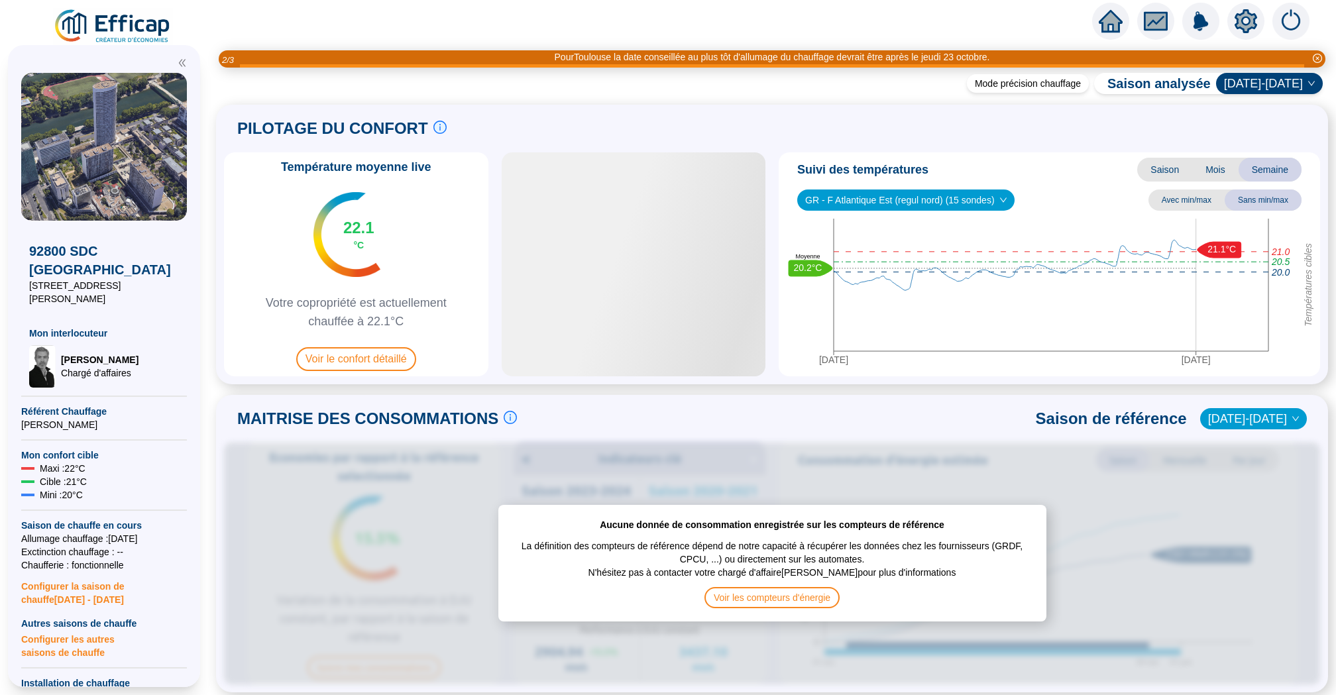
click at [896, 199] on span "GR - F Atlantique Est (regul nord) (15 sondes)" at bounding box center [905, 200] width 201 height 20
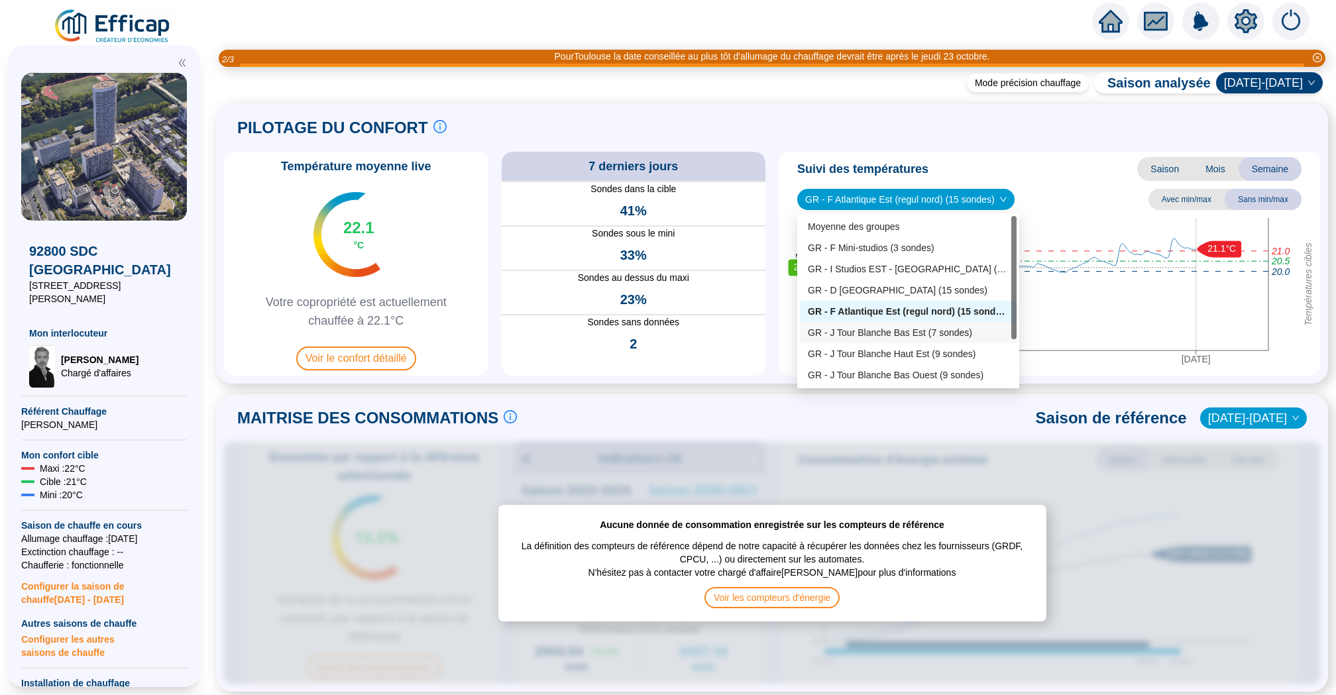
click at [887, 332] on div "GR - J Tour Blanche Bas Est (7 sondes)" at bounding box center [908, 333] width 201 height 14
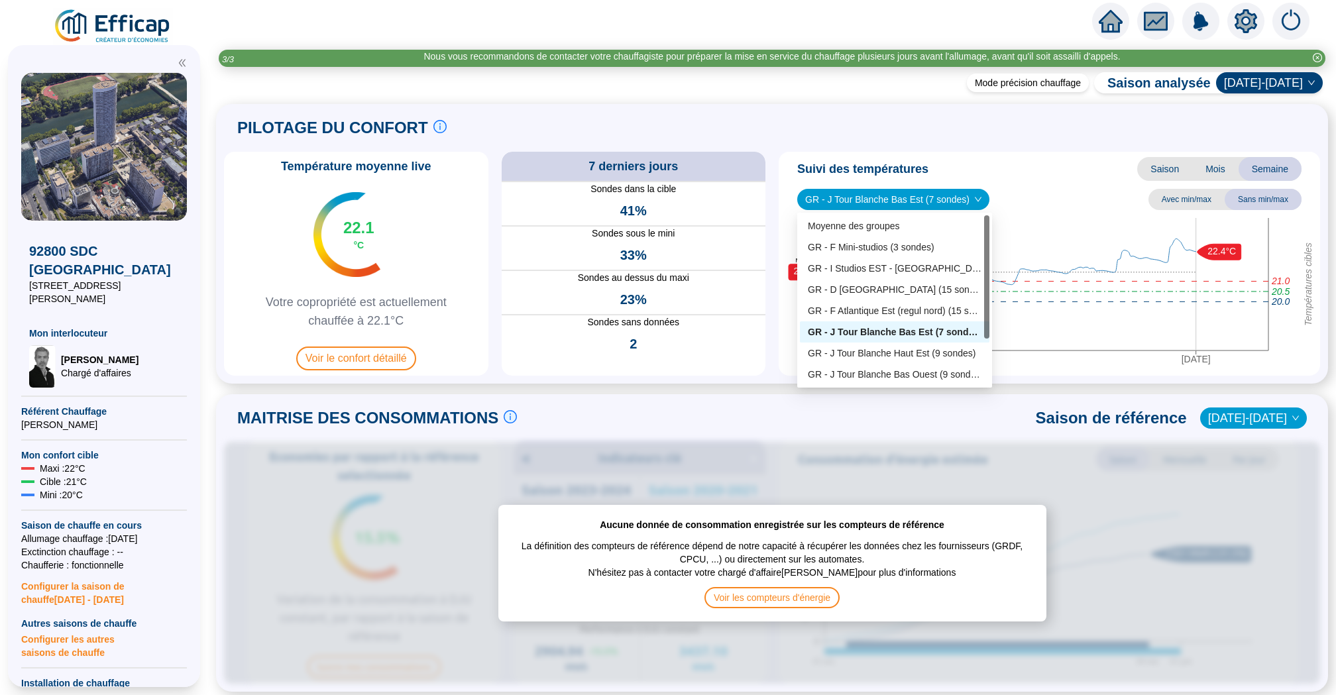
click at [920, 209] on span "GR - J Tour Blanche Bas Est (7 sondes)" at bounding box center [893, 199] width 176 height 20
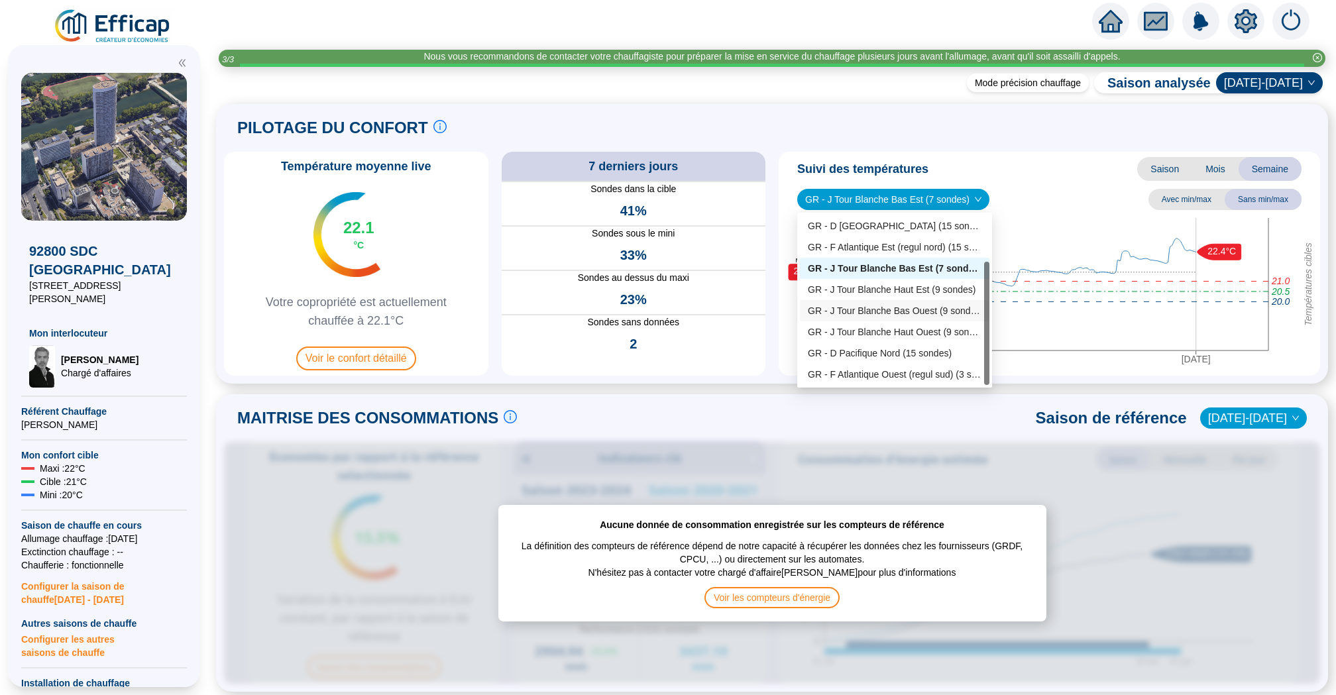
click at [916, 311] on div "GR - J Tour Blanche Bas Ouest (9 sondes)" at bounding box center [895, 311] width 174 height 14
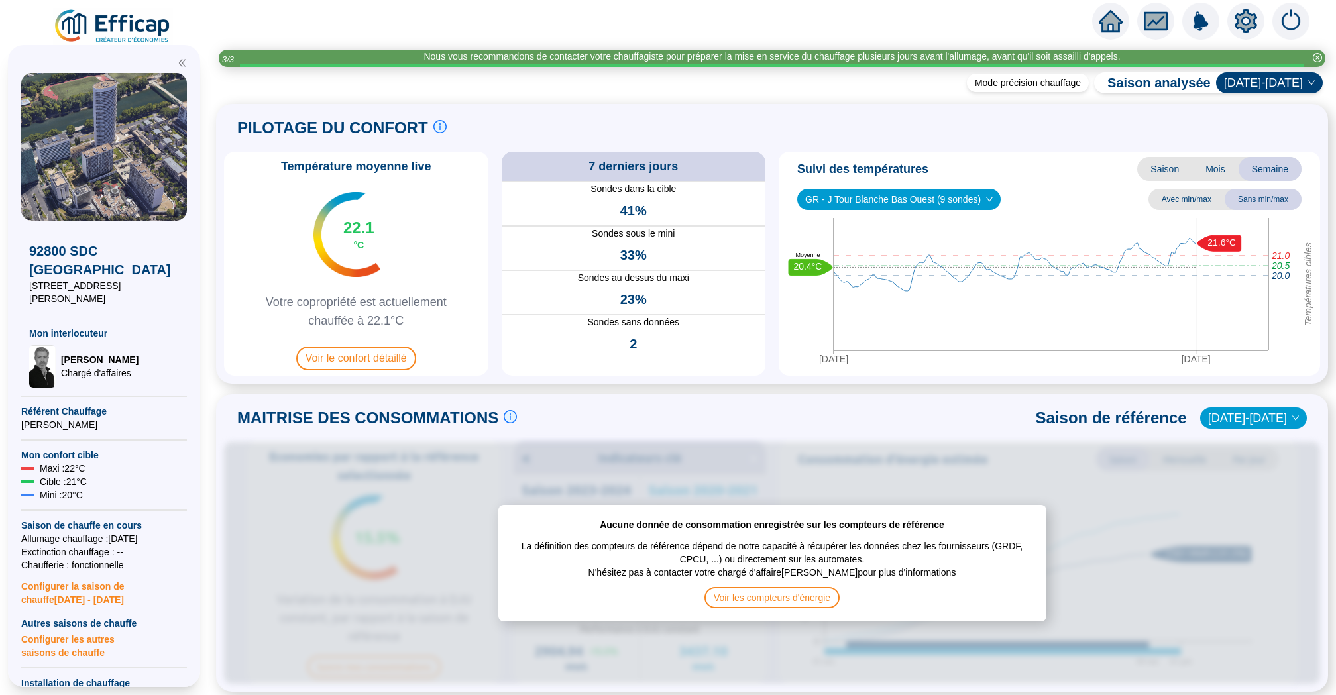
click at [936, 205] on span "GR - J Tour Blanche Bas Ouest (9 sondes)" at bounding box center [899, 199] width 188 height 20
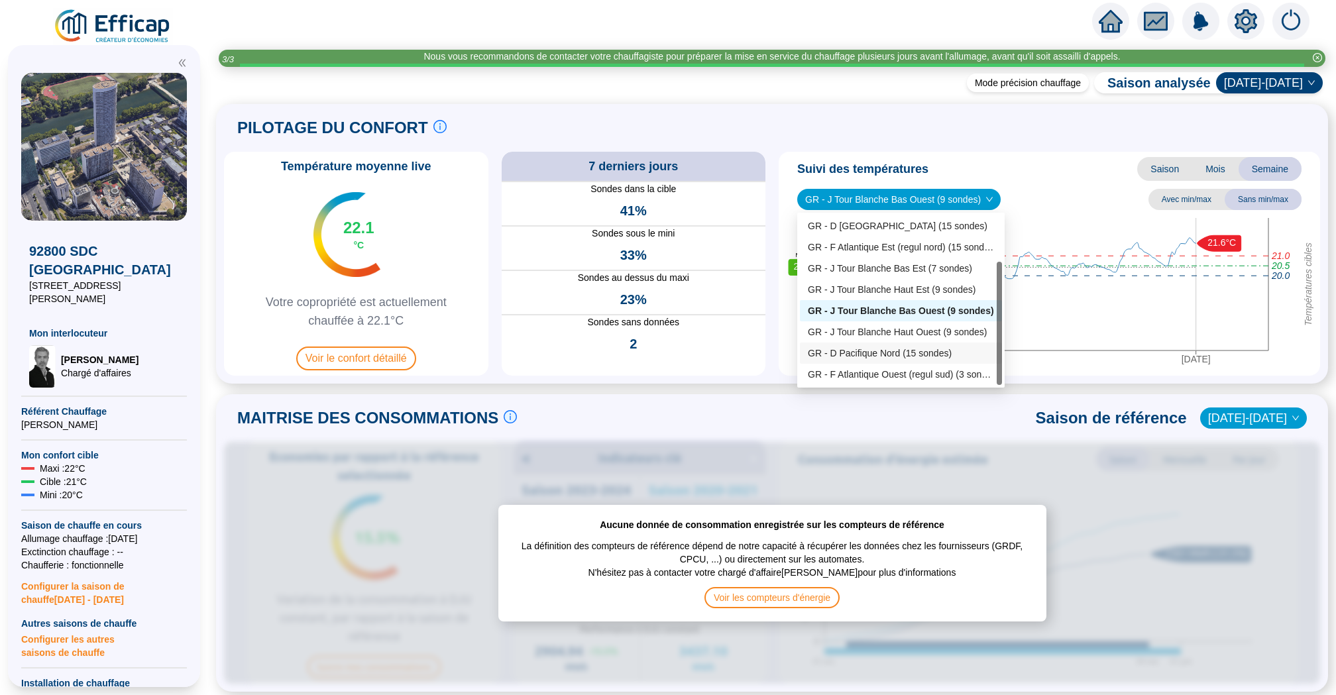
click at [926, 347] on div "GR - D Pacifique Nord (15 sondes)" at bounding box center [901, 354] width 186 height 14
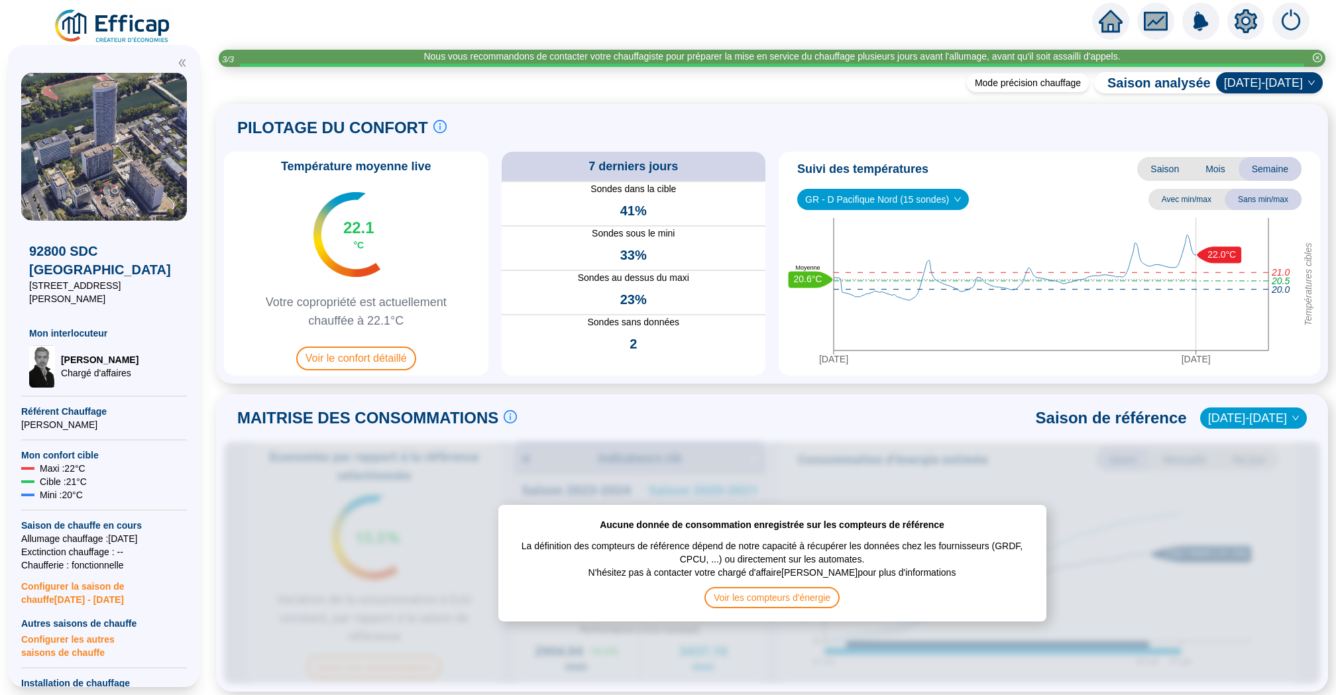
click at [1113, 23] on icon "home" at bounding box center [1111, 21] width 24 height 19
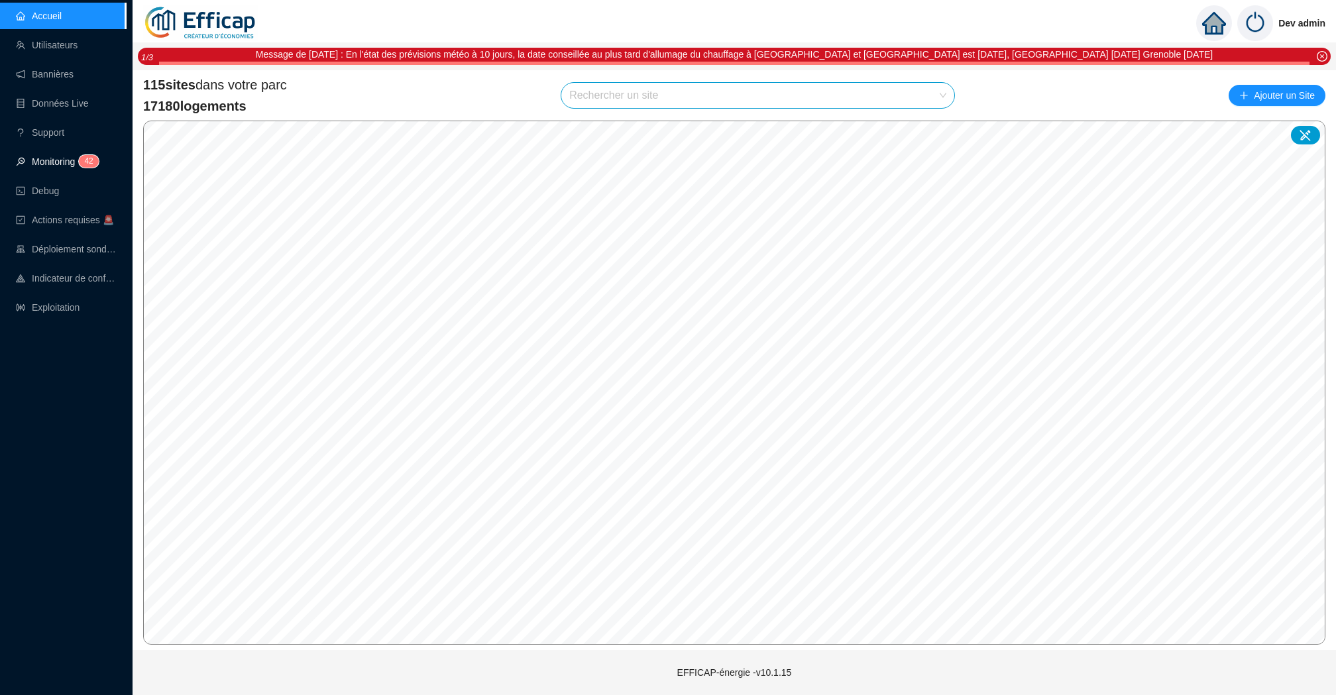
click at [42, 163] on link "Monitoring 4 2" at bounding box center [55, 161] width 79 height 11
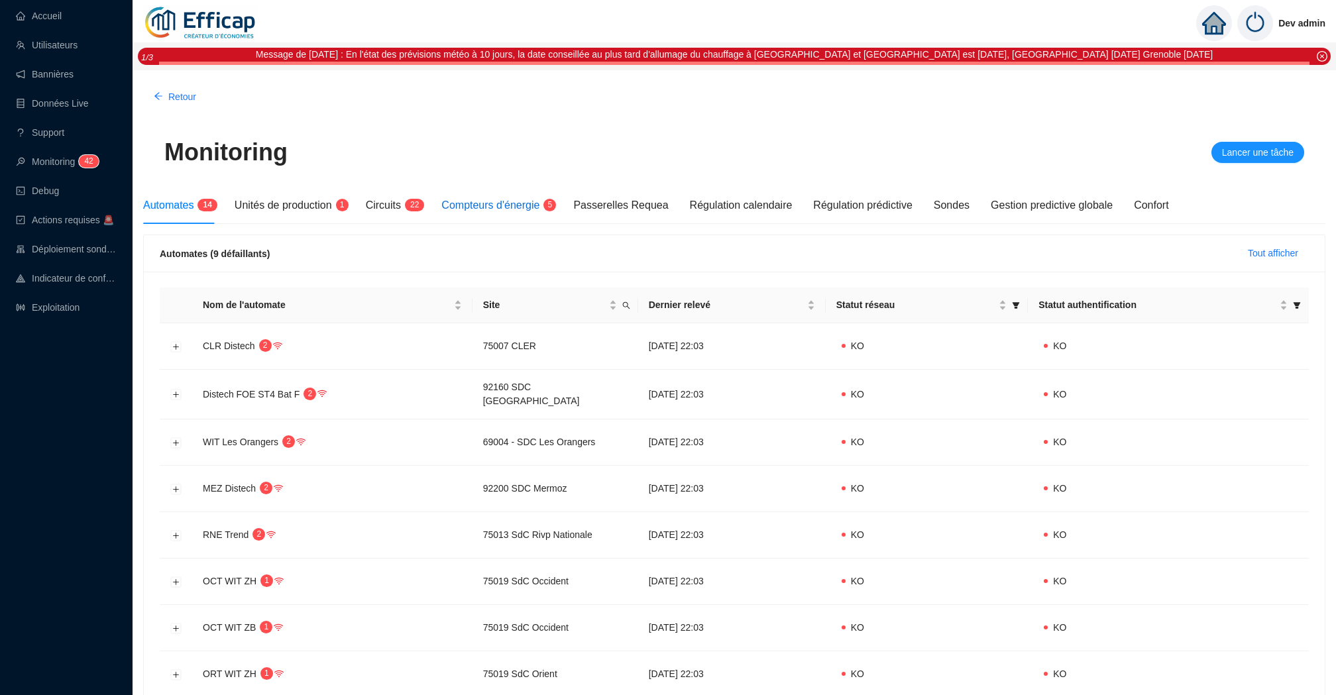
click at [504, 205] on span "Compteurs d'énergie" at bounding box center [490, 204] width 98 height 11
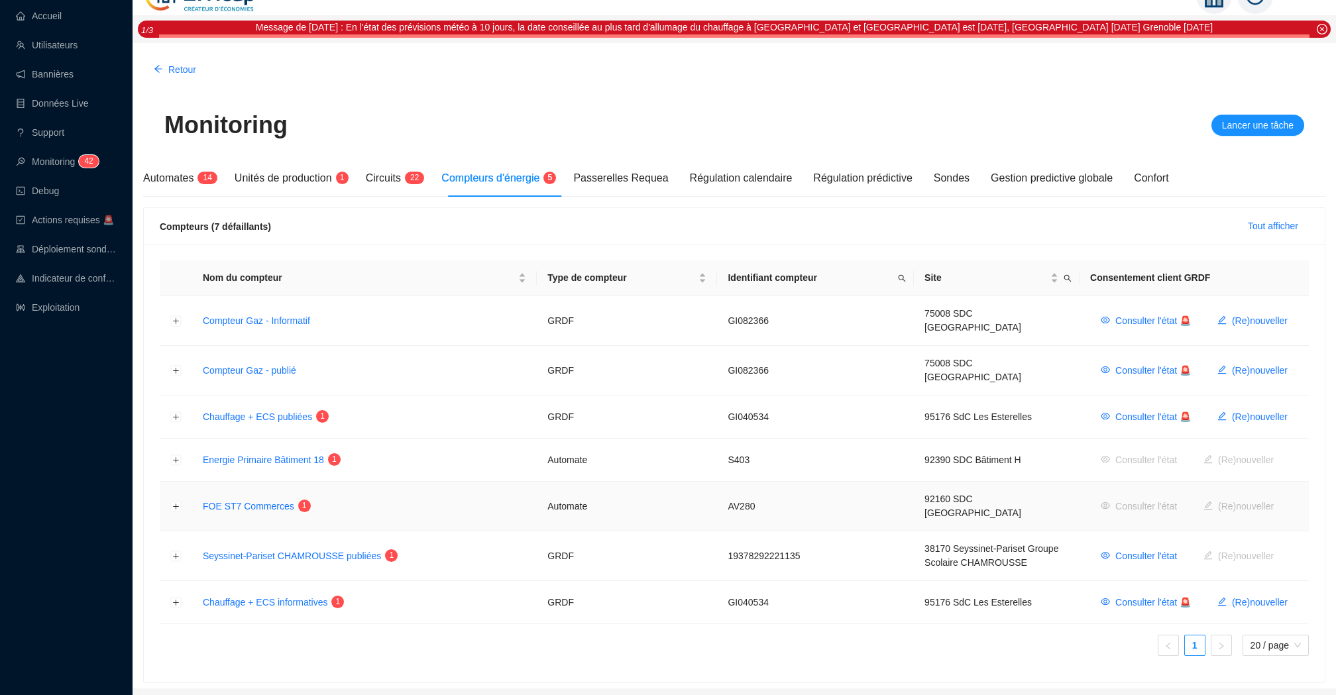
scroll to position [44, 0]
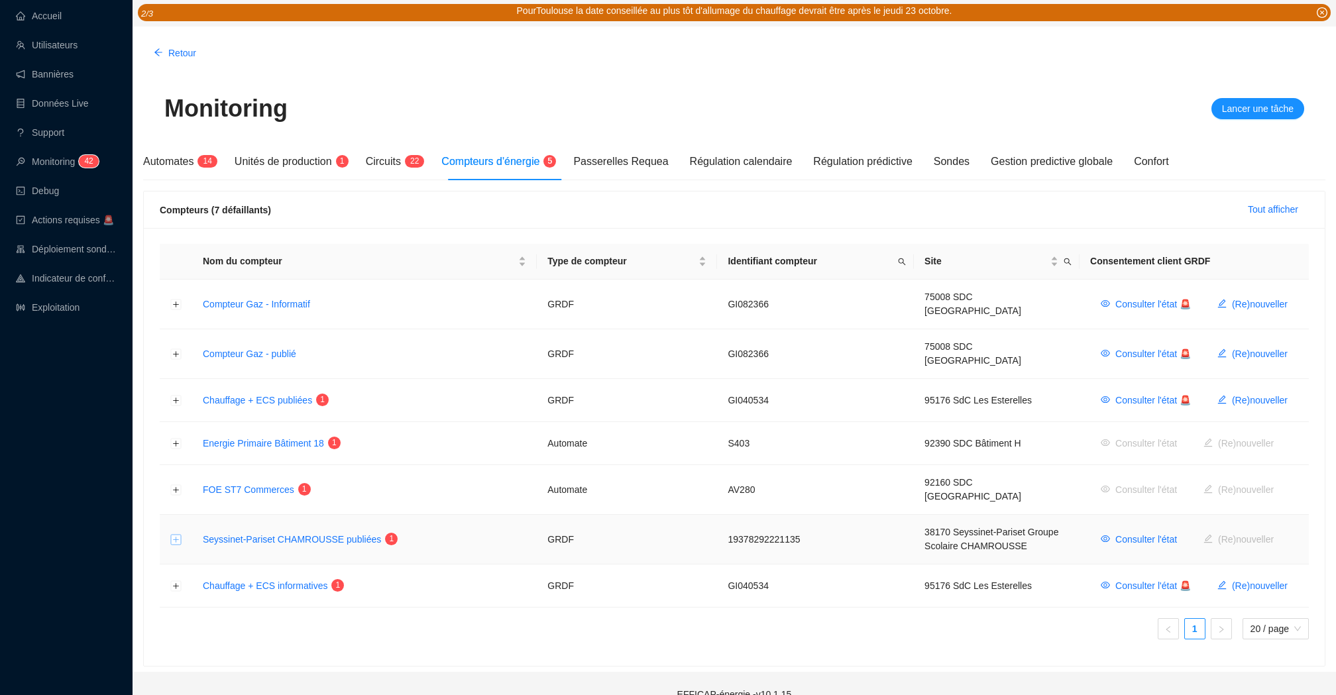
click at [173, 535] on button "Développer la ligne" at bounding box center [176, 540] width 11 height 11
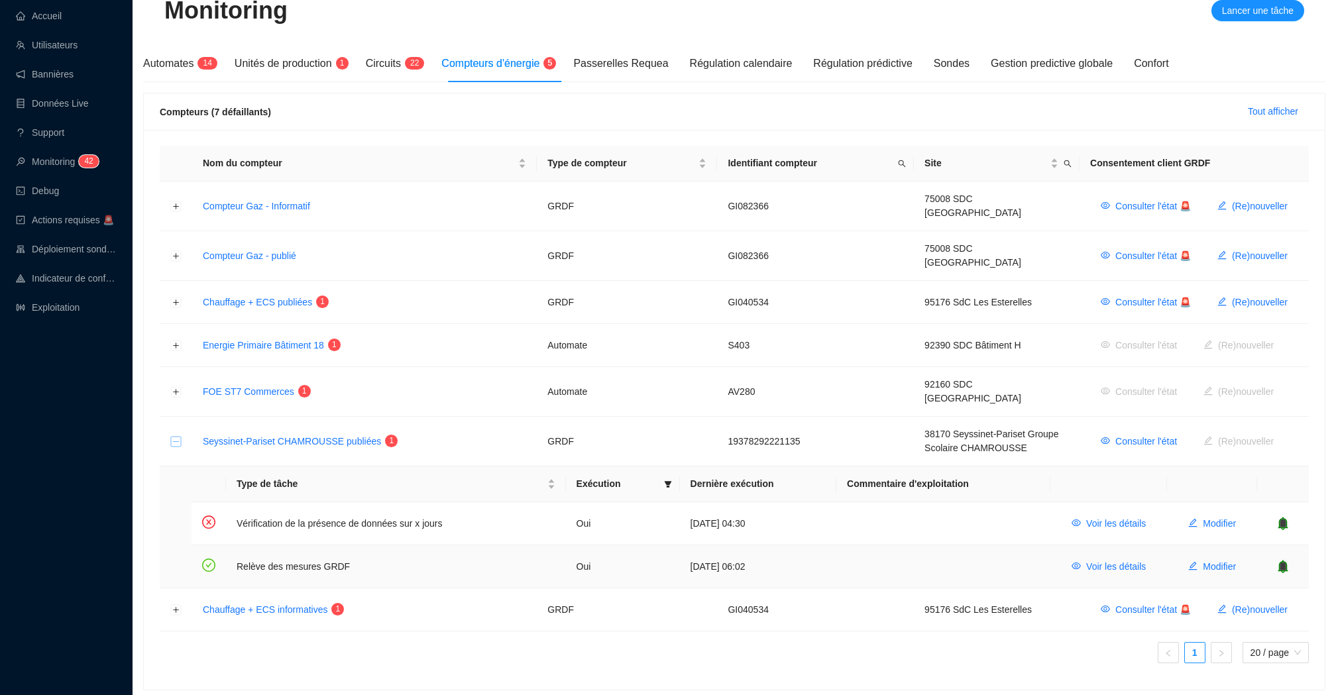
scroll to position [165, 0]
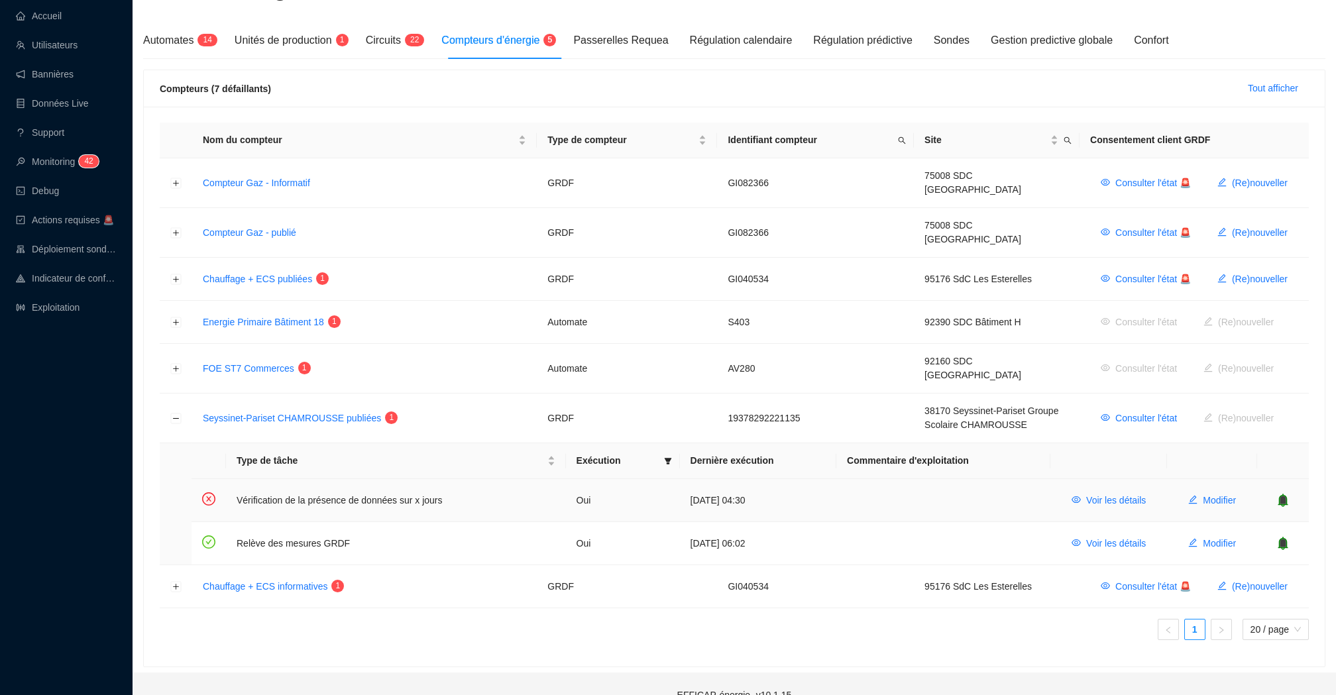
click at [1281, 495] on icon "bell" at bounding box center [1283, 499] width 9 height 9
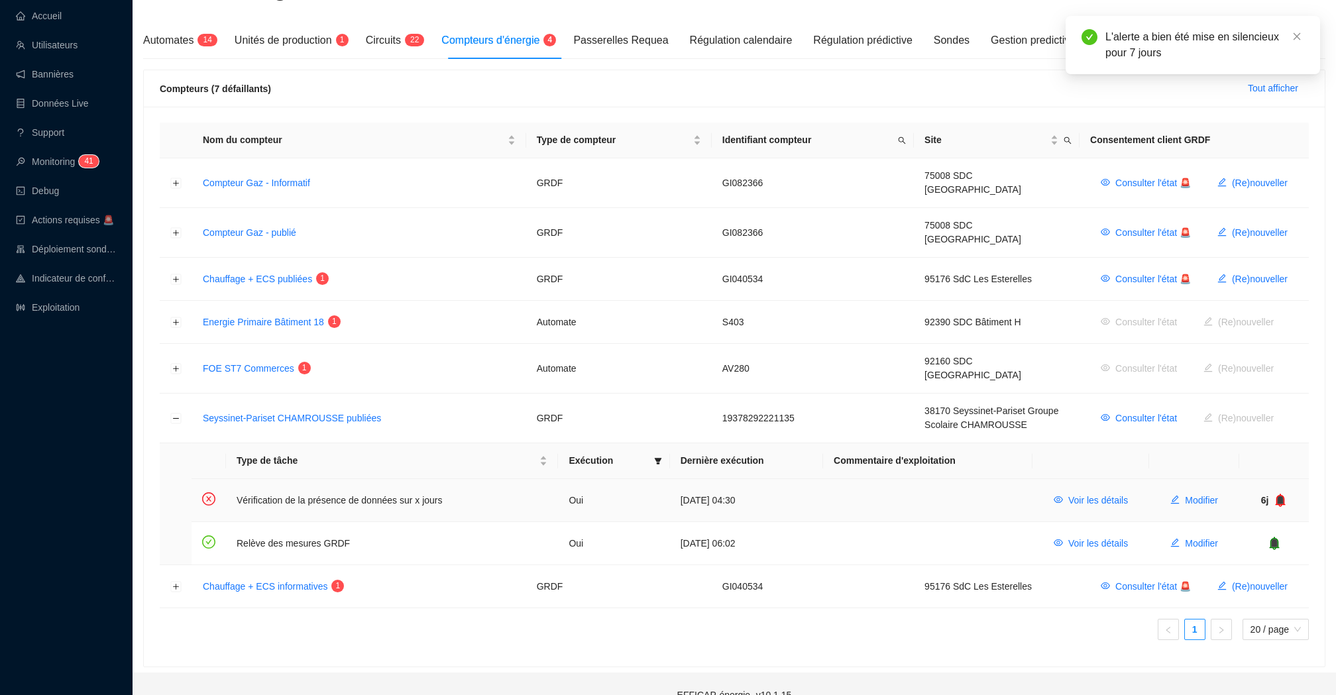
click at [1281, 495] on icon "bell" at bounding box center [1280, 499] width 9 height 9
click at [1281, 495] on icon "bell" at bounding box center [1279, 499] width 9 height 9
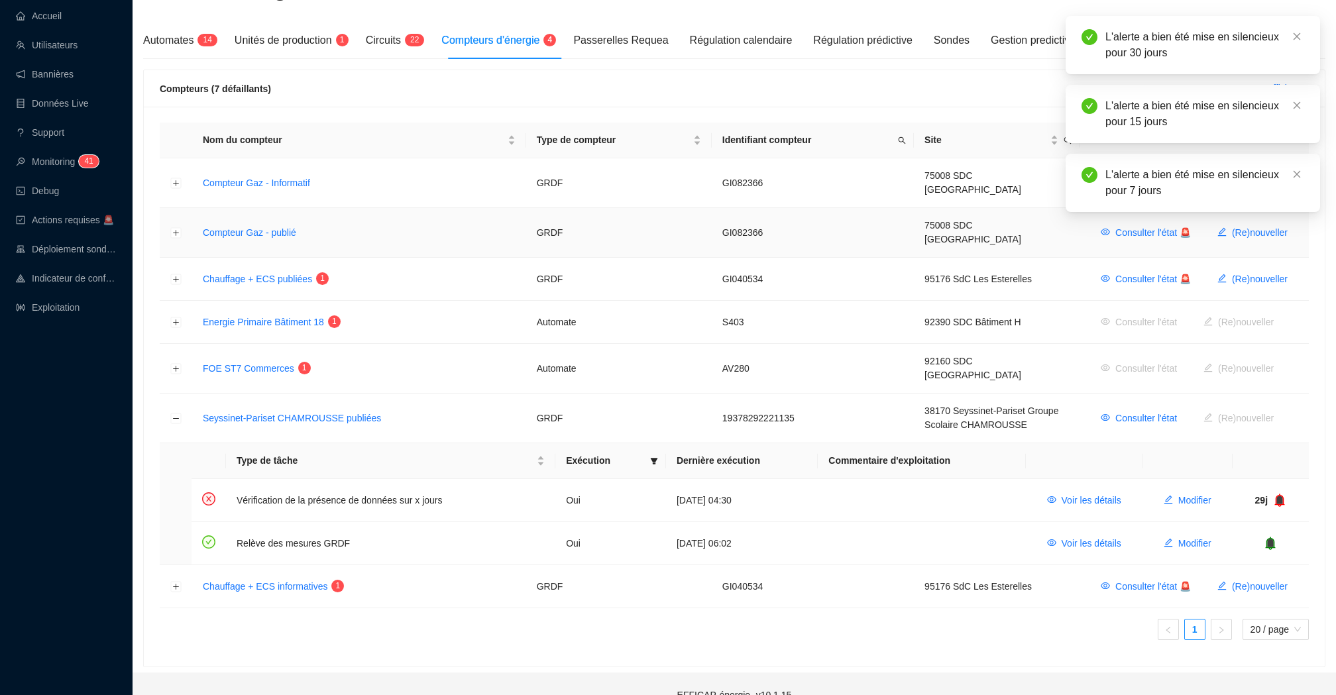
scroll to position [0, 0]
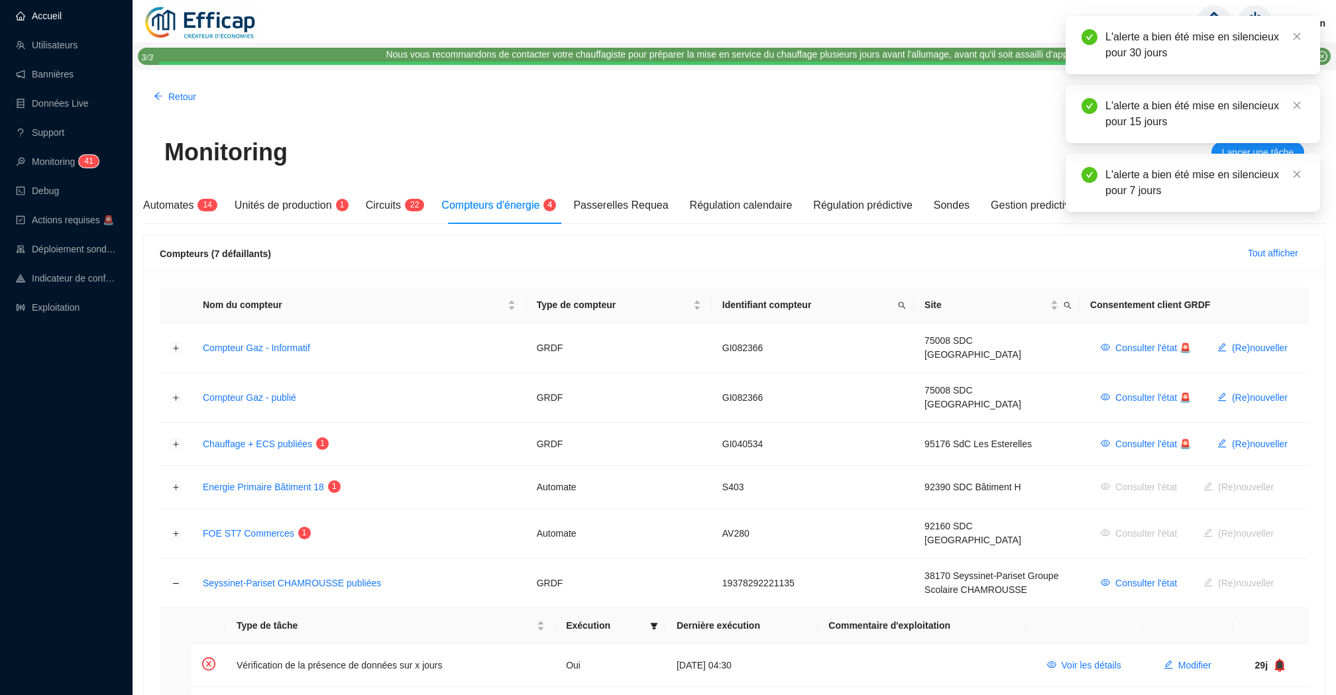
click at [62, 16] on link "Accueil" at bounding box center [39, 16] width 46 height 11
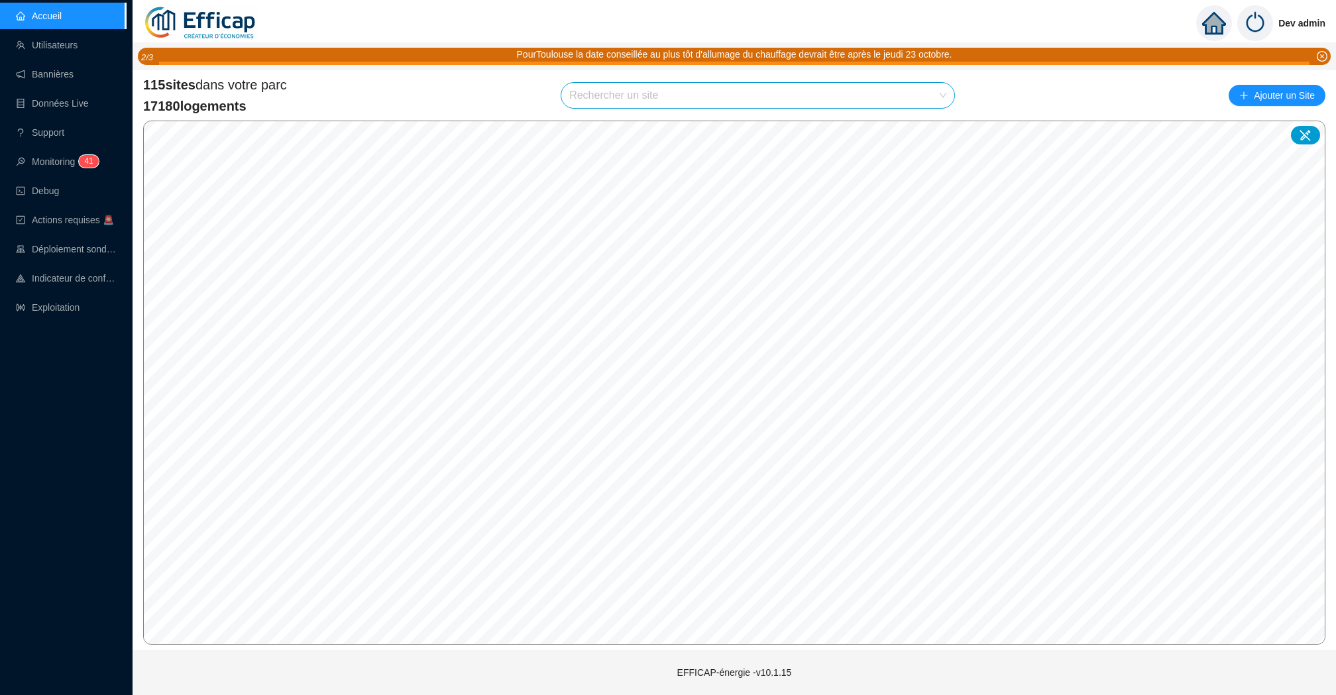
click at [484, 82] on div "115 sites dans votre parc 17180 logements Rechercher un site Ajouter un Site" at bounding box center [734, 96] width 1182 height 40
